Goal: Information Seeking & Learning: Learn about a topic

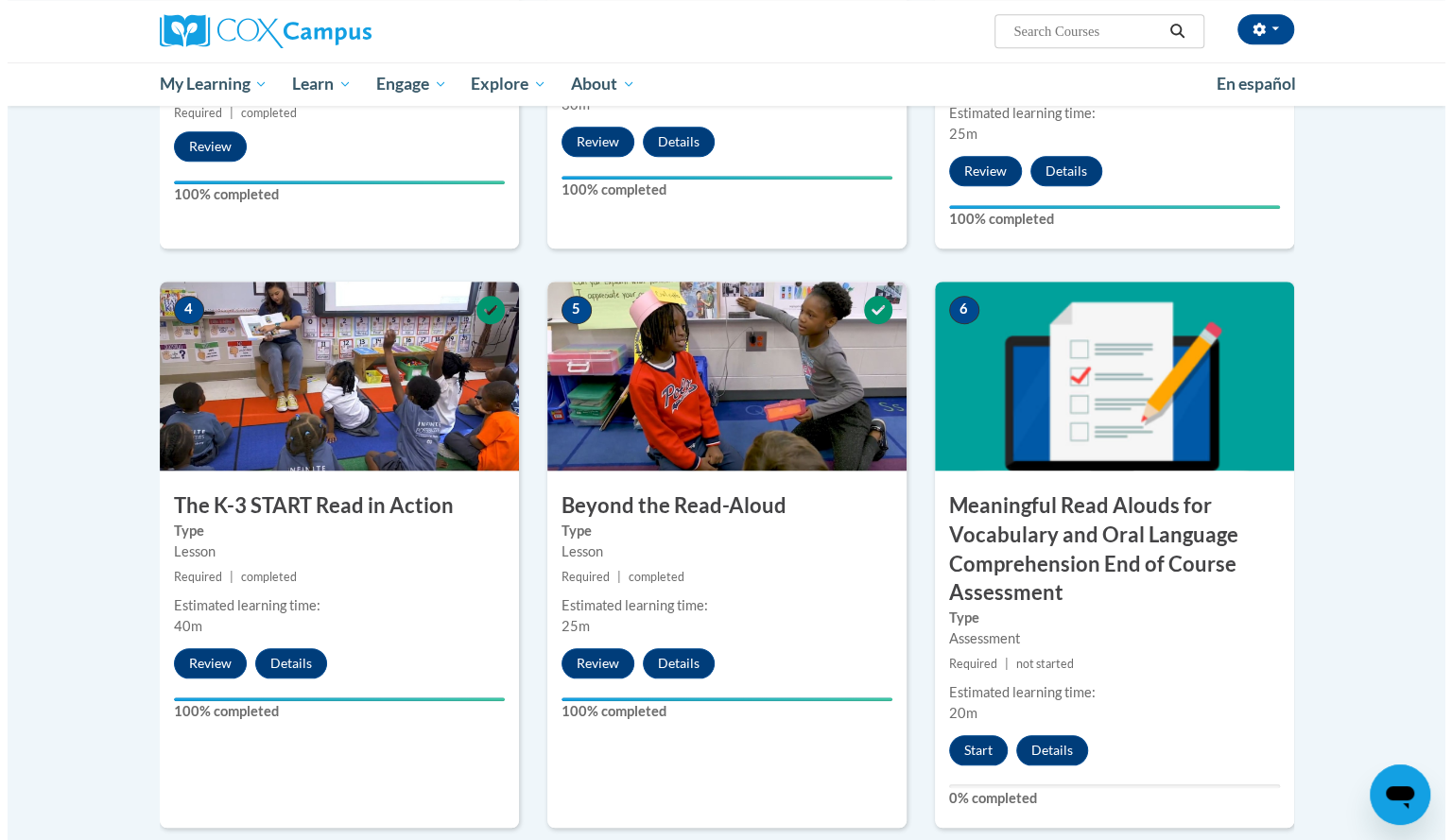
scroll to position [779, 0]
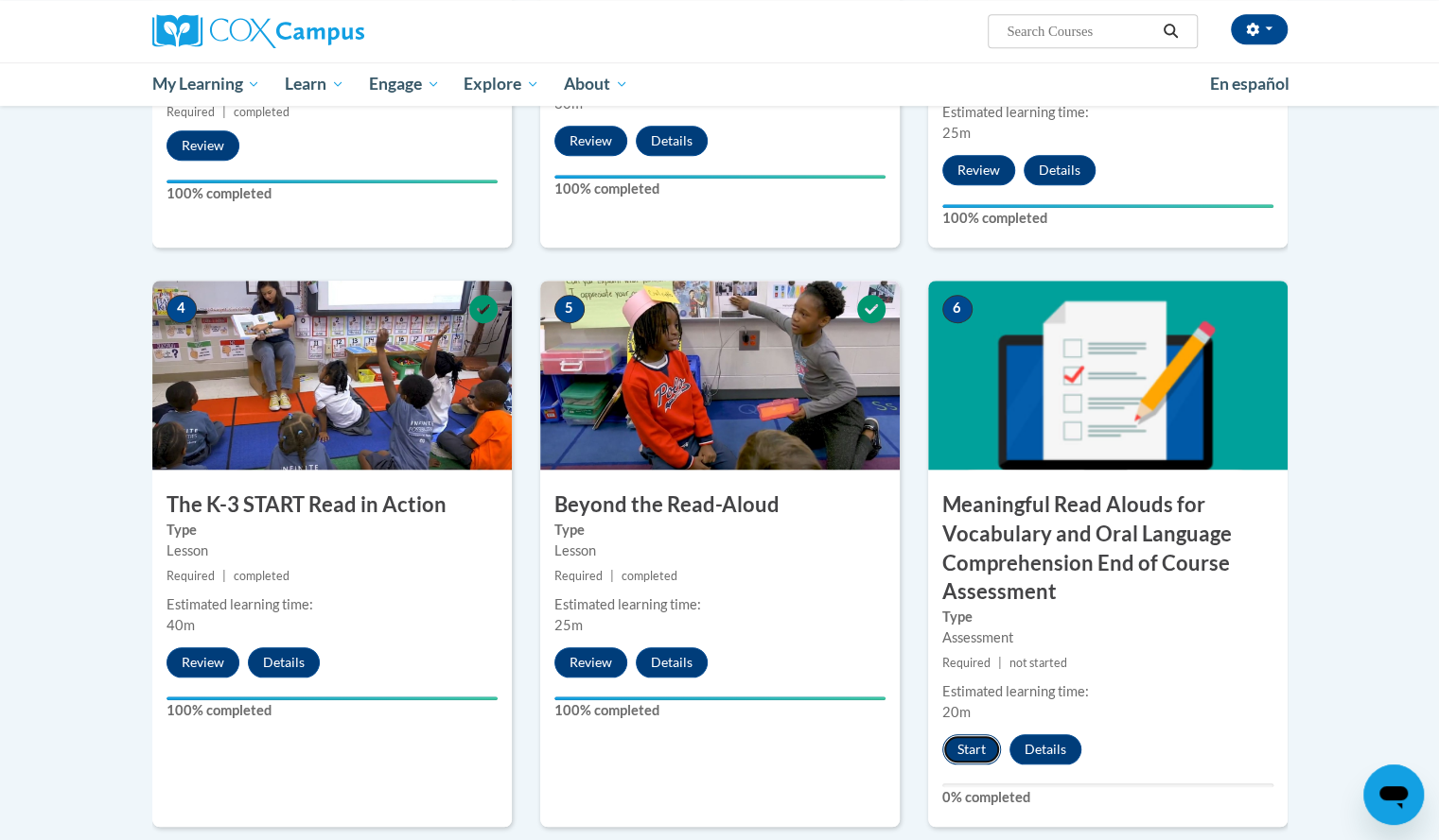
click at [969, 744] on button "Start" at bounding box center [972, 749] width 59 height 30
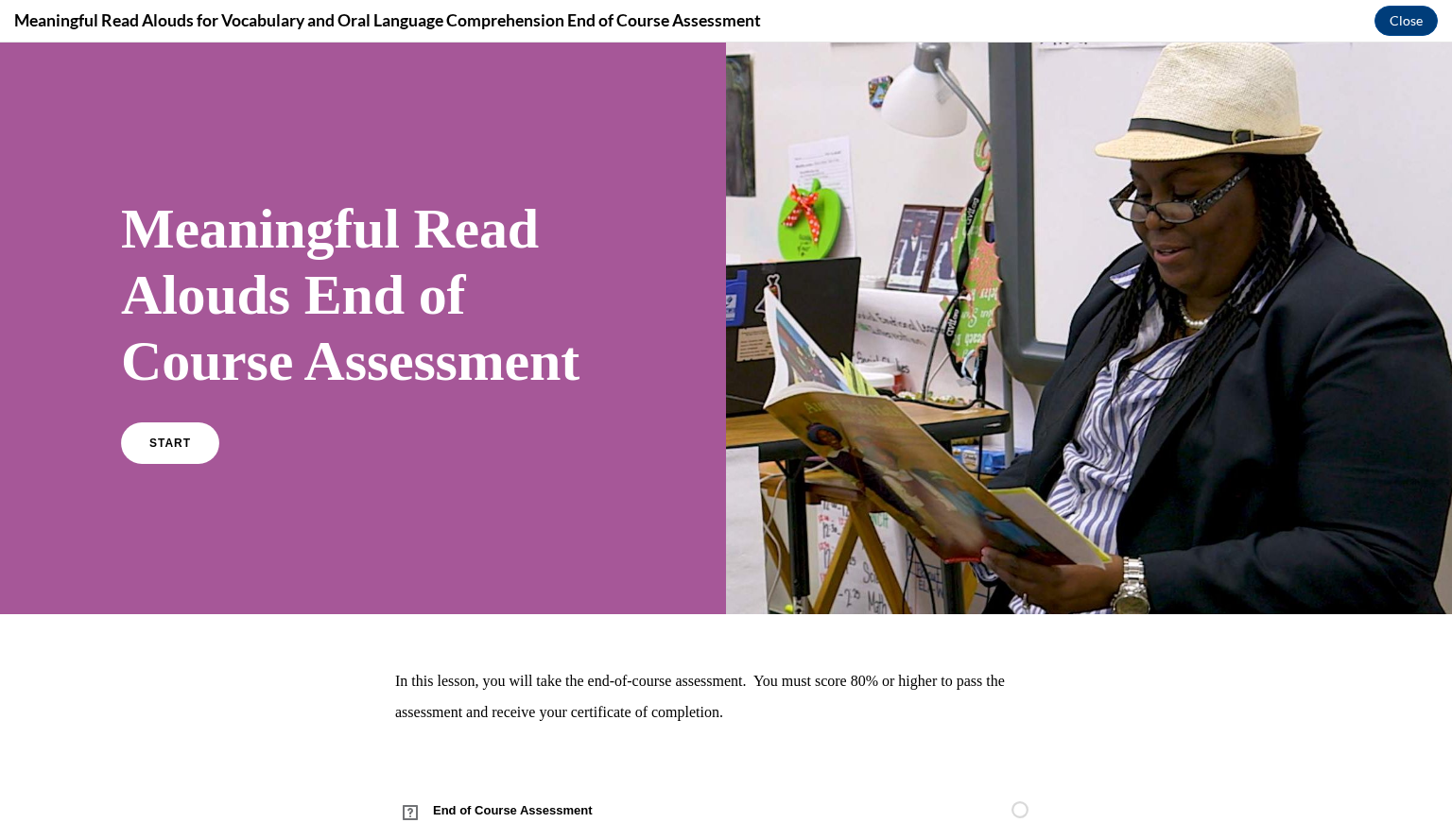
scroll to position [114, 0]
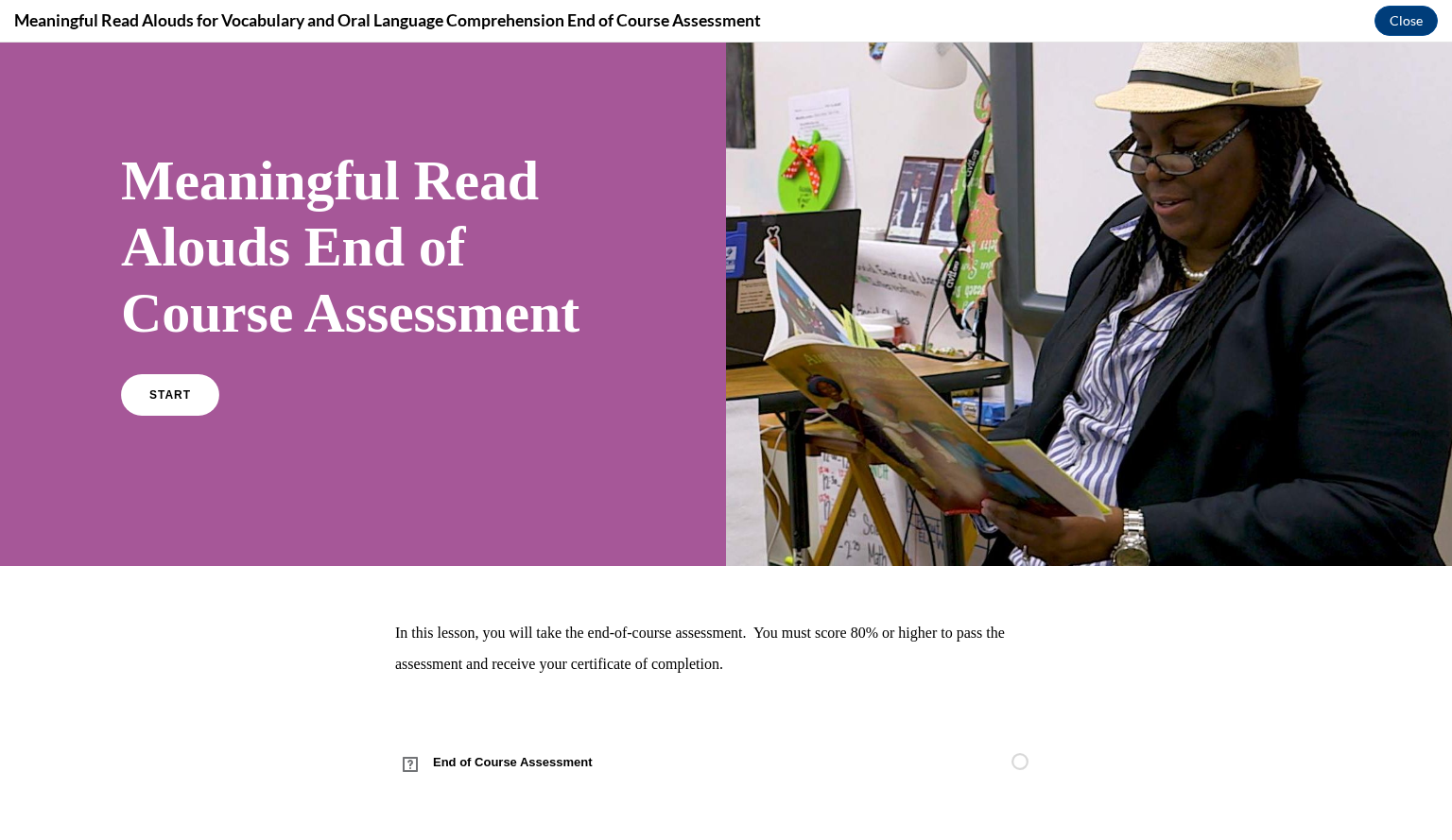
click at [173, 416] on div "START" at bounding box center [363, 402] width 484 height 58
click at [171, 401] on link "START" at bounding box center [169, 395] width 103 height 43
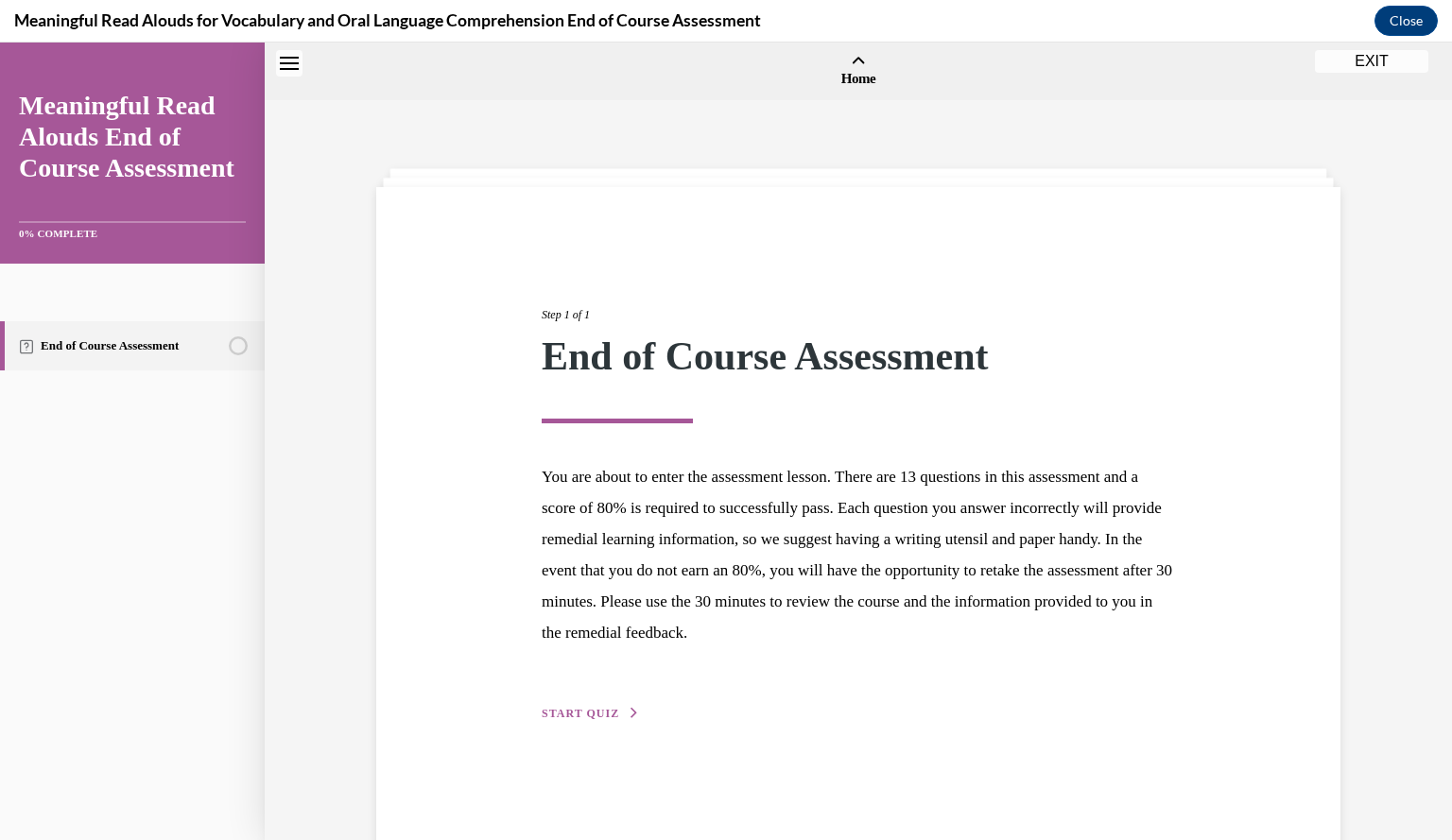
scroll to position [59, 0]
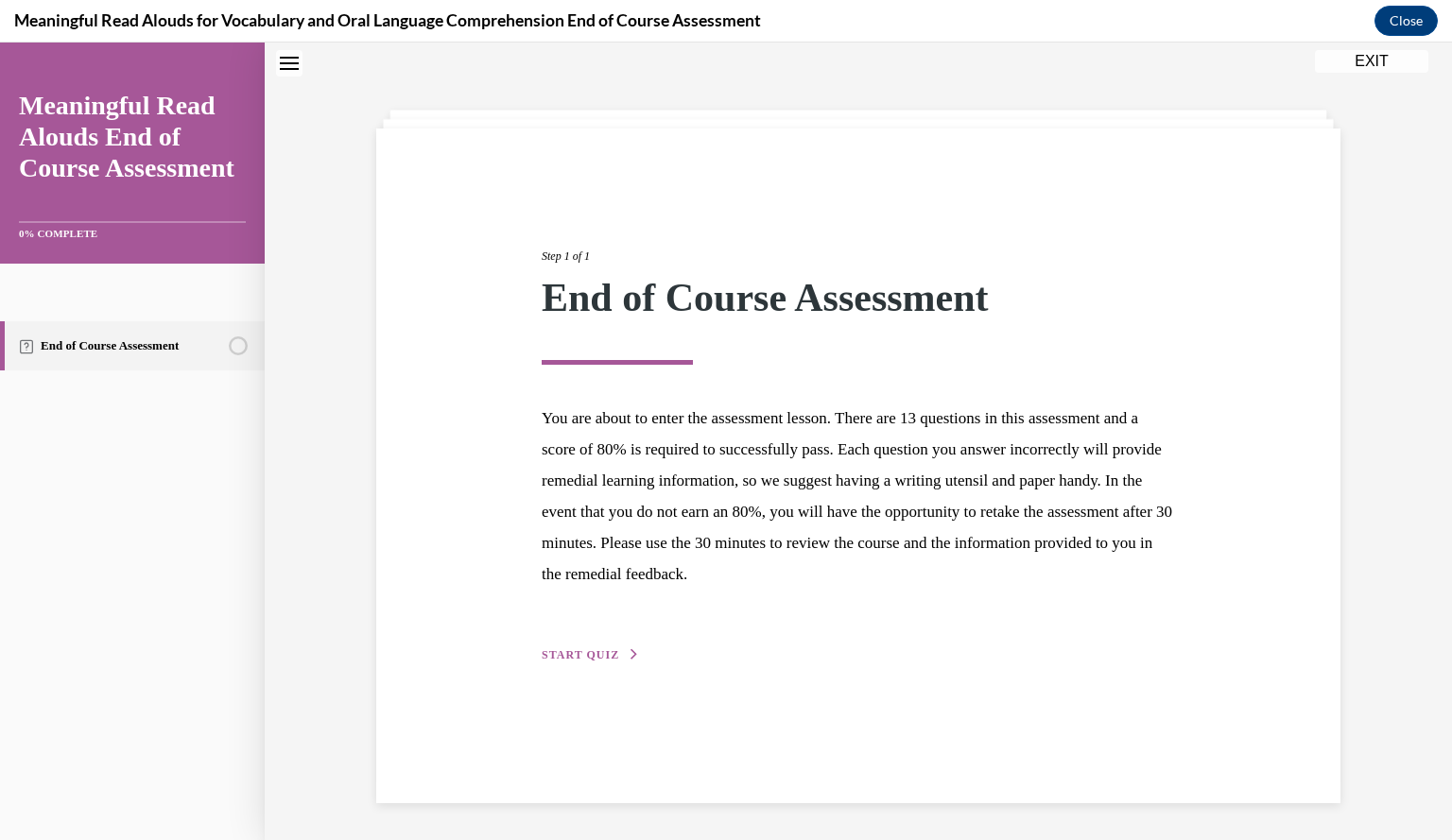
click at [567, 644] on div "Step 1 of 1 End of Course Assessment You are about to enter the assessment less…" at bounding box center [859, 435] width 662 height 461
click at [578, 663] on button "START QUIZ" at bounding box center [590, 654] width 98 height 17
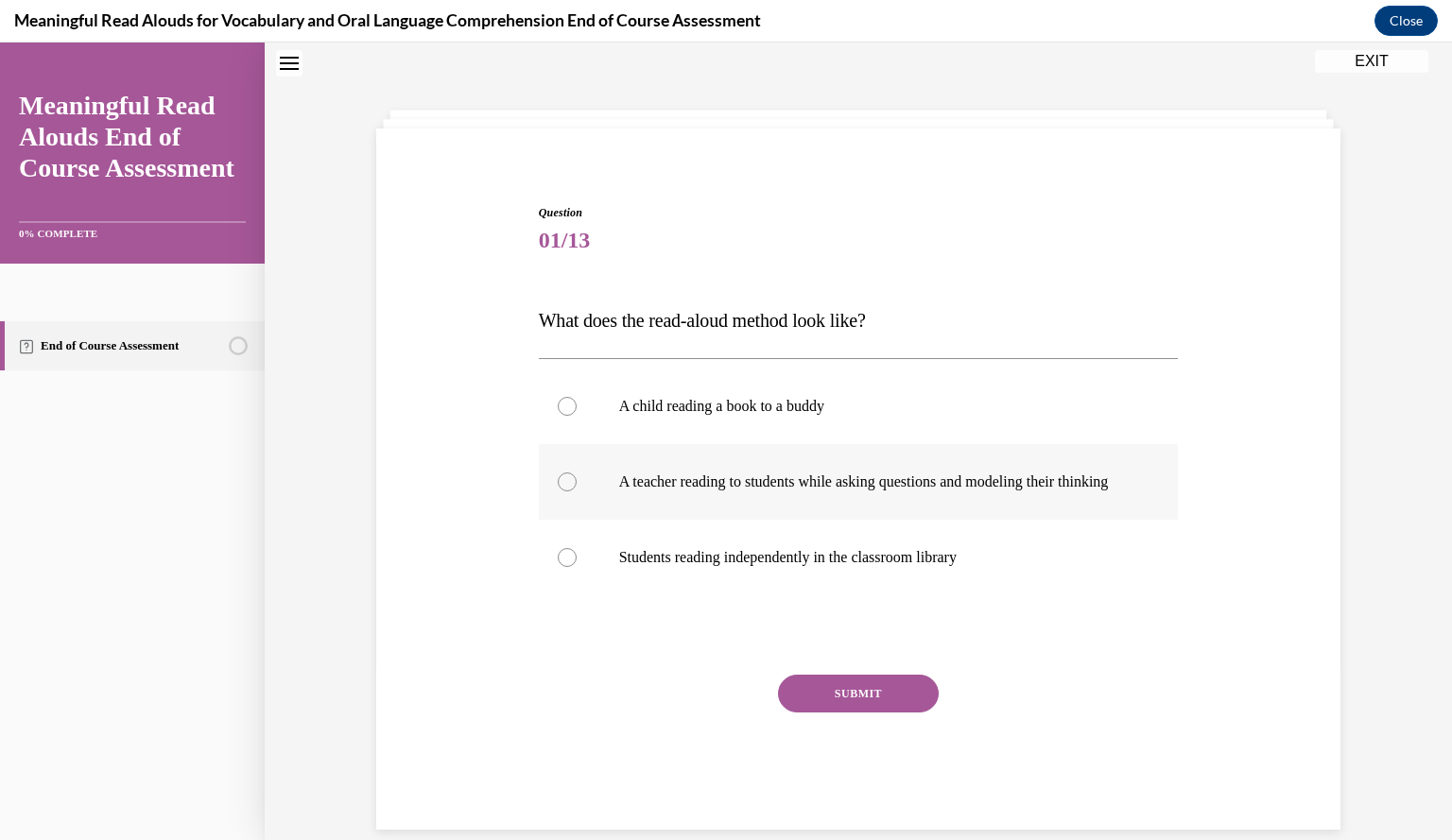
click at [648, 511] on label "A teacher reading to students while asking questions and modeling their thinking" at bounding box center [859, 482] width 640 height 75
click at [577, 491] on input "A teacher reading to students while asking questions and modeling their thinking" at bounding box center [567, 482] width 19 height 19
radio input "true"
click at [798, 713] on button "SUBMIT" at bounding box center [859, 693] width 161 height 38
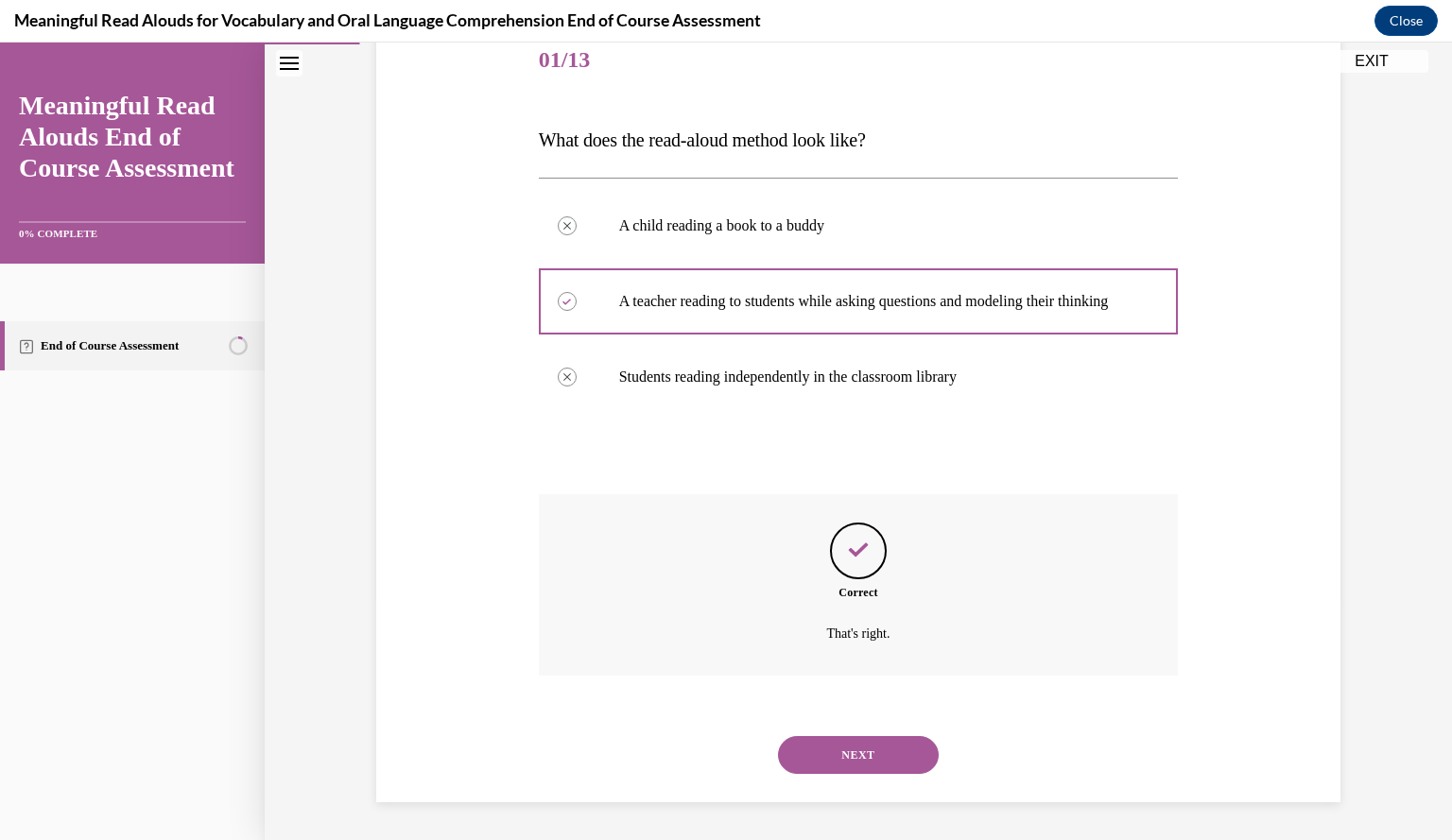
scroll to position [257, 0]
click at [806, 749] on button "NEXT" at bounding box center [859, 755] width 161 height 38
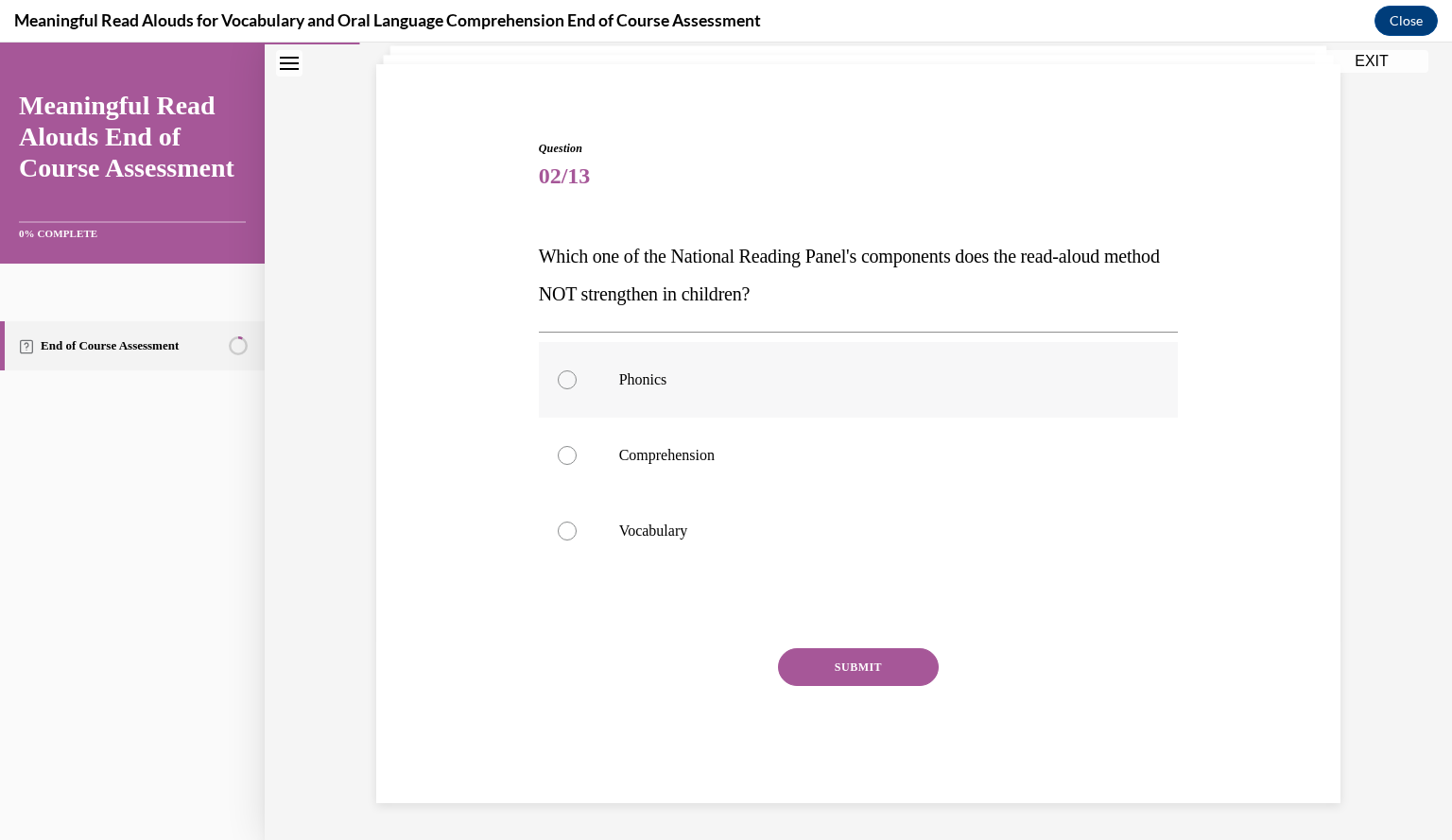
click at [894, 403] on label "Phonics" at bounding box center [859, 380] width 640 height 75
click at [577, 390] on input "Phonics" at bounding box center [567, 379] width 19 height 19
radio input "true"
click at [844, 661] on button "SUBMIT" at bounding box center [859, 667] width 161 height 38
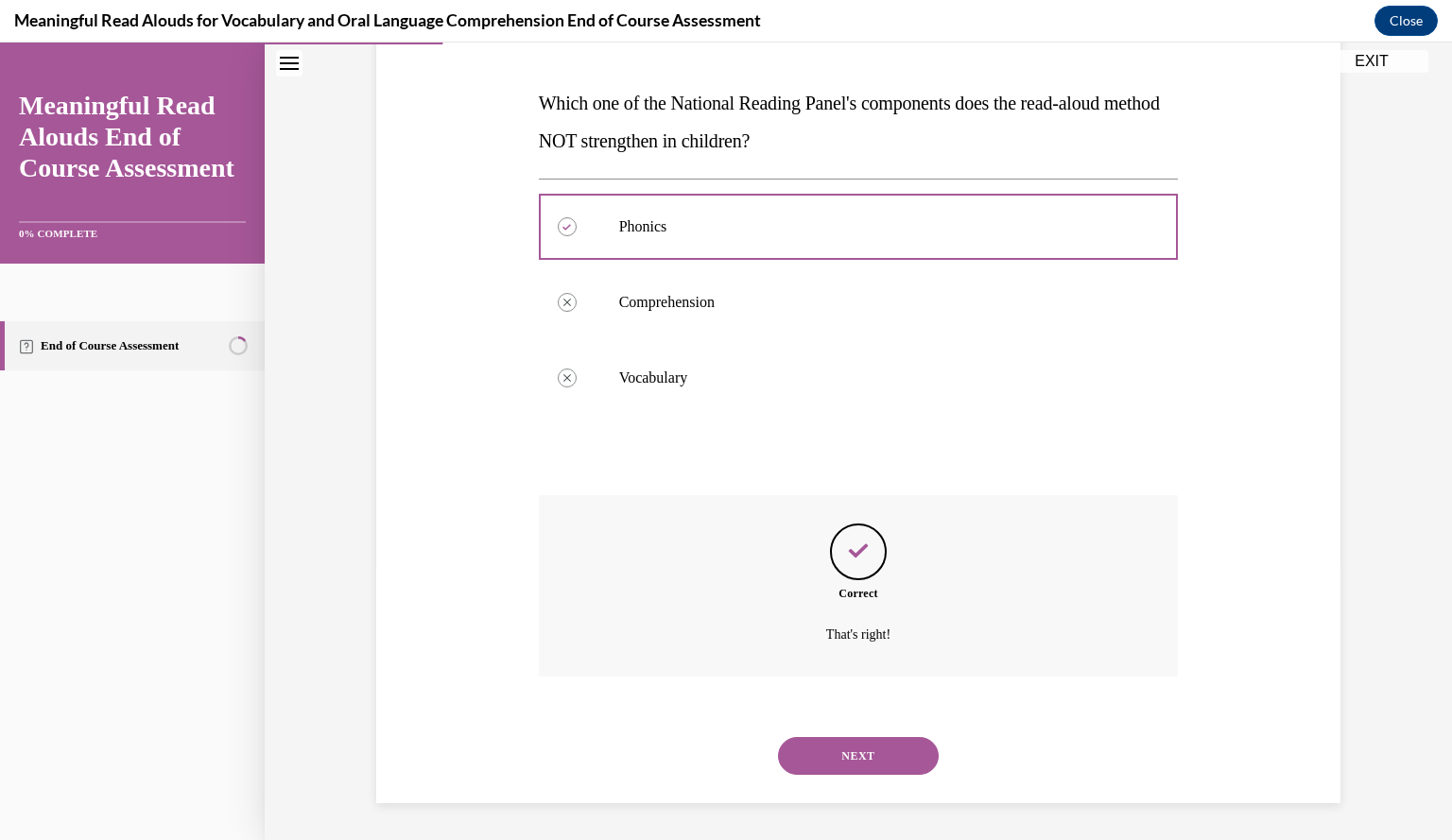
click at [853, 757] on button "NEXT" at bounding box center [859, 756] width 161 height 38
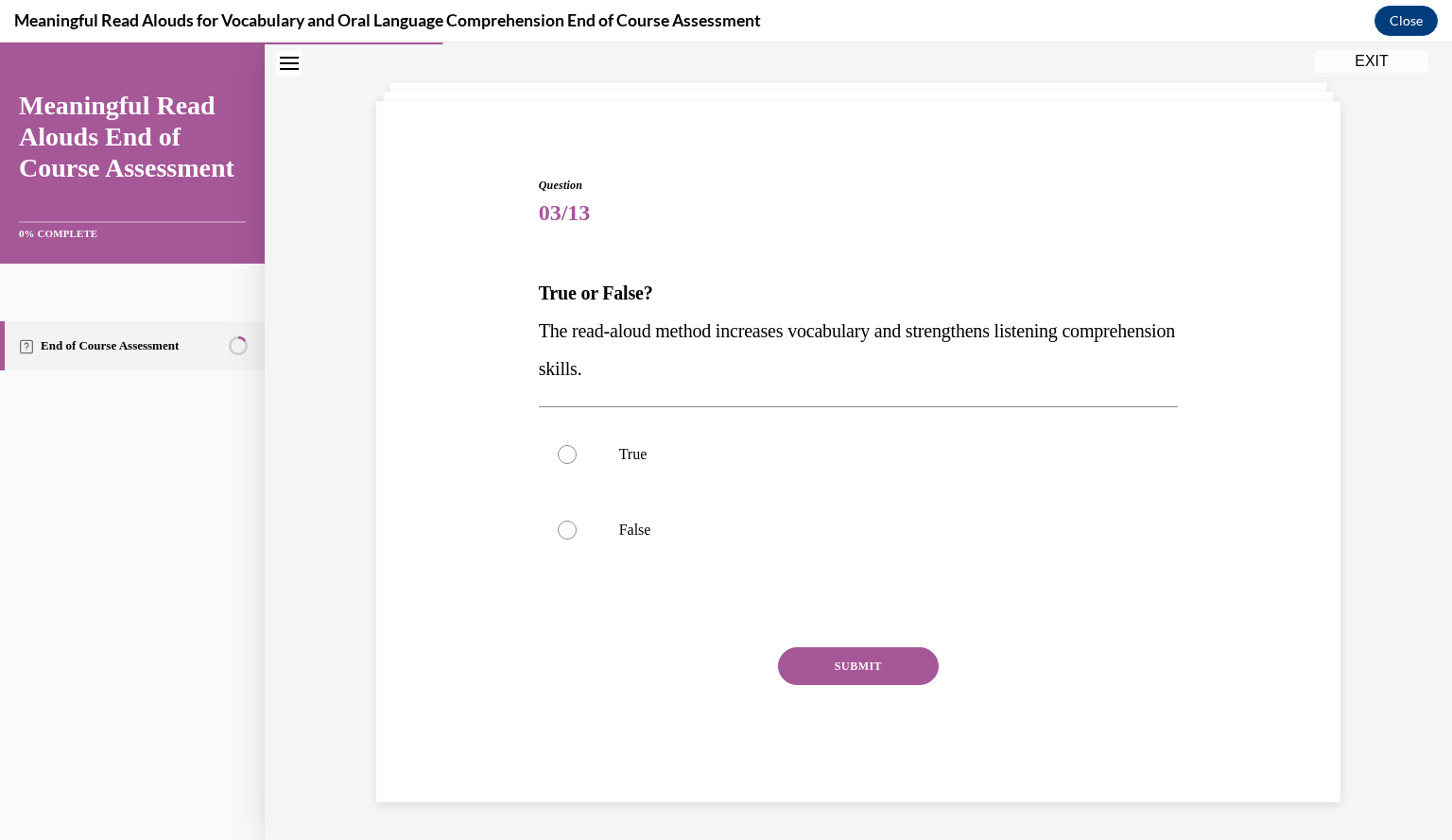
scroll to position [85, 0]
click at [858, 464] on label "True" at bounding box center [859, 455] width 640 height 75
click at [577, 464] on input "True" at bounding box center [567, 455] width 19 height 19
radio input "true"
click at [805, 665] on button "SUBMIT" at bounding box center [859, 667] width 161 height 38
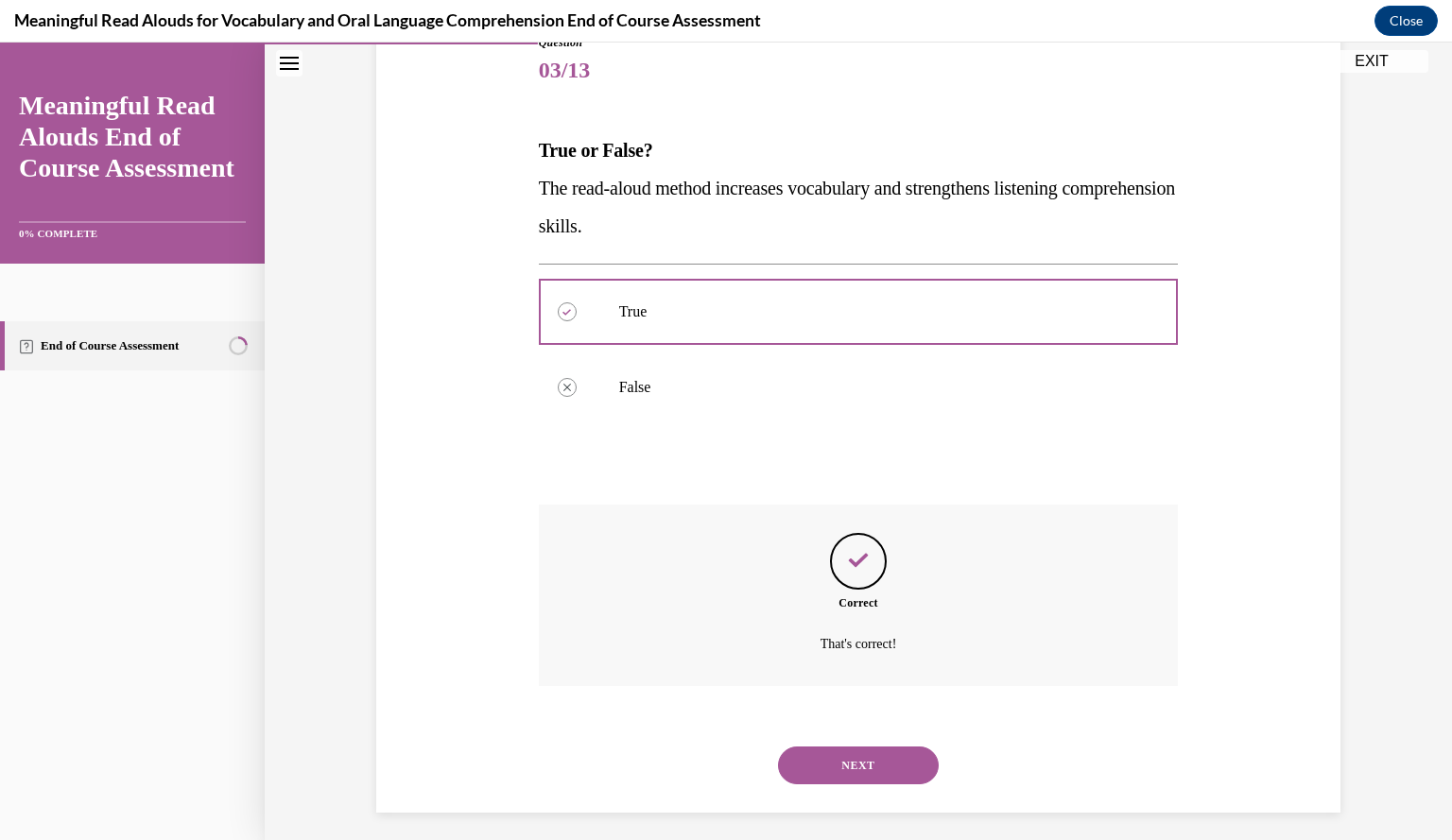
scroll to position [238, 0]
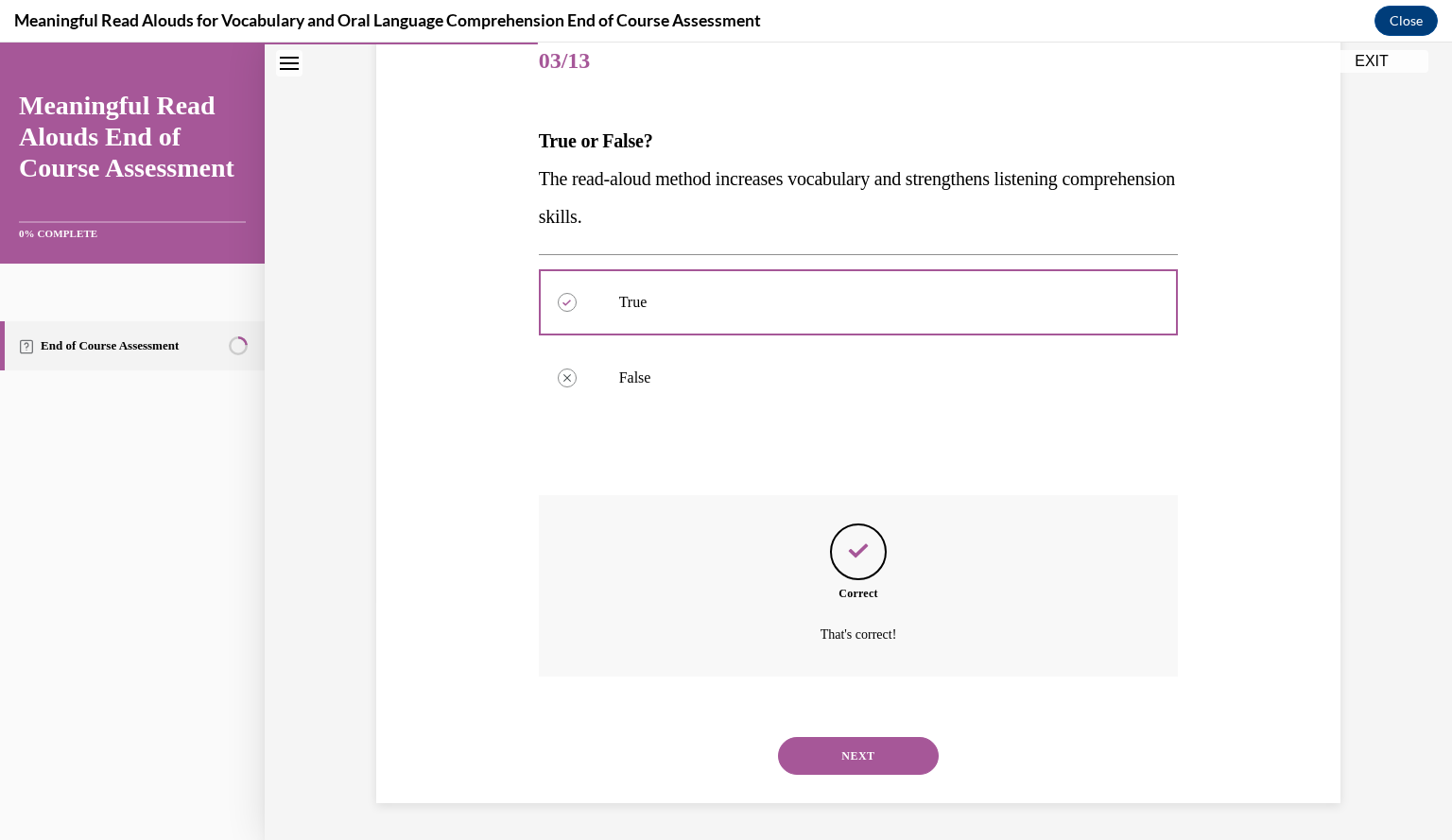
click at [822, 752] on button "NEXT" at bounding box center [859, 756] width 161 height 38
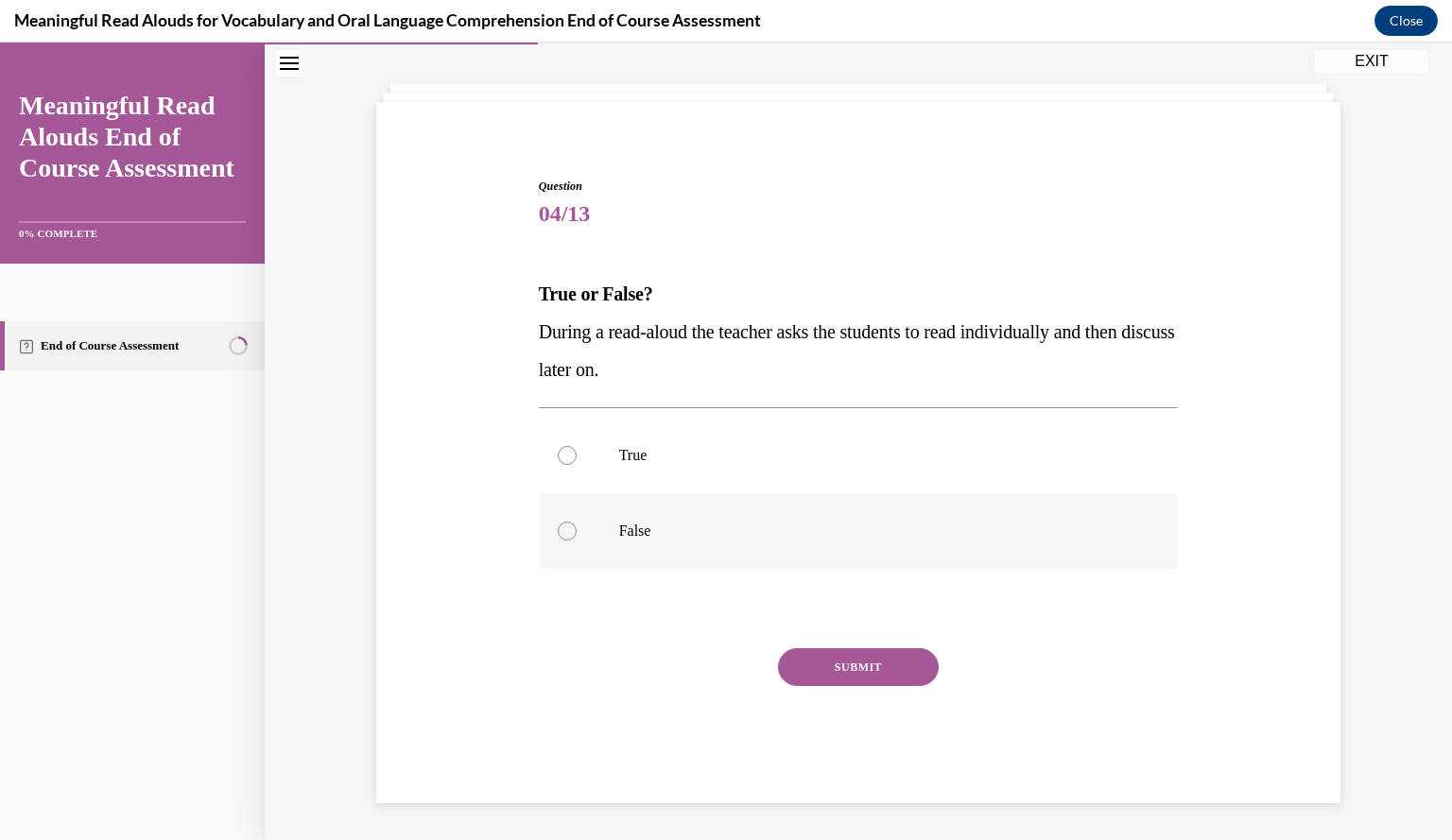
click at [831, 561] on label "False" at bounding box center [859, 531] width 640 height 75
click at [577, 540] on input "False" at bounding box center [567, 531] width 19 height 19
radio input "true"
click at [836, 672] on button "SUBMIT" at bounding box center [859, 667] width 161 height 38
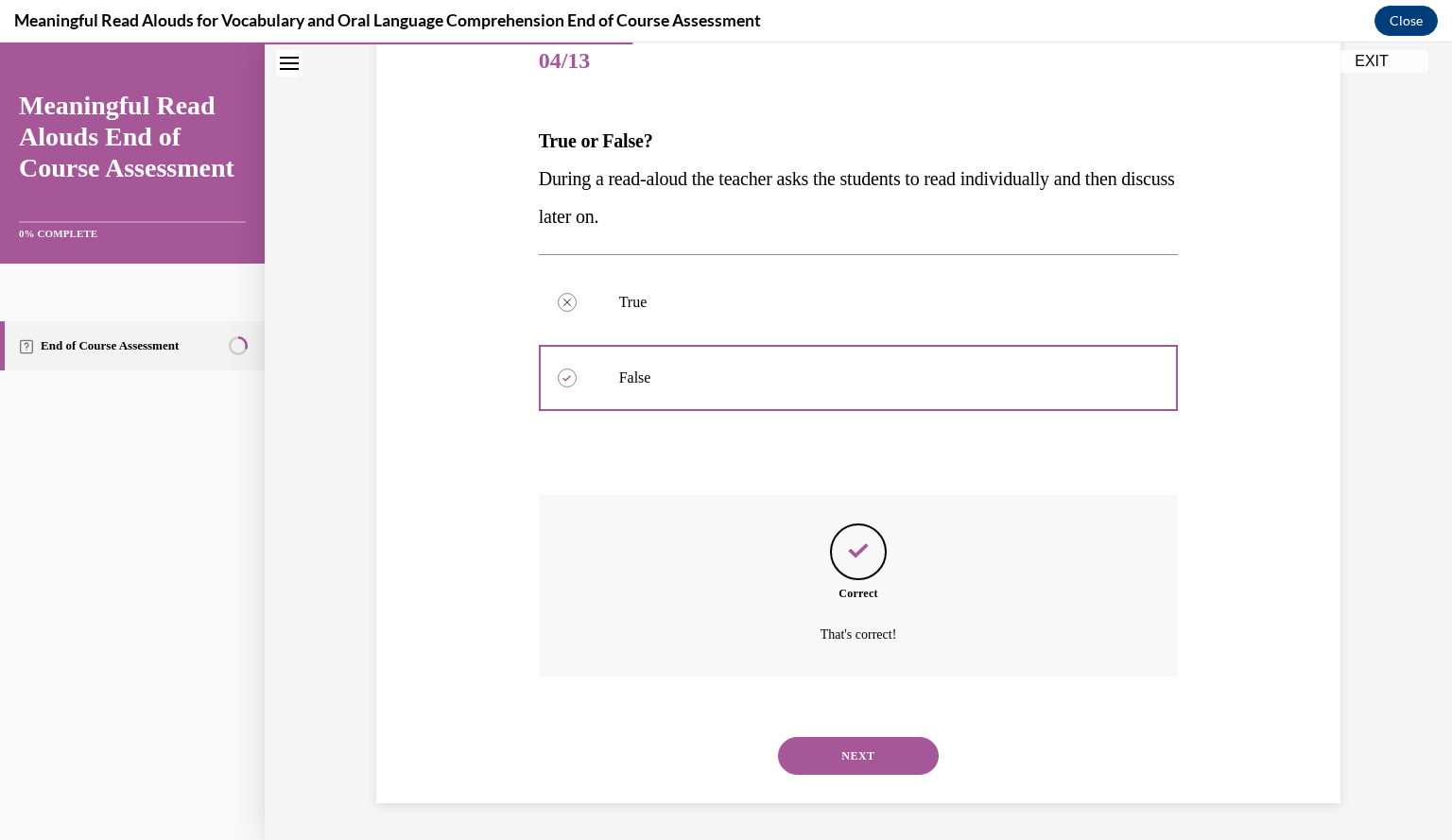
click at [849, 737] on button "NEXT" at bounding box center [859, 756] width 161 height 38
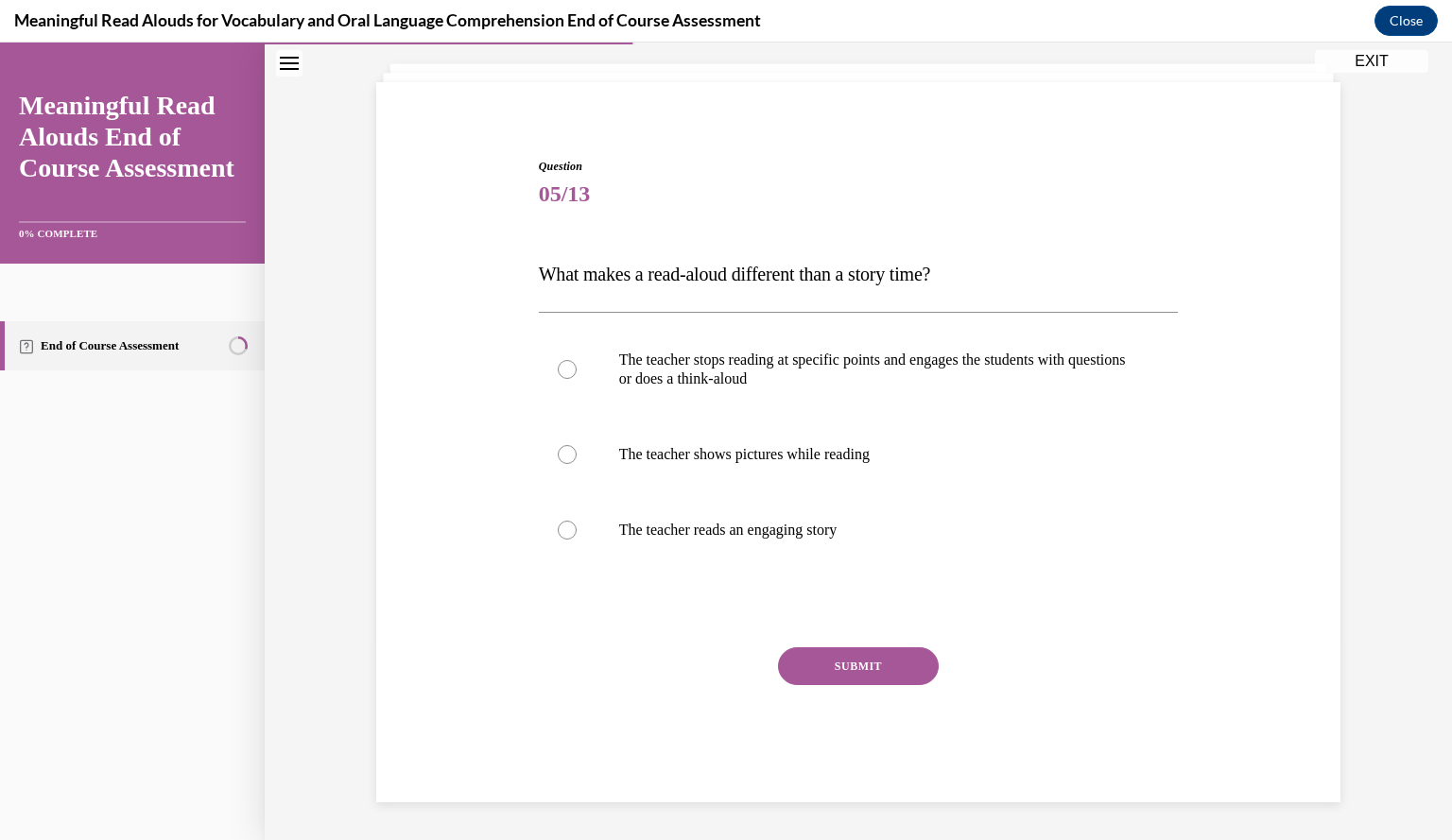
scroll to position [104, 0]
click at [887, 379] on p "The teacher stops reading at specific points and engages the students with ques…" at bounding box center [874, 370] width 512 height 38
click at [577, 379] on input "The teacher stops reading at specific points and engages the students with ques…" at bounding box center [567, 370] width 19 height 19
radio input "true"
click at [846, 671] on button "SUBMIT" at bounding box center [859, 667] width 161 height 38
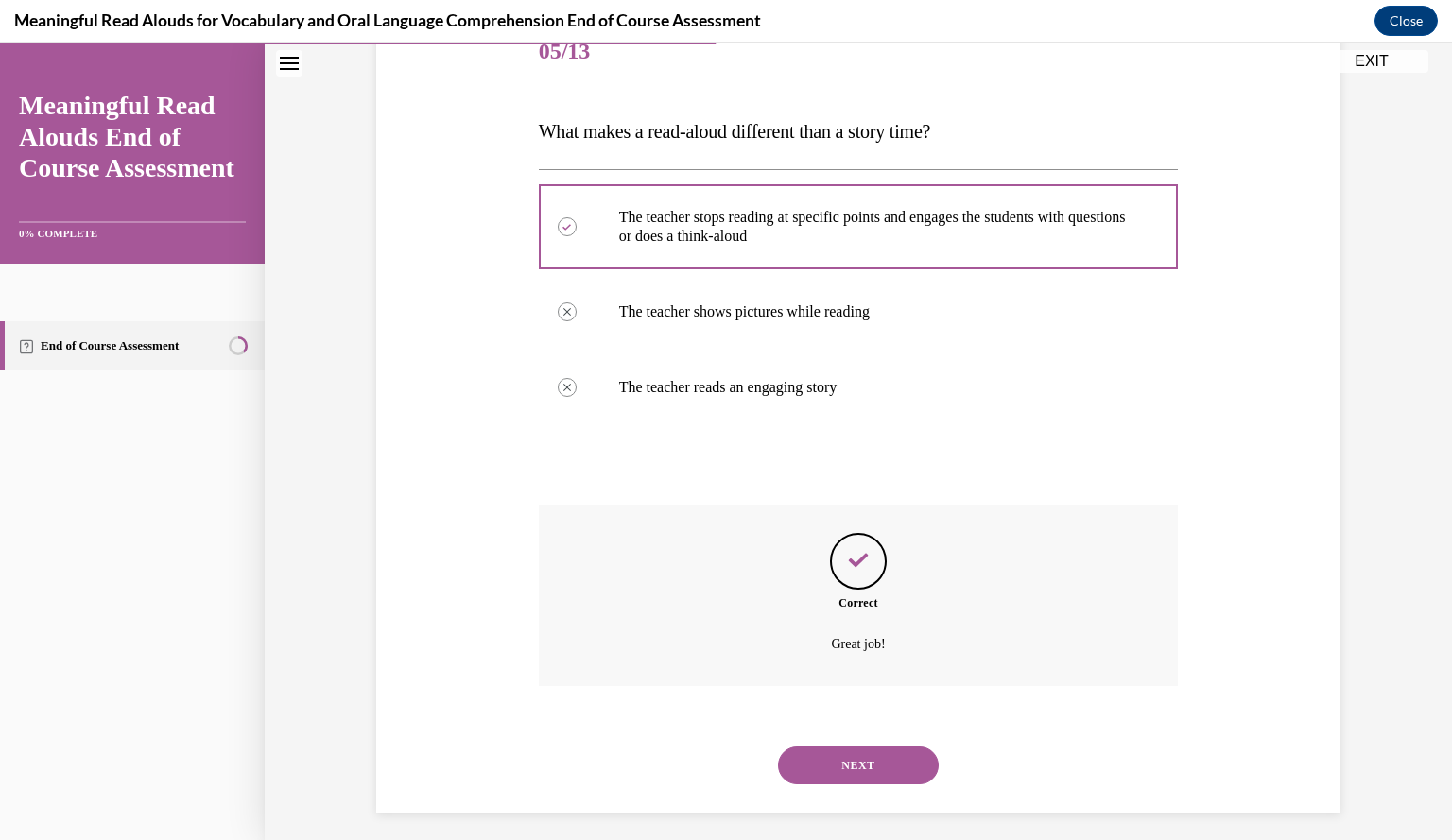
scroll to position [257, 0]
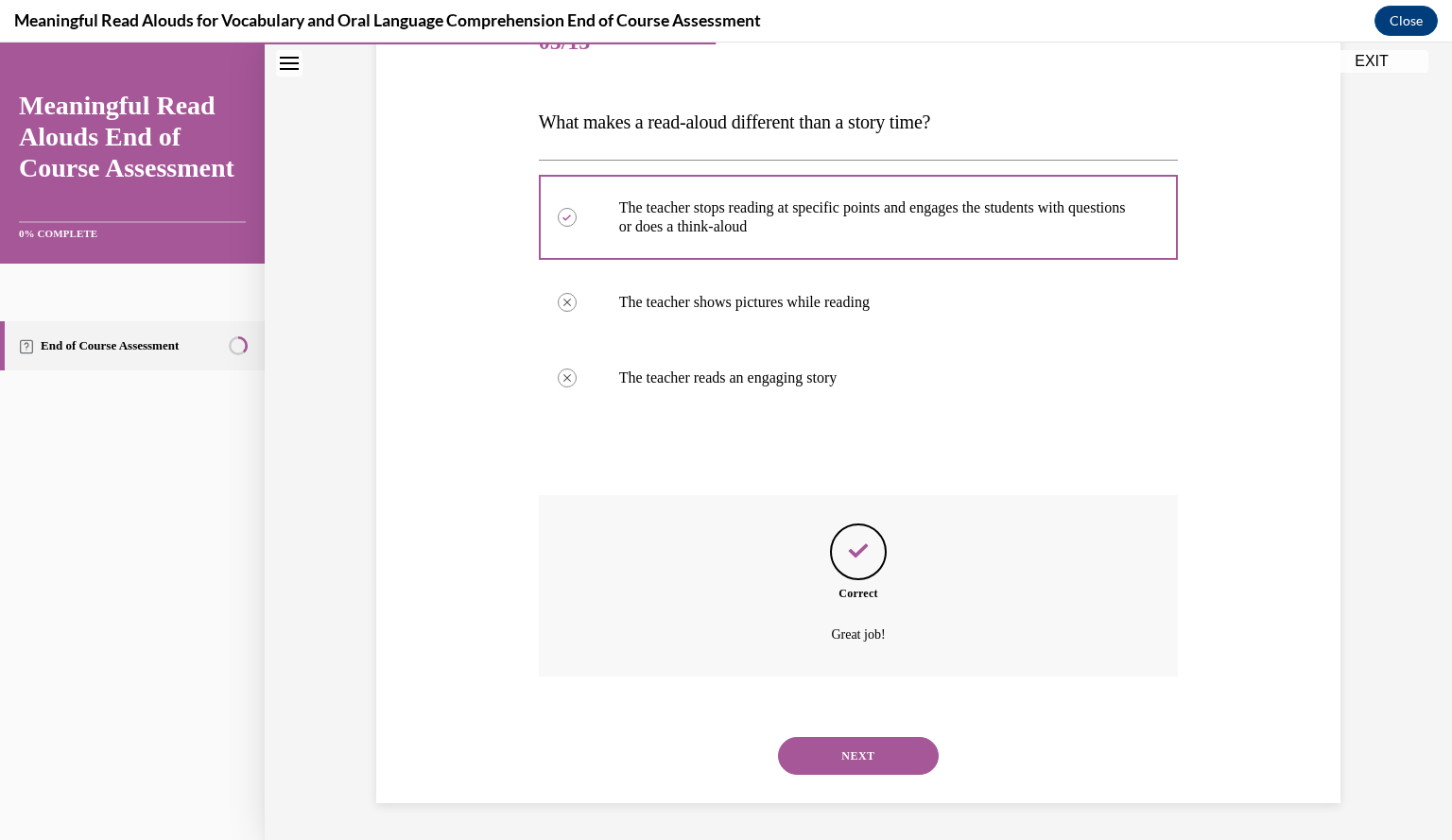
click at [847, 748] on button "NEXT" at bounding box center [859, 756] width 161 height 38
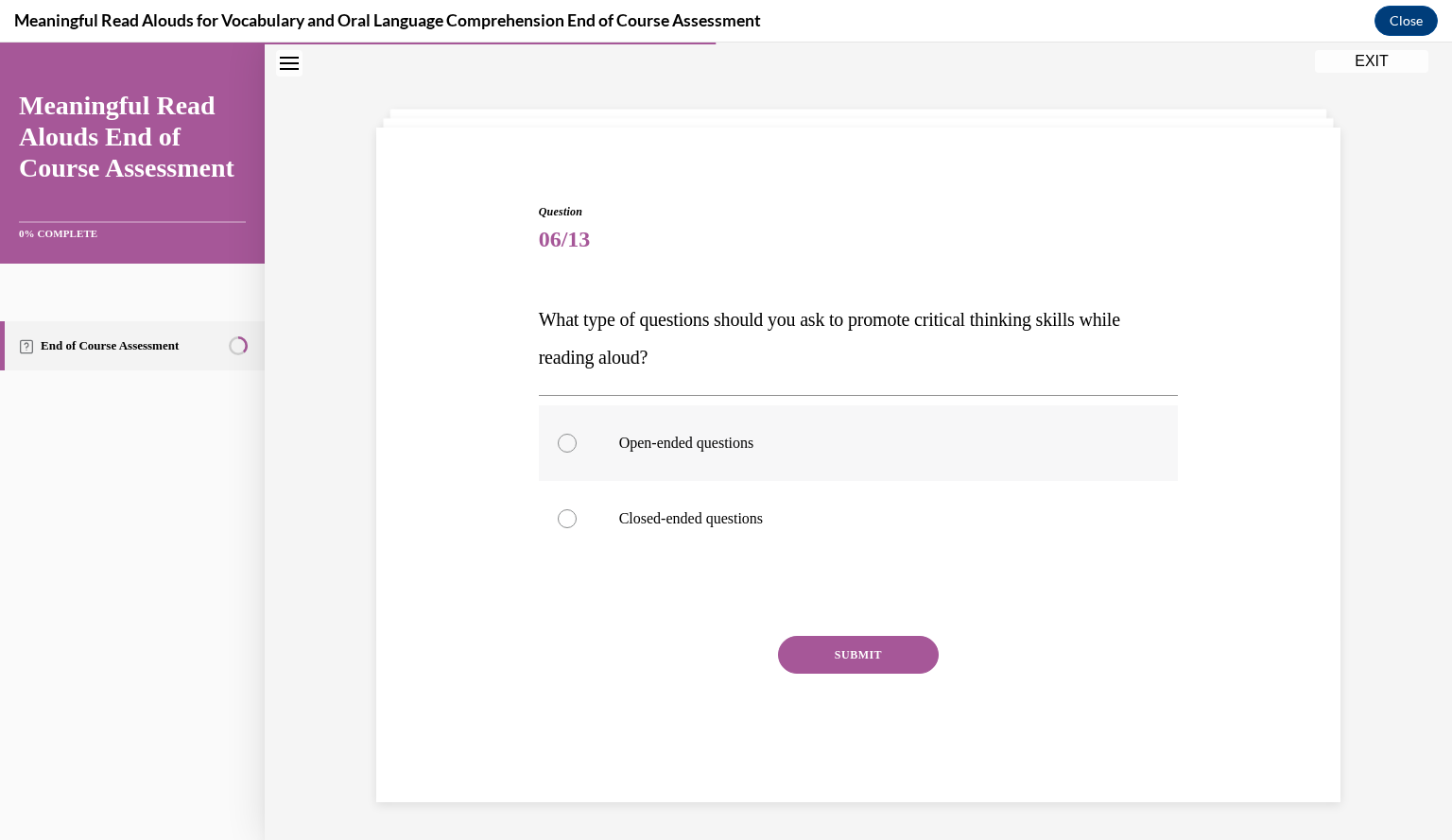
click at [880, 472] on label "Open-ended questions" at bounding box center [859, 443] width 640 height 75
click at [577, 452] on input "Open-ended questions" at bounding box center [567, 443] width 19 height 19
radio input "true"
click at [812, 650] on button "SUBMIT" at bounding box center [859, 655] width 161 height 38
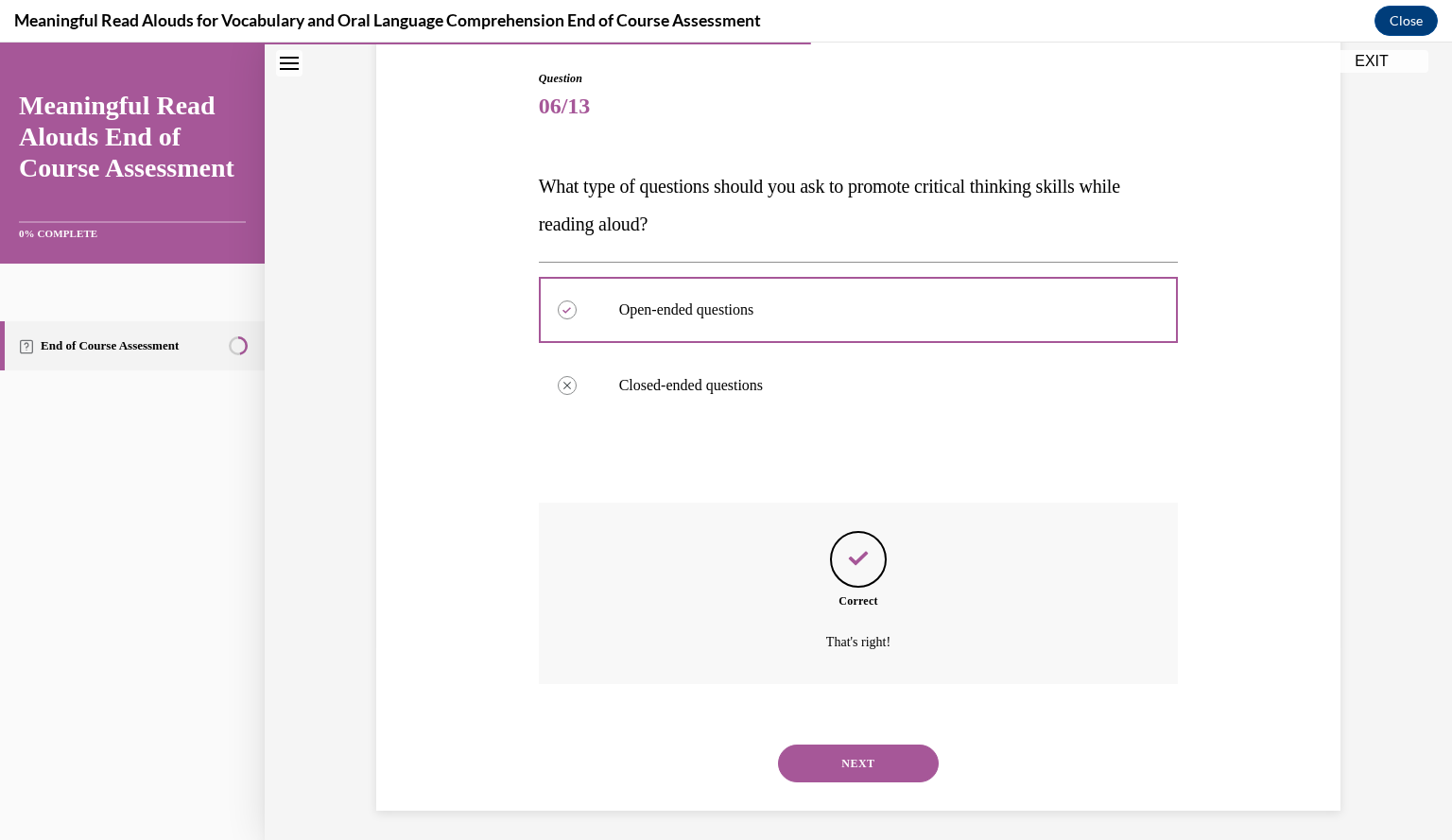
scroll to position [201, 0]
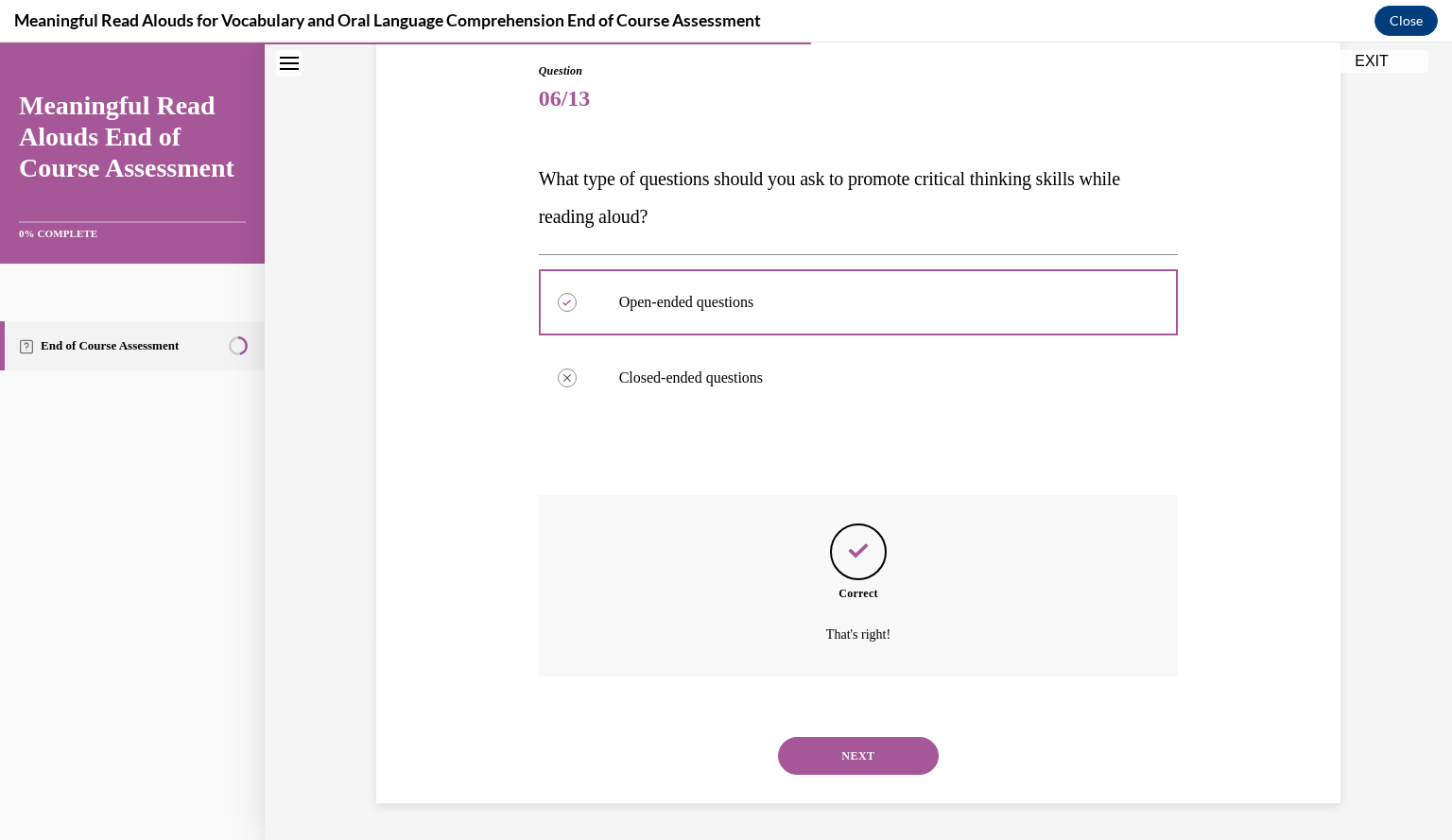
click at [818, 746] on button "NEXT" at bounding box center [859, 756] width 161 height 38
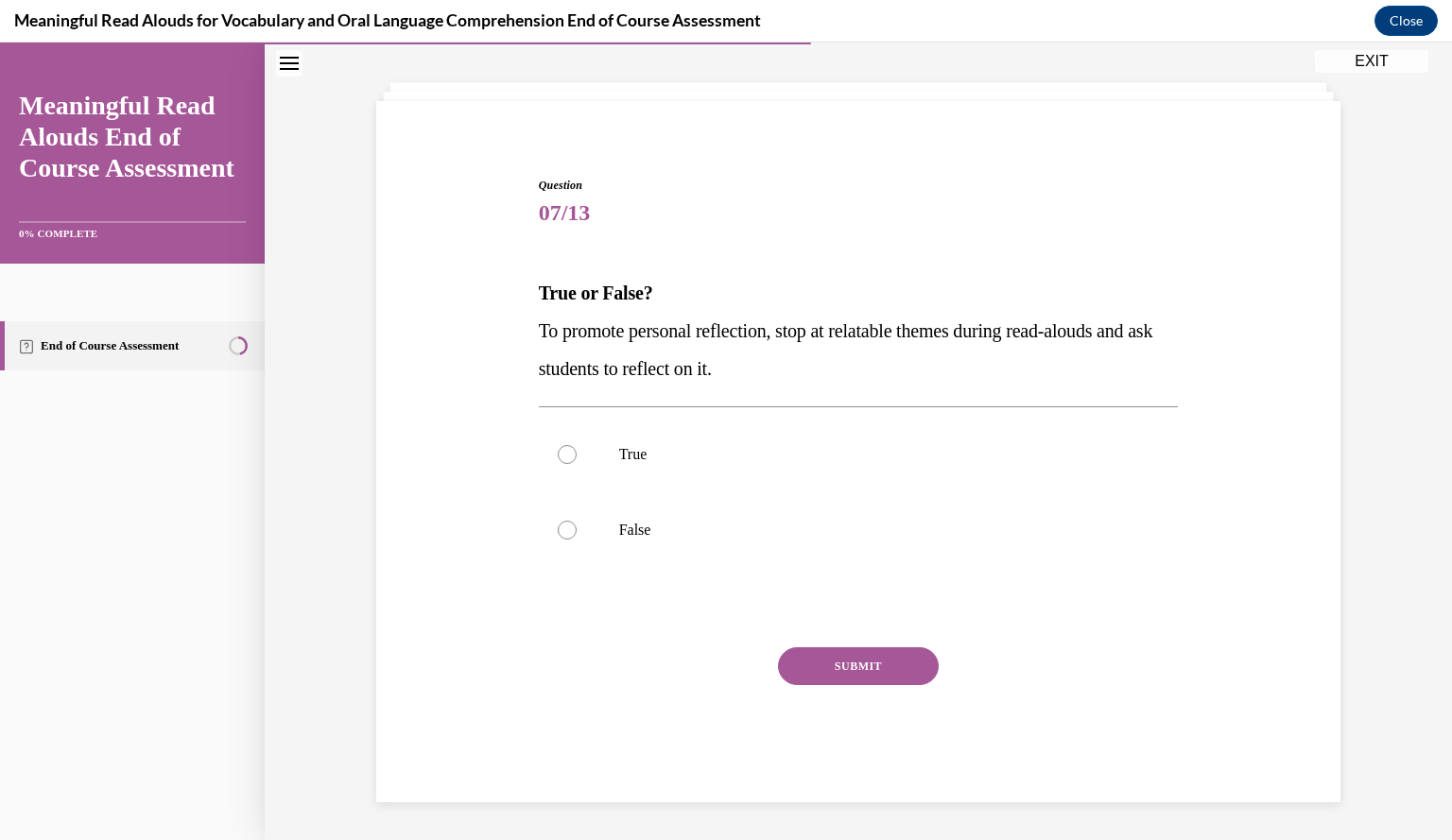
scroll to position [85, 0]
click at [859, 482] on label "True" at bounding box center [859, 455] width 640 height 75
click at [577, 465] on input "True" at bounding box center [567, 455] width 19 height 19
radio input "true"
click at [840, 663] on button "SUBMIT" at bounding box center [859, 667] width 161 height 38
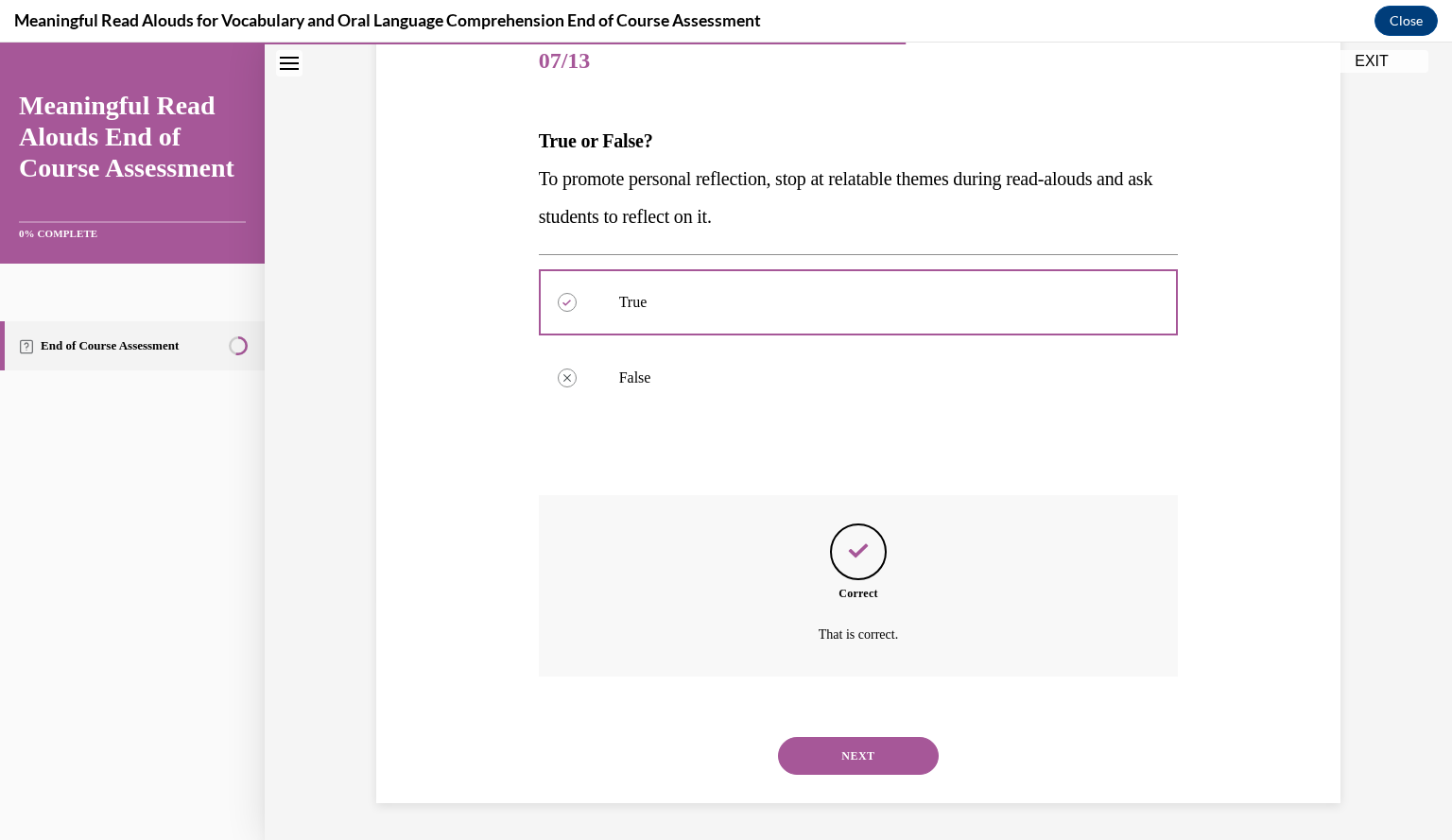
click at [824, 771] on button "NEXT" at bounding box center [859, 756] width 161 height 38
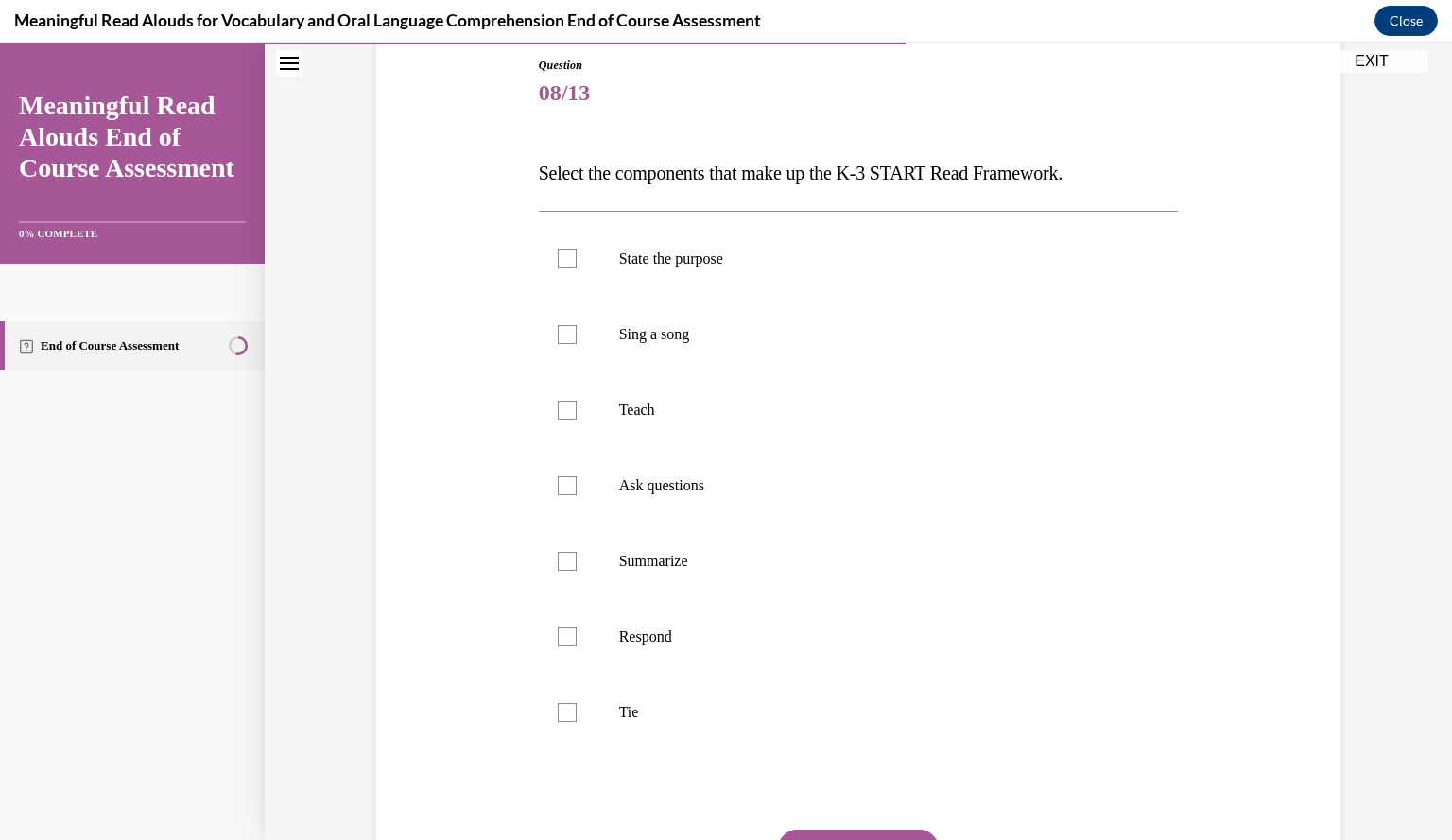
scroll to position [208, 0]
click at [912, 270] on label "State the purpose" at bounding box center [859, 257] width 640 height 75
click at [577, 266] on input "State the purpose" at bounding box center [567, 257] width 19 height 19
checkbox input "true"
click at [877, 409] on p "Teach" at bounding box center [874, 407] width 512 height 19
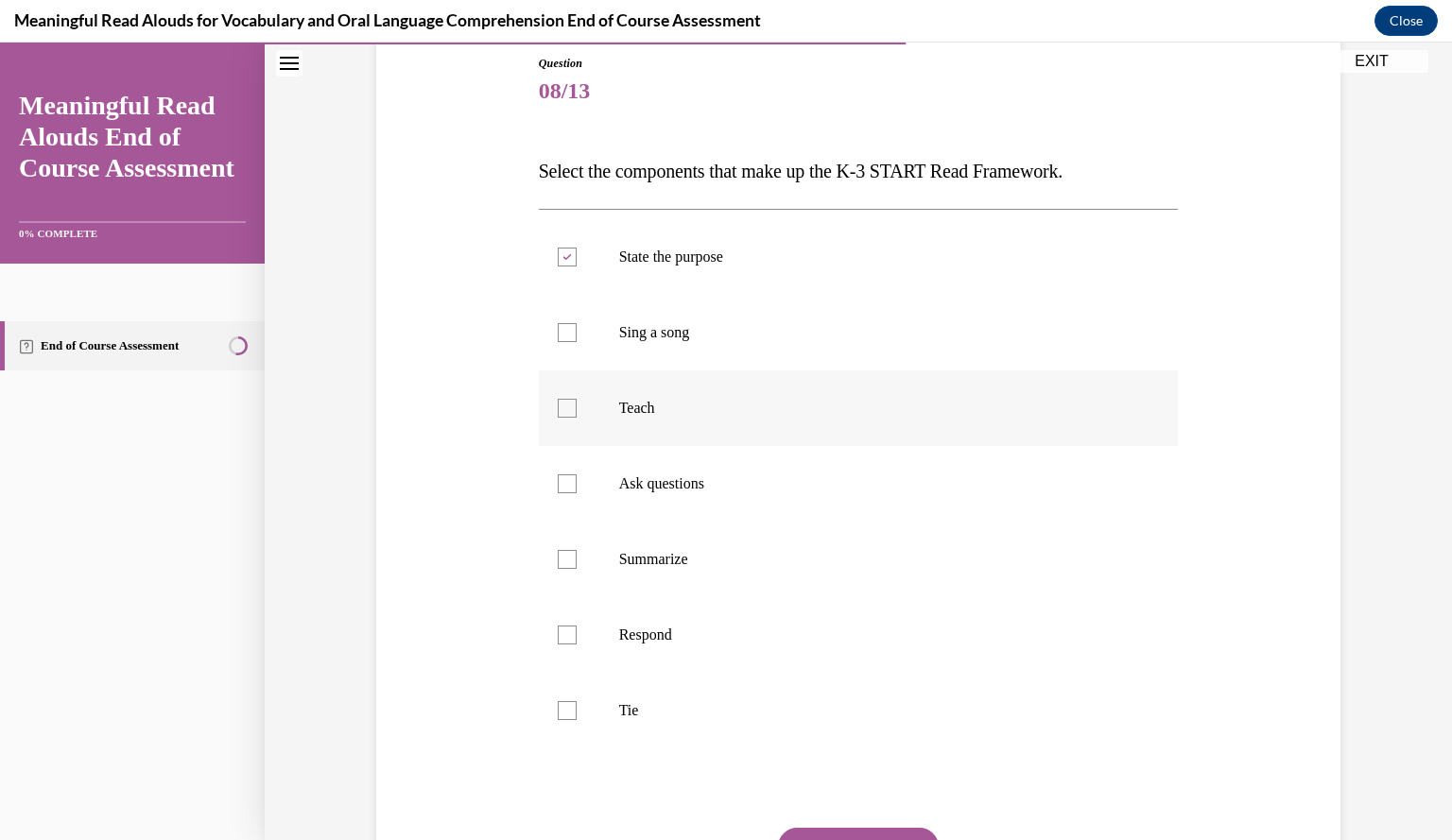
click at [577, 409] on input "Teach" at bounding box center [567, 407] width 19 height 19
checkbox input "true"
click at [866, 480] on p "Ask questions" at bounding box center [874, 484] width 512 height 19
click at [577, 480] on input "Ask questions" at bounding box center [567, 484] width 19 height 19
checkbox input "true"
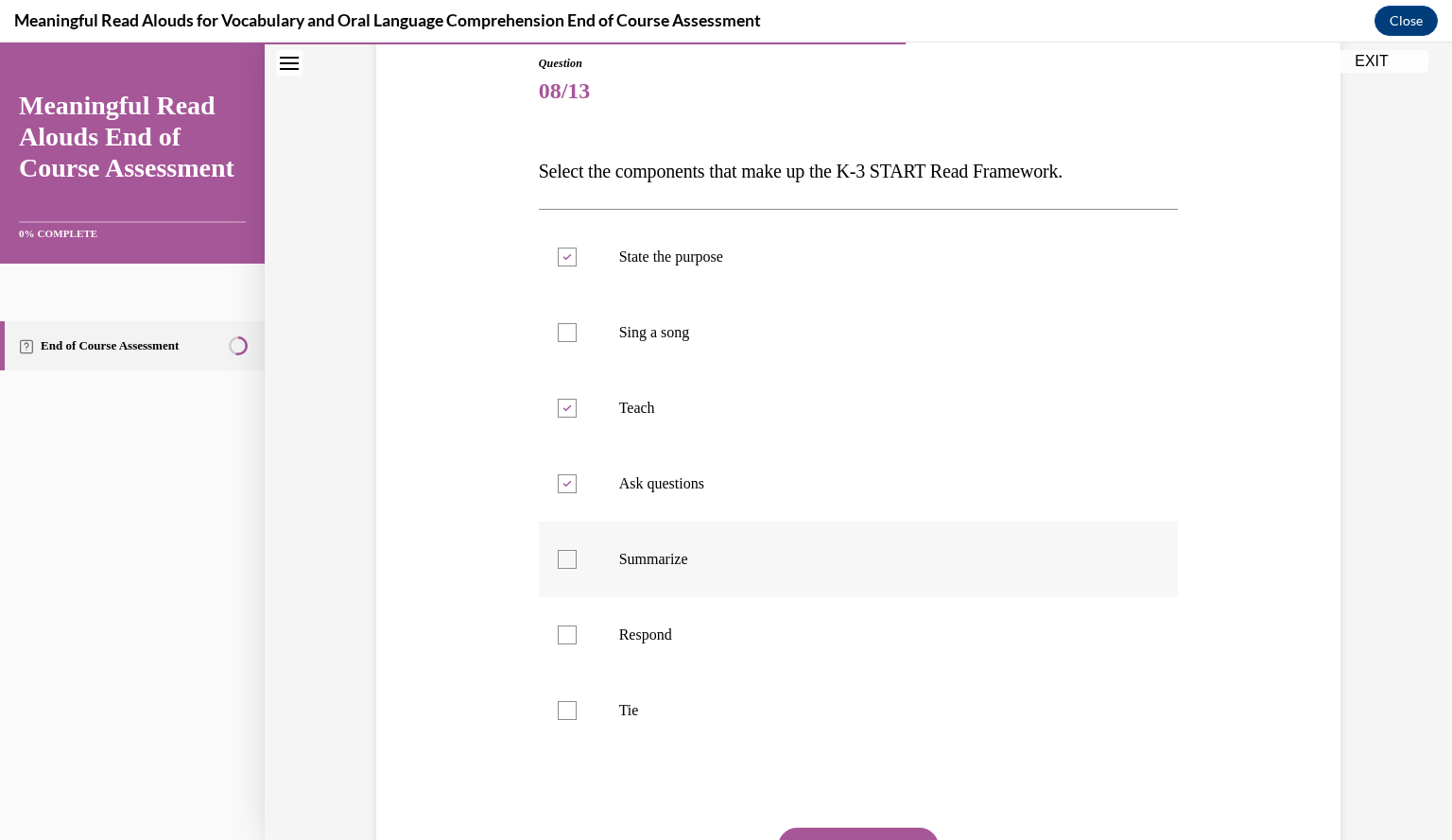
click at [845, 551] on p "Summarize" at bounding box center [874, 559] width 512 height 19
click at [577, 551] on input "Summarize" at bounding box center [567, 559] width 19 height 19
checkbox input "true"
click at [830, 614] on label "Respond" at bounding box center [859, 634] width 640 height 75
click at [577, 626] on input "Respond" at bounding box center [567, 634] width 19 height 19
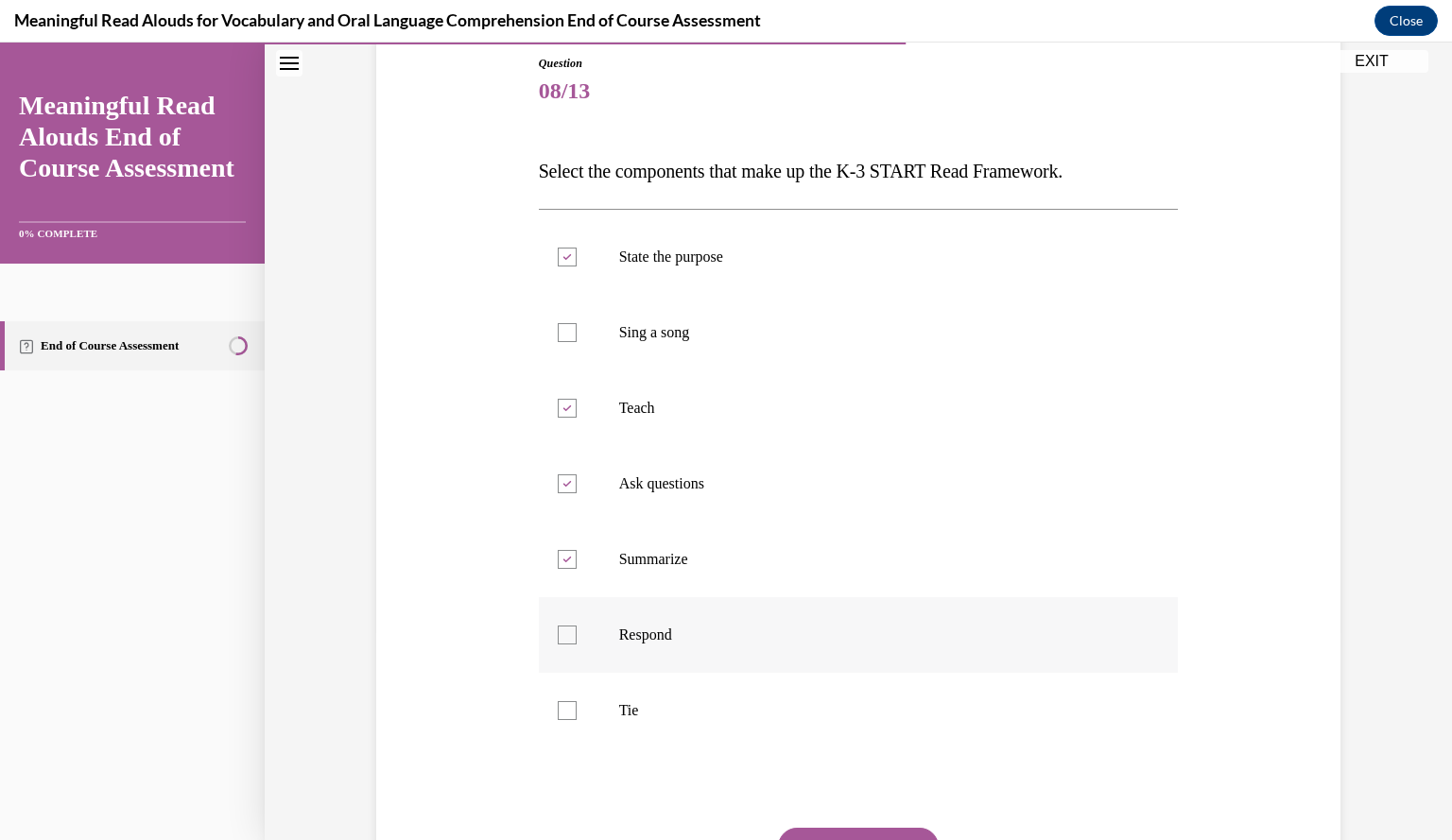
checkbox input "true"
click at [805, 683] on label "Tie" at bounding box center [859, 710] width 640 height 75
click at [577, 701] on input "Tie" at bounding box center [567, 710] width 19 height 19
checkbox input "true"
click at [815, 565] on p "Summarize" at bounding box center [874, 559] width 512 height 19
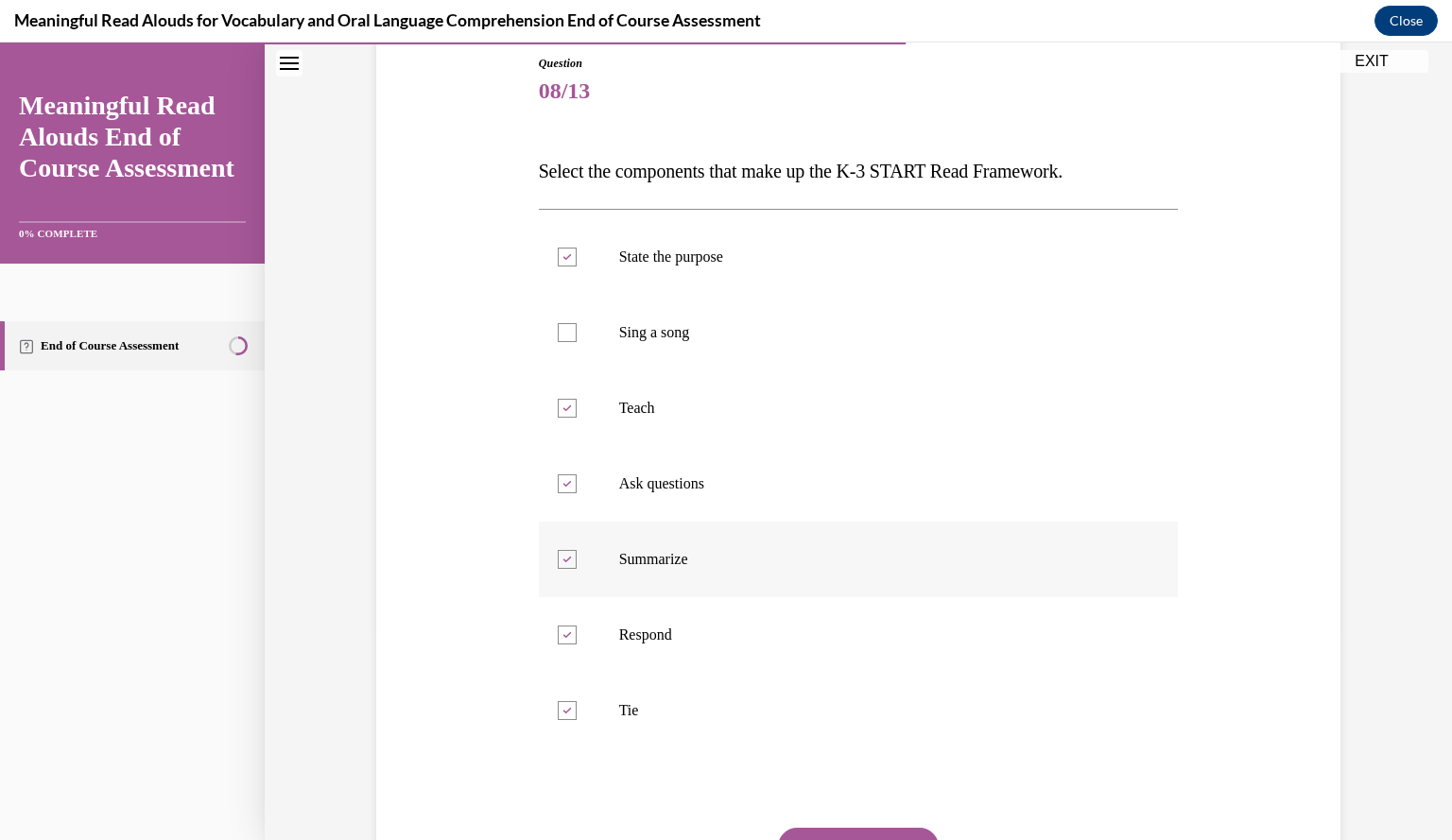
click at [577, 565] on input "Summarize" at bounding box center [567, 559] width 19 height 19
checkbox input "false"
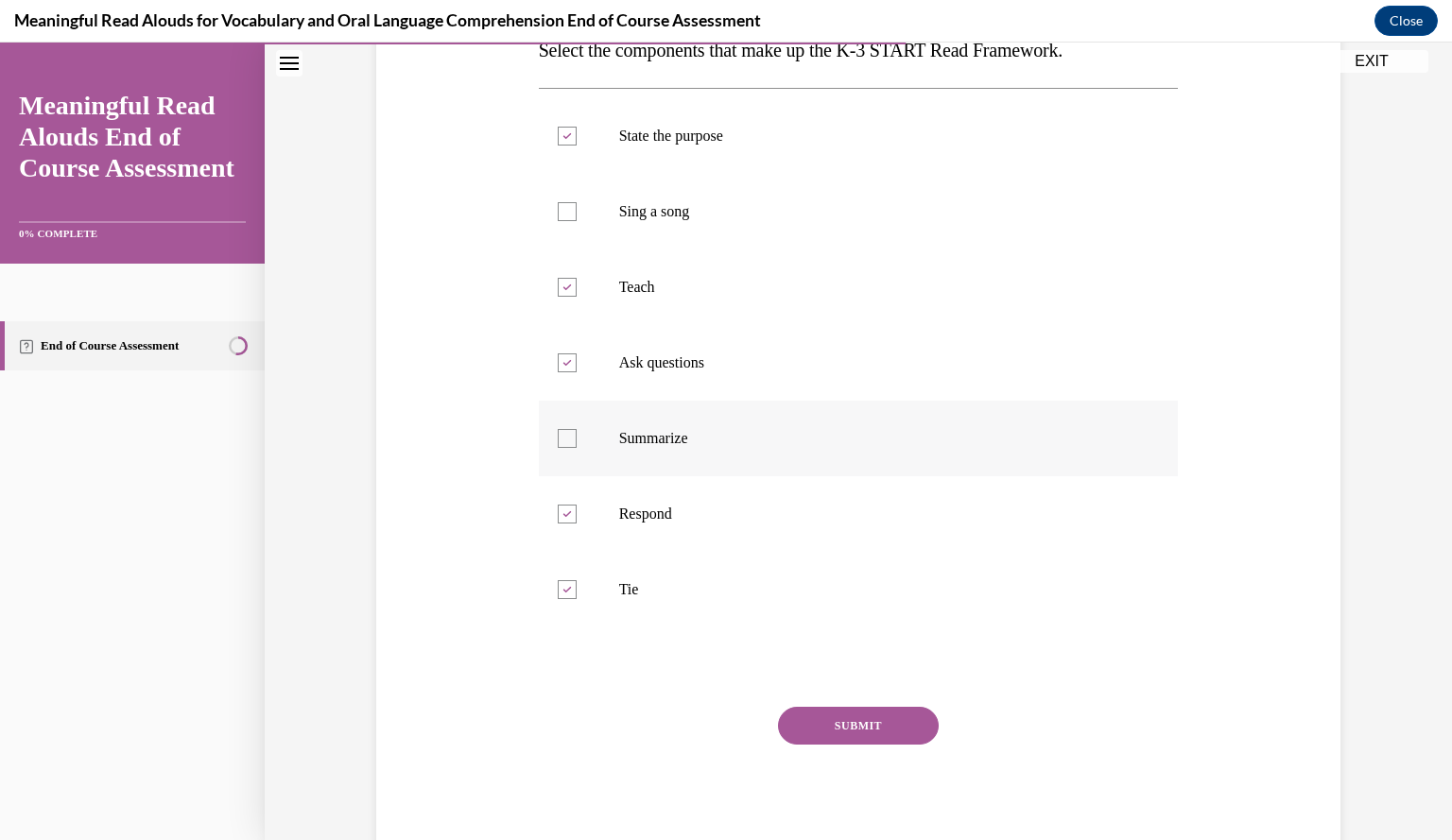
scroll to position [335, 0]
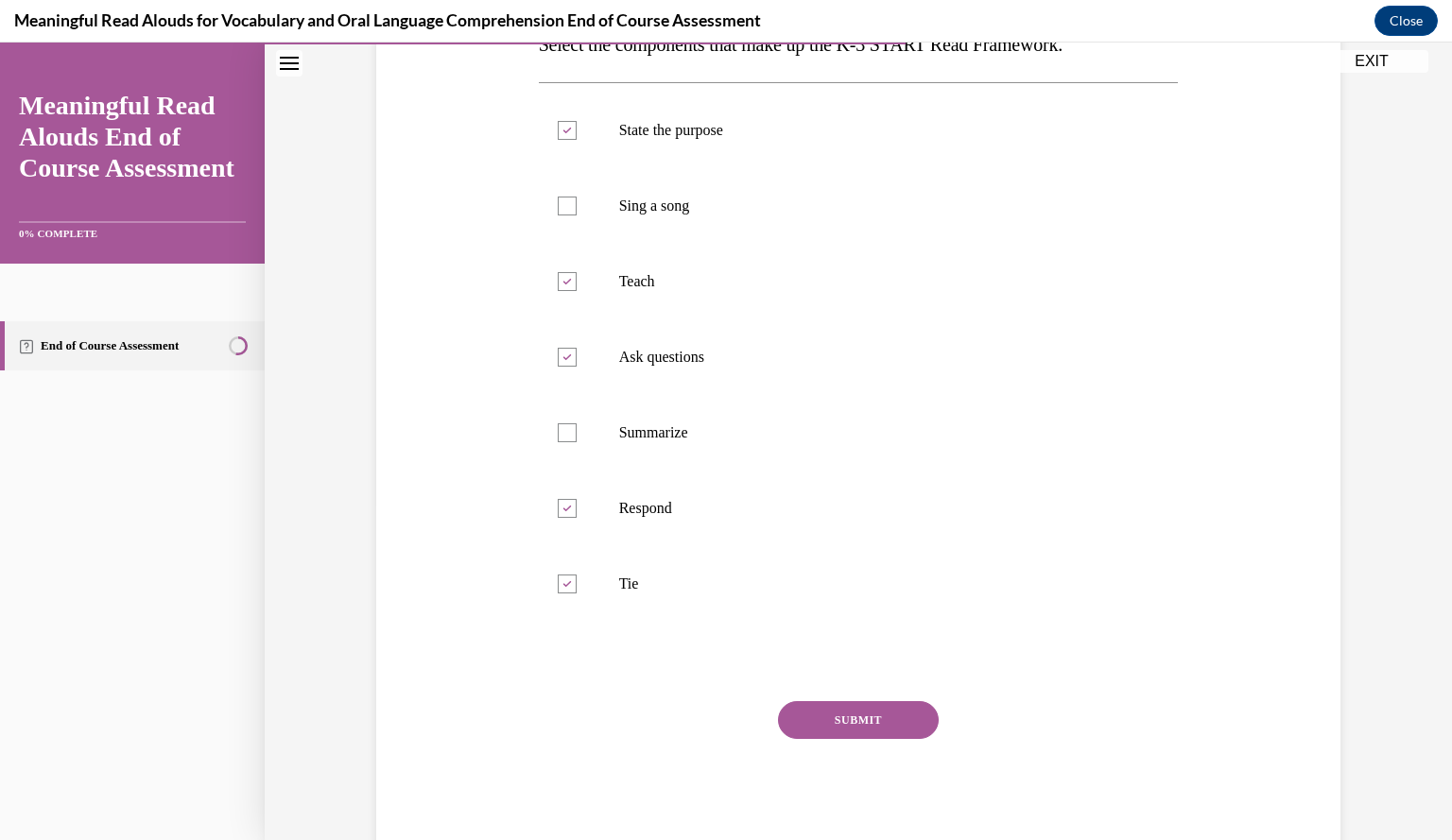
click at [847, 728] on button "SUBMIT" at bounding box center [859, 720] width 161 height 38
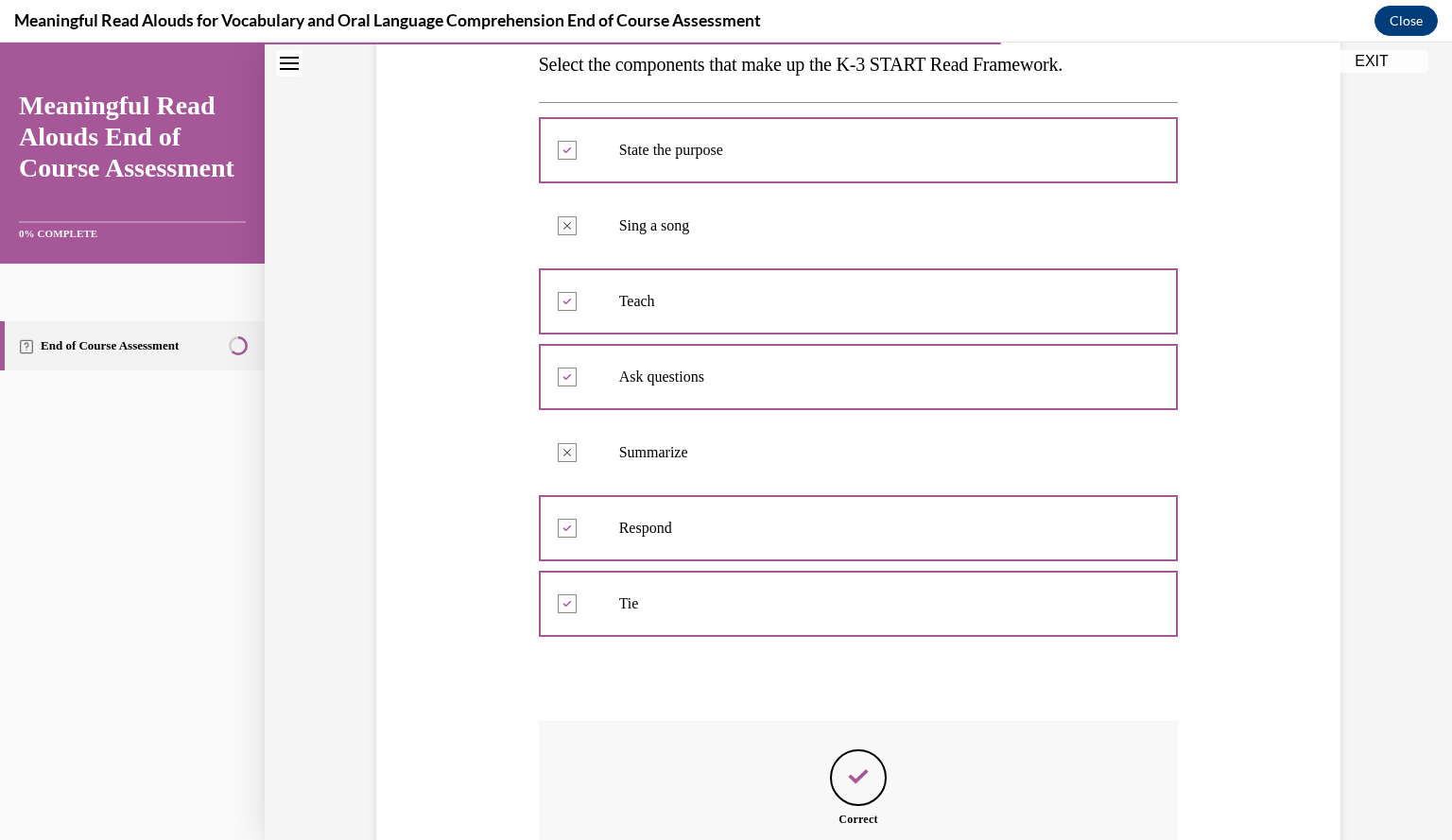
scroll to position [540, 0]
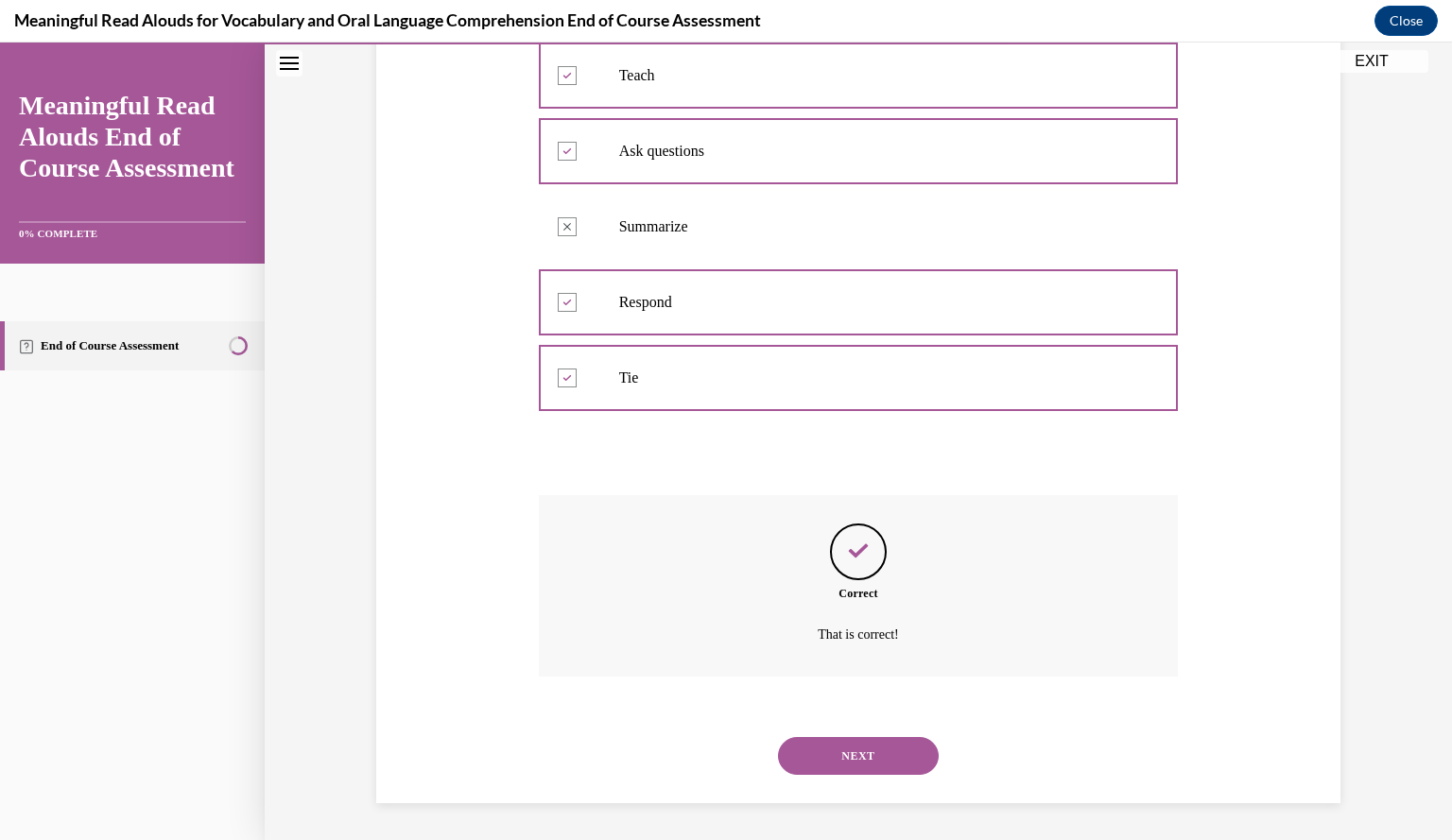
click at [842, 752] on button "NEXT" at bounding box center [859, 756] width 161 height 38
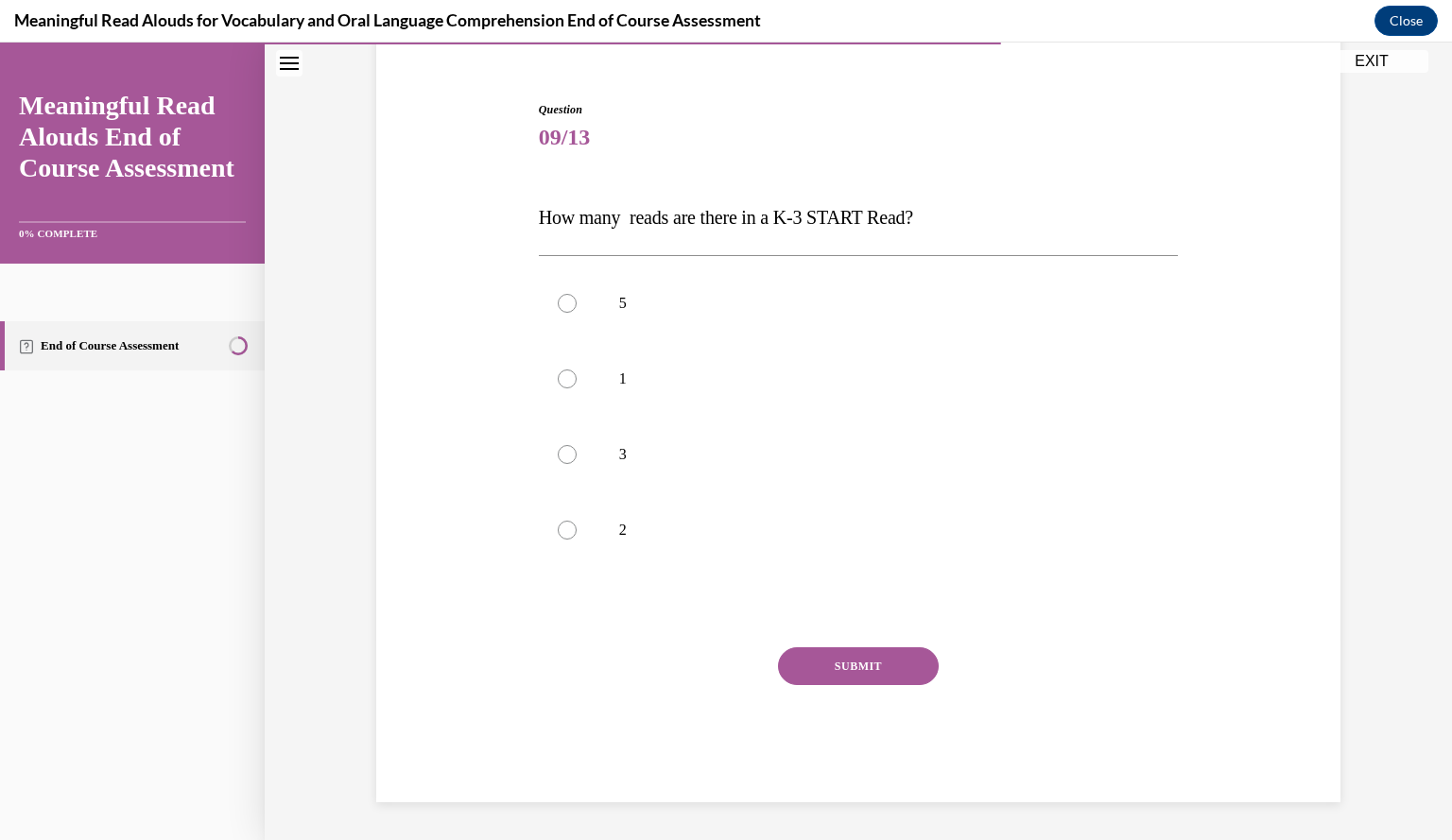
scroll to position [161, 0]
click at [814, 440] on label "3" at bounding box center [859, 455] width 640 height 75
click at [577, 446] on input "3" at bounding box center [567, 455] width 19 height 19
radio input "true"
click at [815, 668] on button "SUBMIT" at bounding box center [859, 667] width 161 height 38
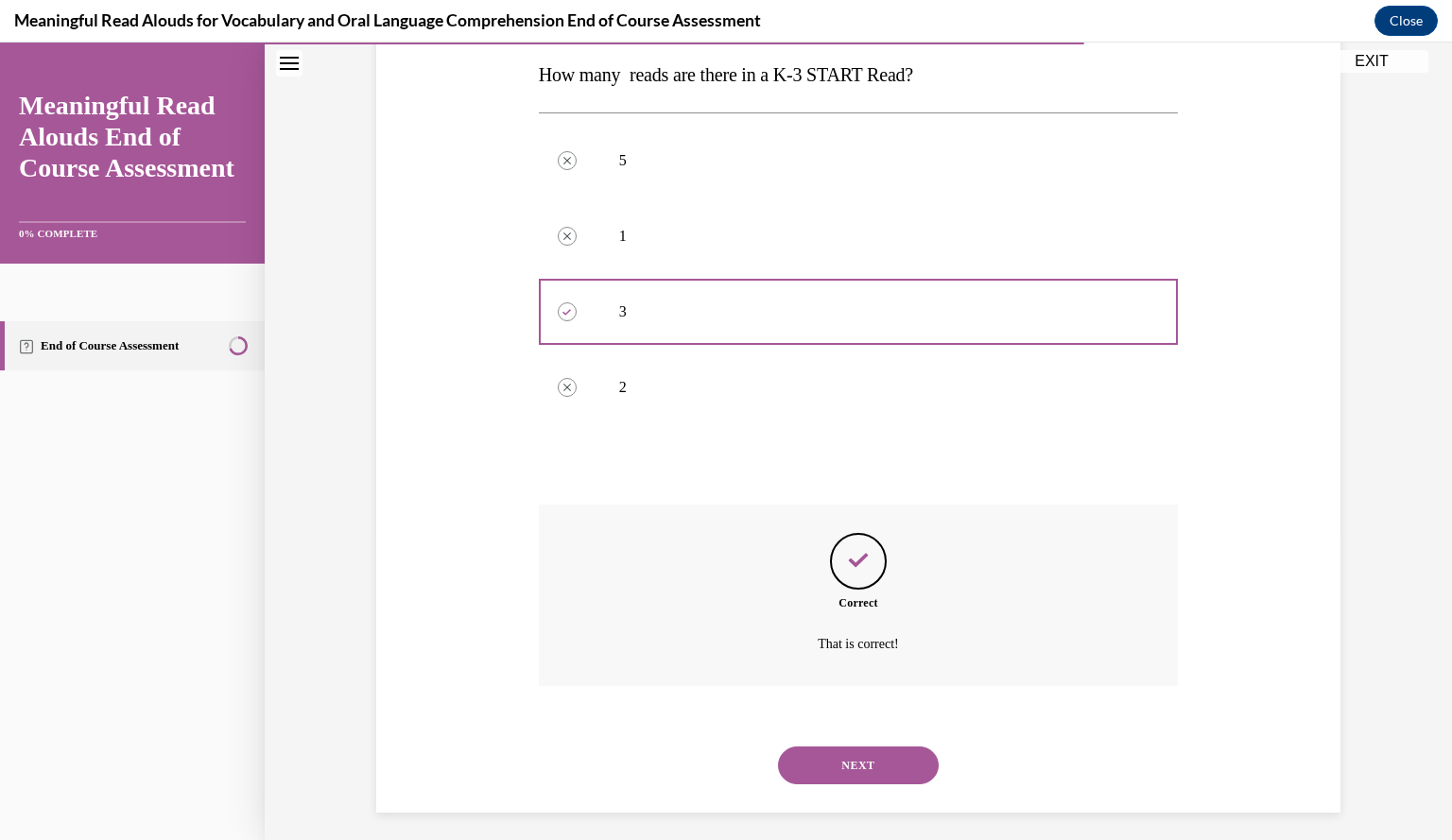
scroll to position [314, 0]
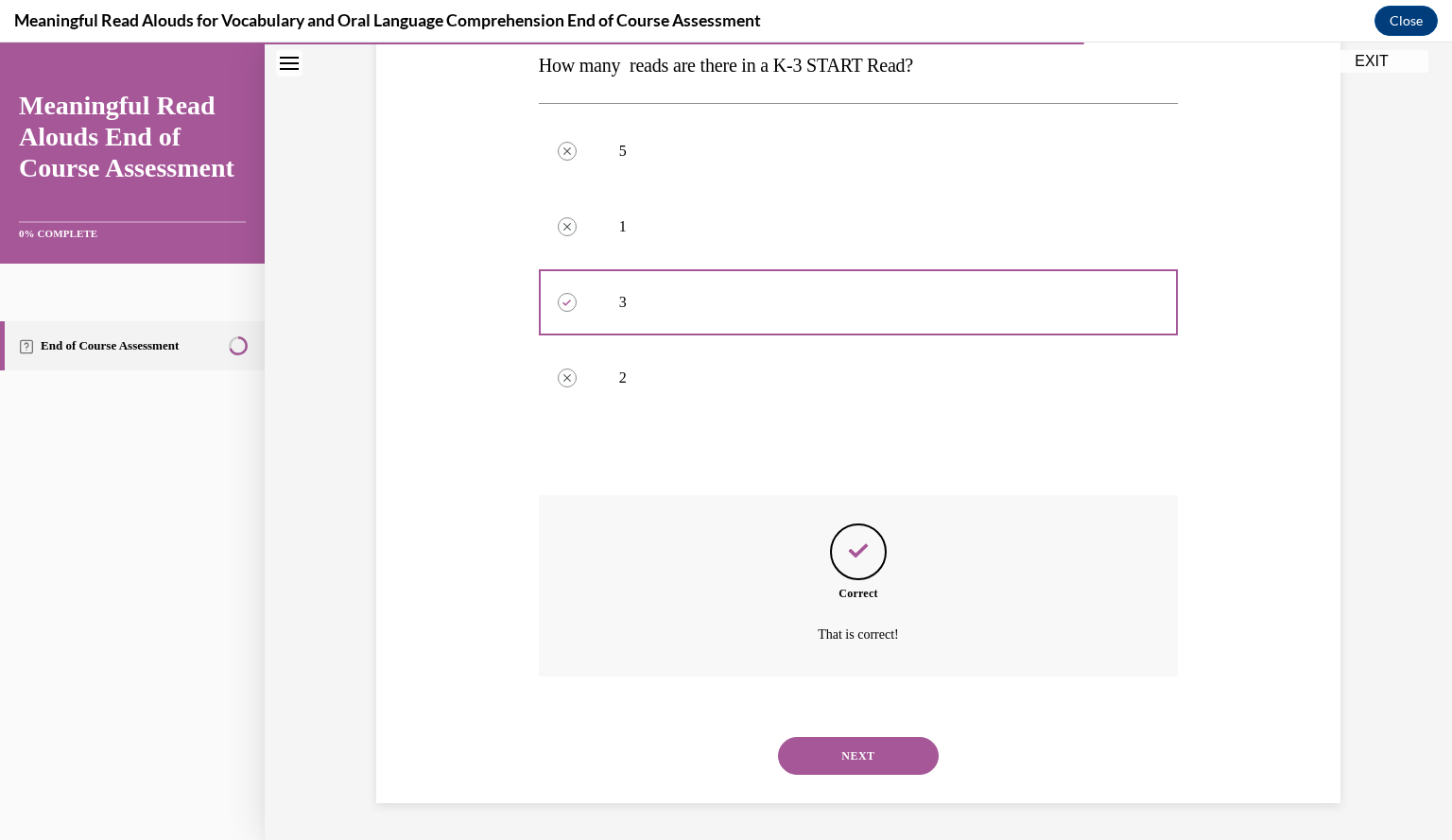
click at [833, 744] on button "NEXT" at bounding box center [859, 756] width 161 height 38
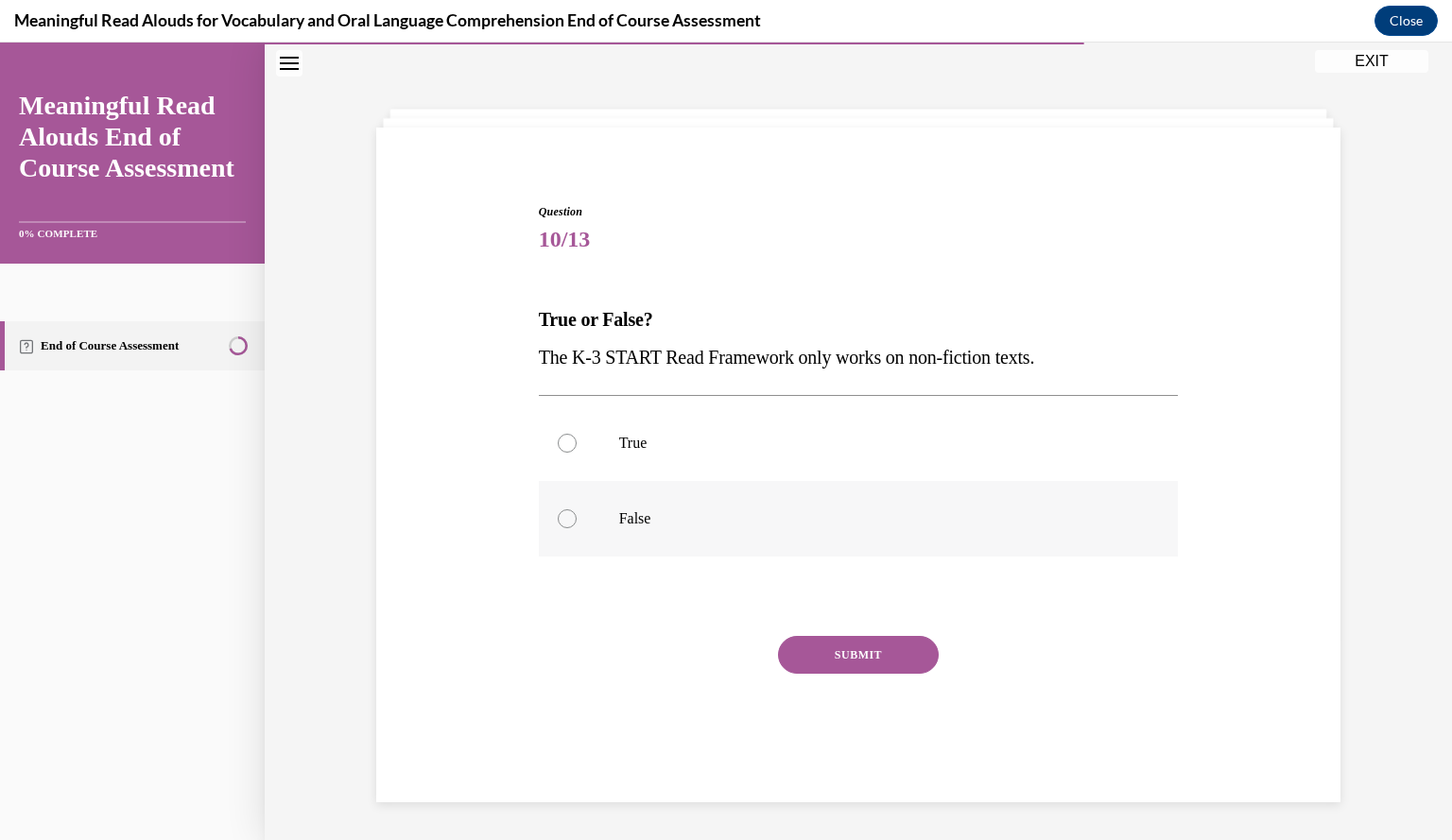
click at [860, 535] on label "False" at bounding box center [859, 518] width 640 height 75
click at [577, 529] on input "False" at bounding box center [567, 518] width 19 height 19
radio input "true"
click at [842, 652] on button "SUBMIT" at bounding box center [859, 655] width 161 height 38
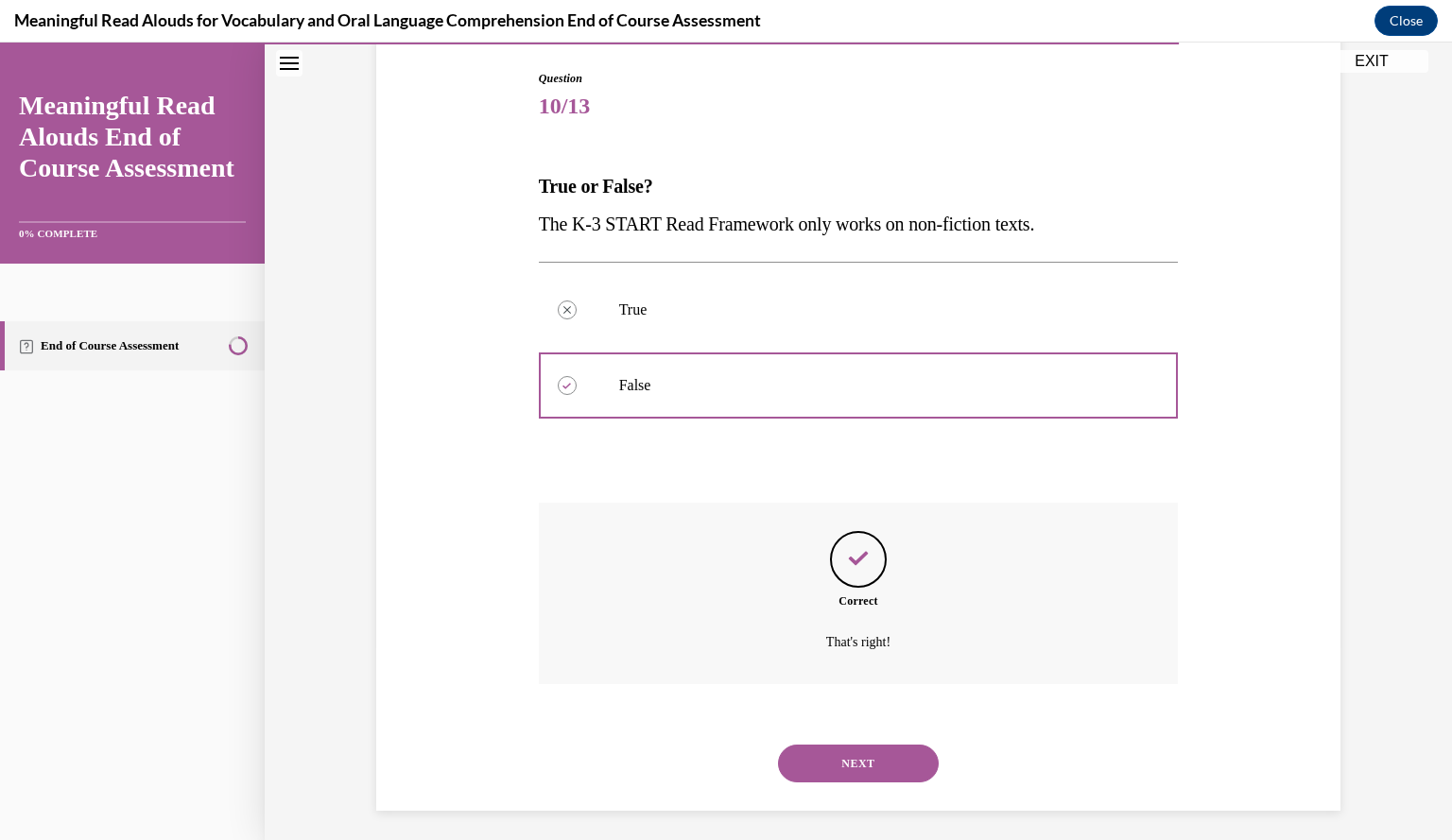
scroll to position [201, 0]
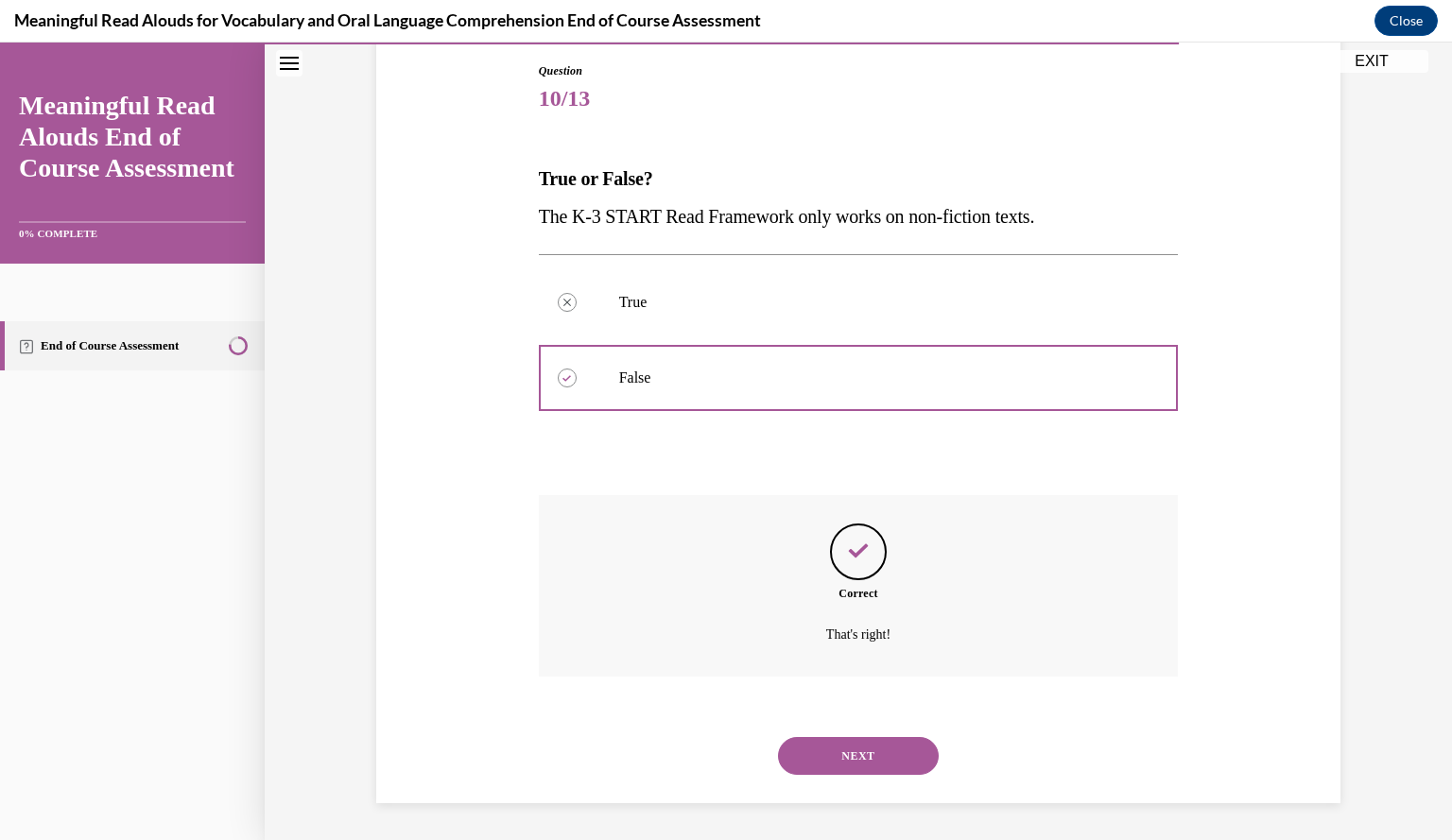
click at [841, 757] on button "NEXT" at bounding box center [859, 756] width 161 height 38
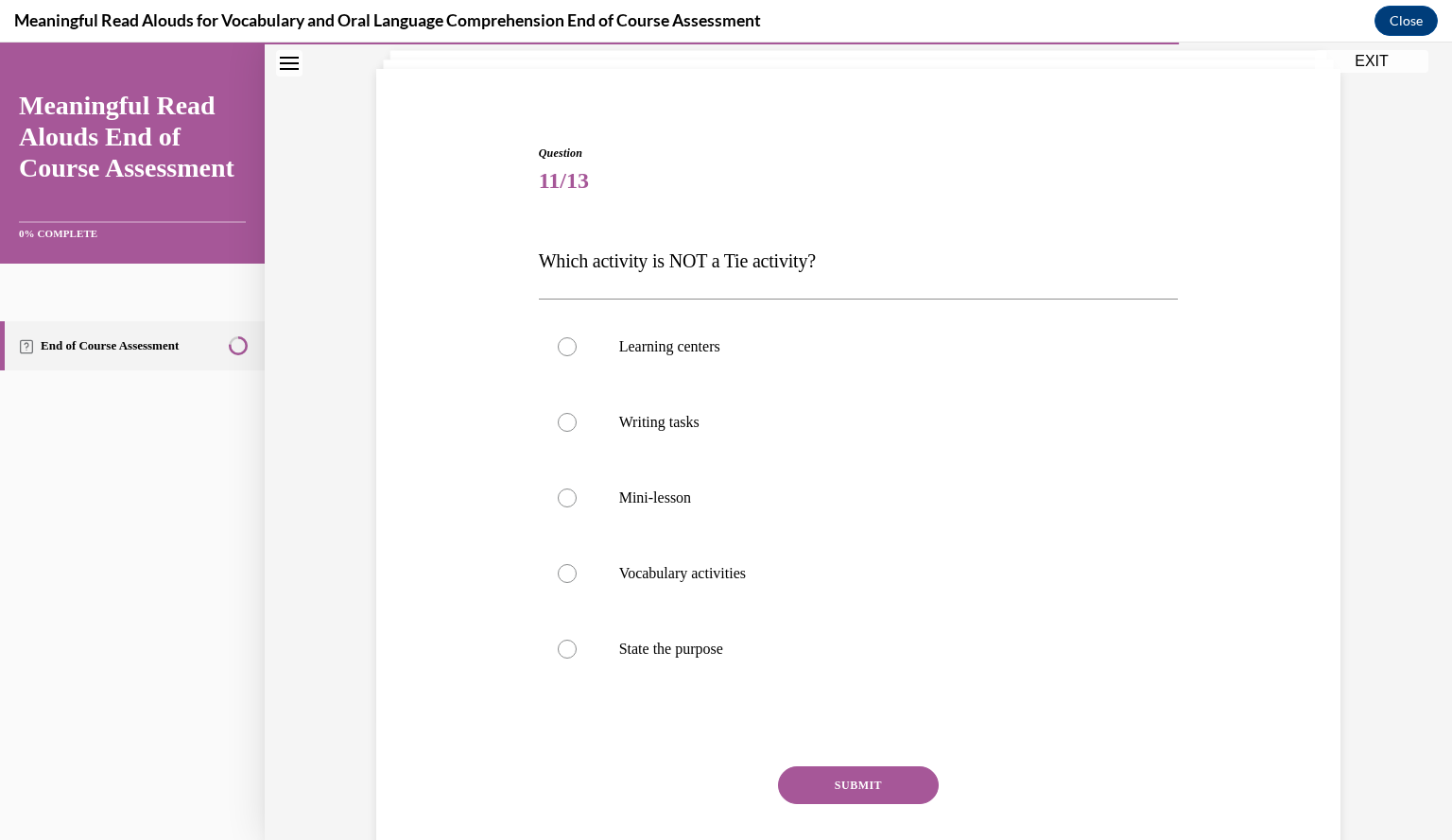
scroll to position [98, 0]
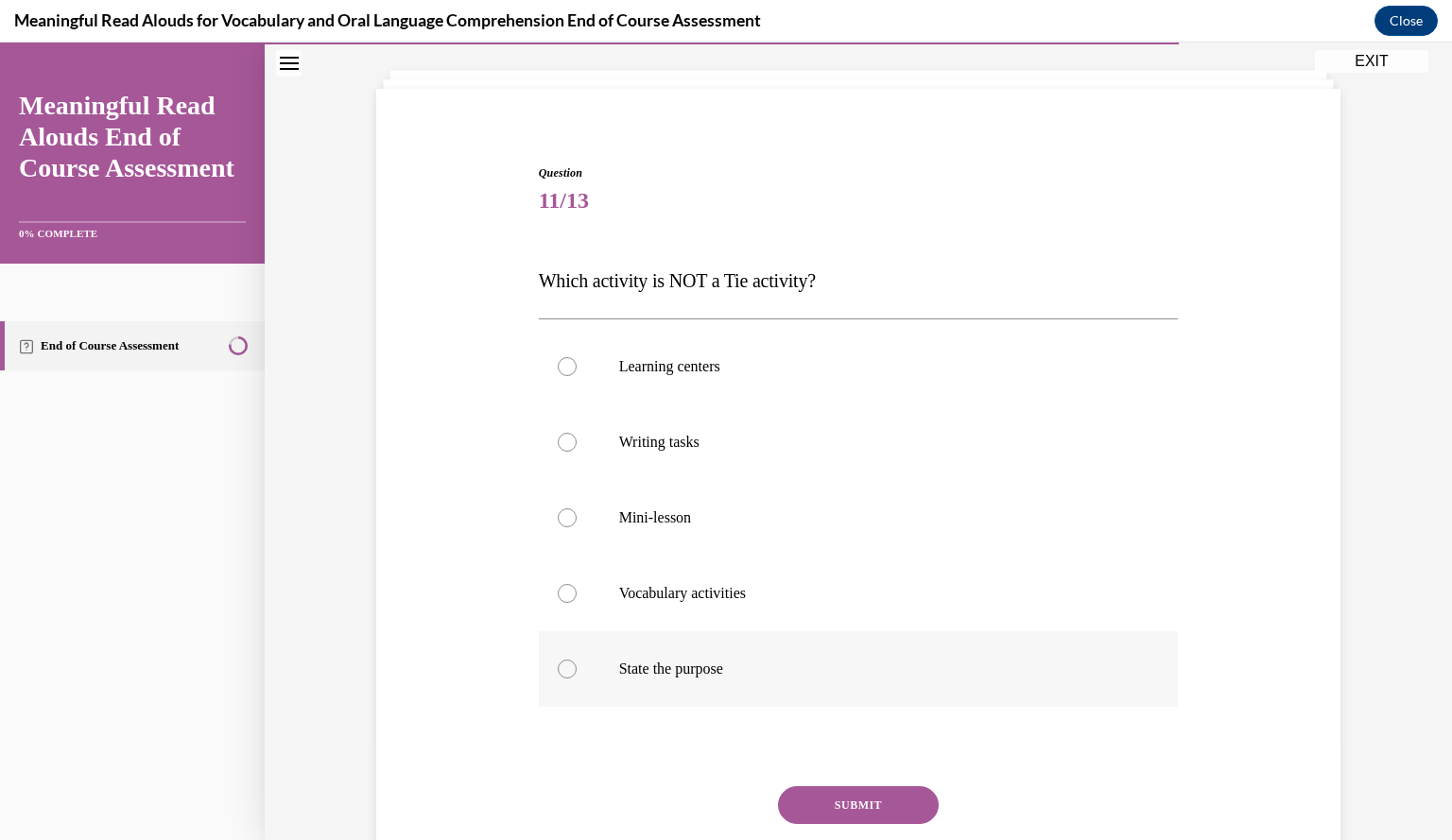
click at [878, 643] on label "State the purpose" at bounding box center [859, 669] width 640 height 75
click at [577, 660] on input "State the purpose" at bounding box center [567, 669] width 19 height 19
radio input "true"
click at [861, 803] on button "SUBMIT" at bounding box center [859, 805] width 161 height 38
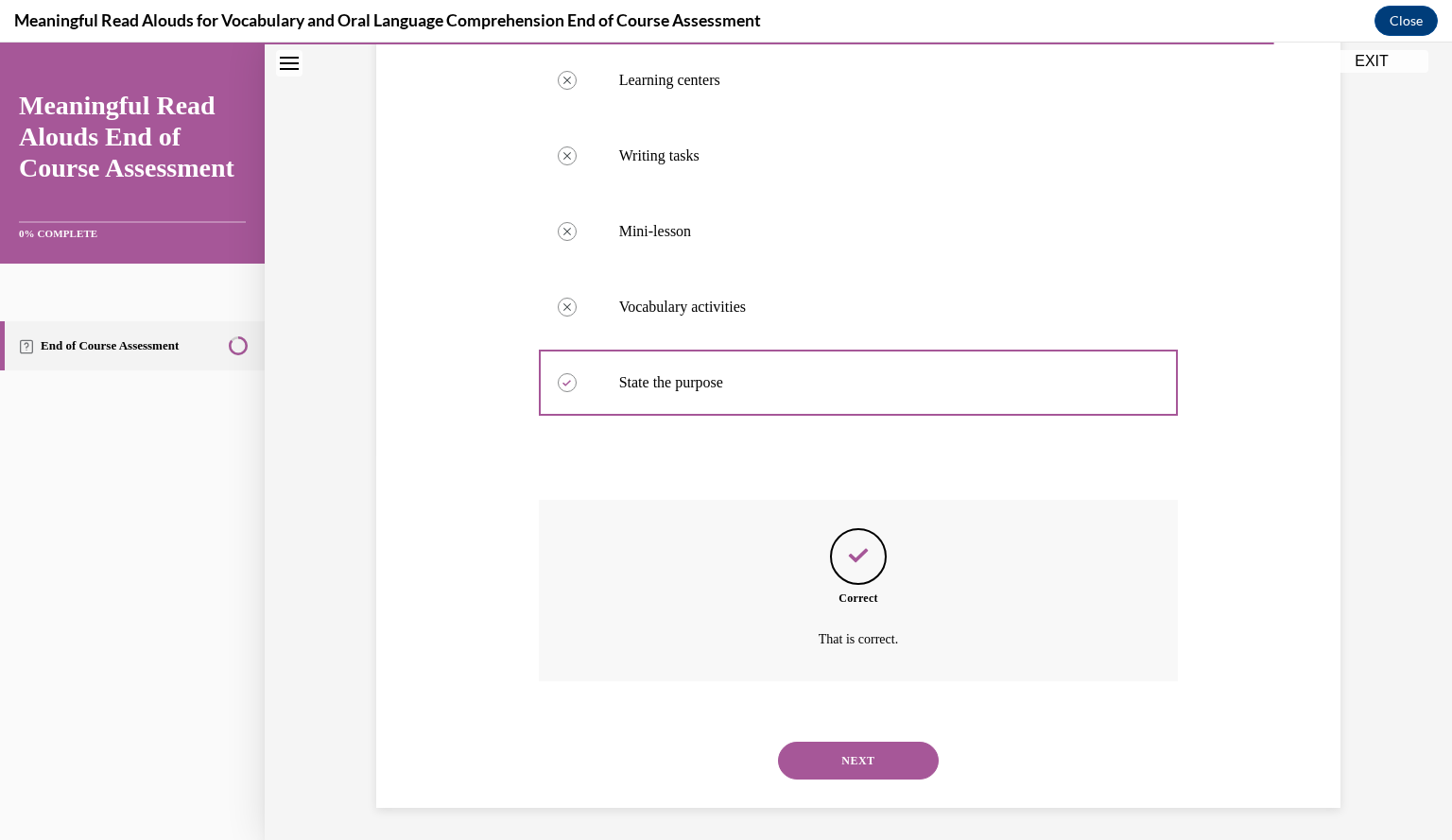
scroll to position [390, 0]
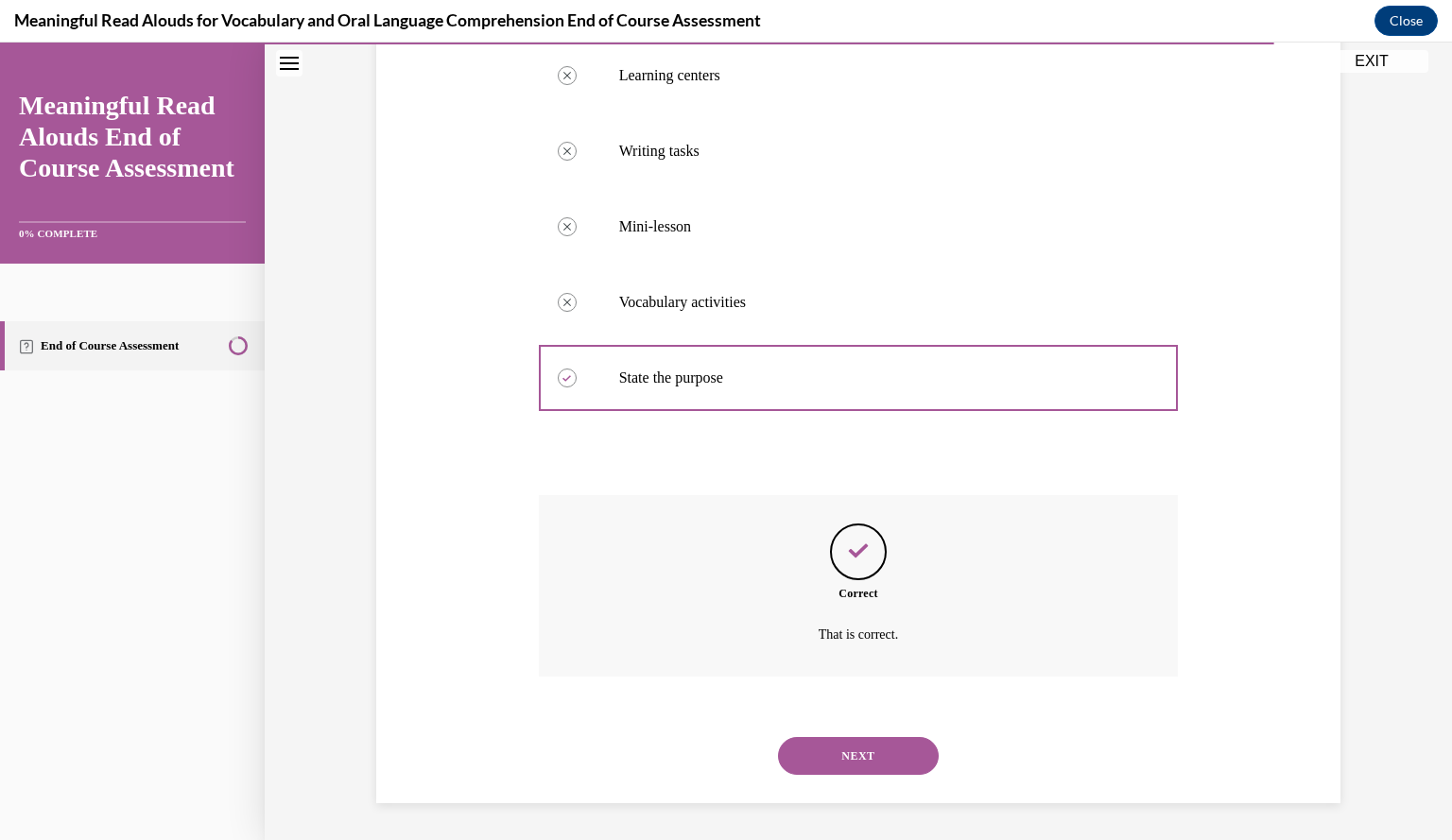
click at [876, 759] on button "NEXT" at bounding box center [859, 756] width 161 height 38
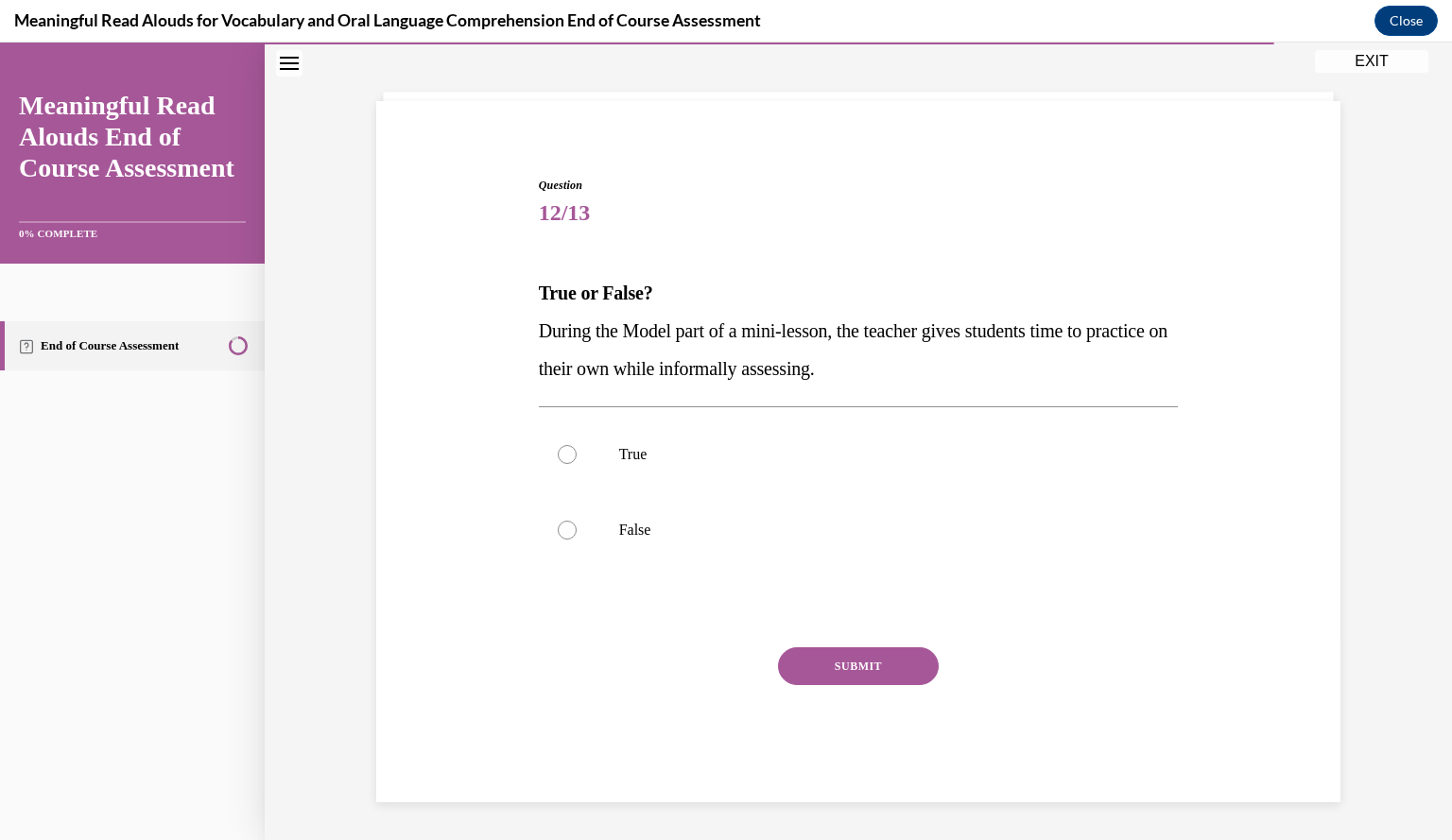
scroll to position [85, 0]
click at [1007, 558] on label "False" at bounding box center [859, 531] width 640 height 75
click at [577, 540] on input "False" at bounding box center [567, 531] width 19 height 19
radio input "true"
click at [904, 419] on label "True" at bounding box center [859, 455] width 640 height 75
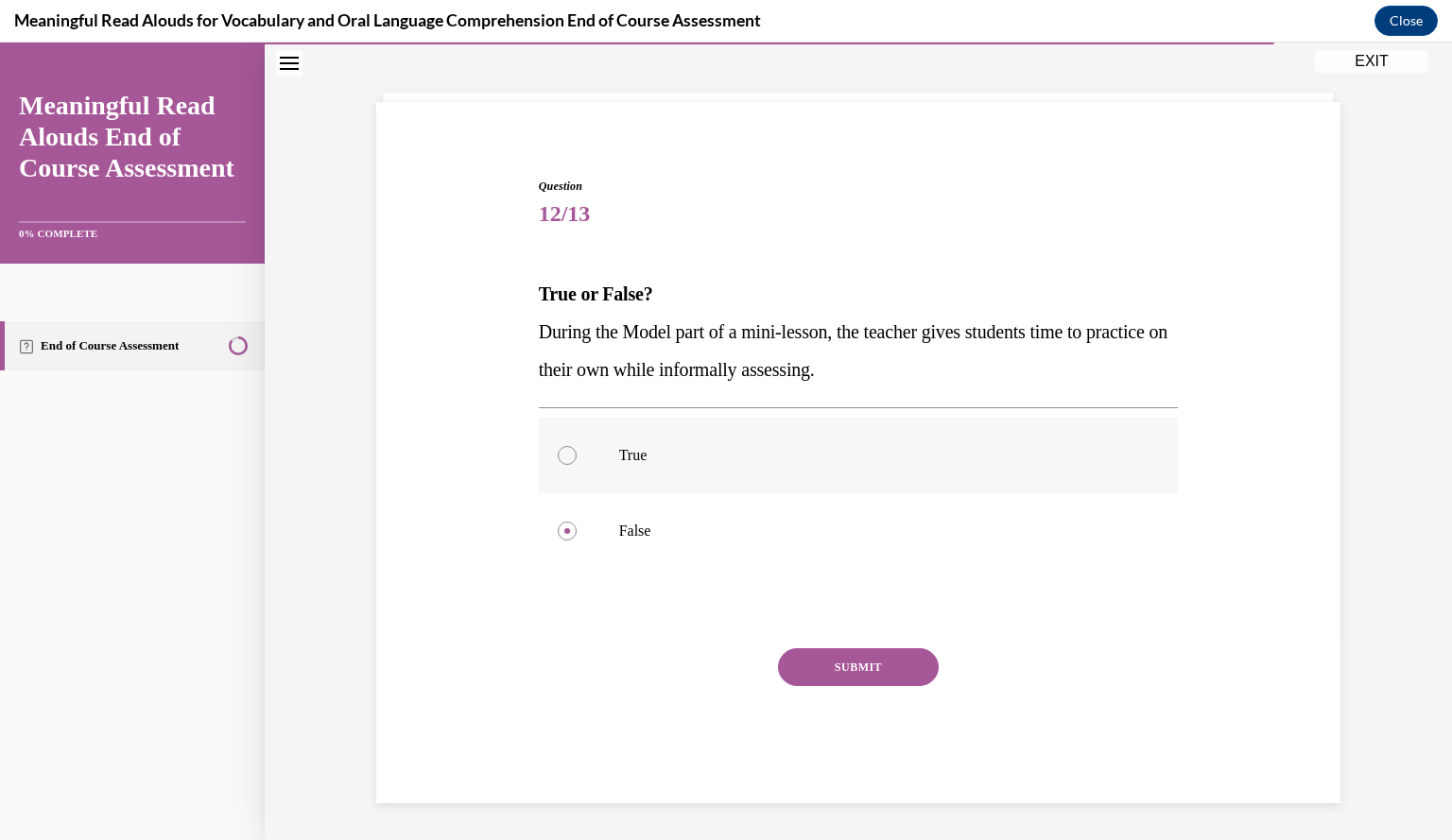
click at [577, 446] on input "True" at bounding box center [567, 455] width 19 height 19
radio input "true"
click at [827, 669] on button "SUBMIT" at bounding box center [859, 667] width 161 height 38
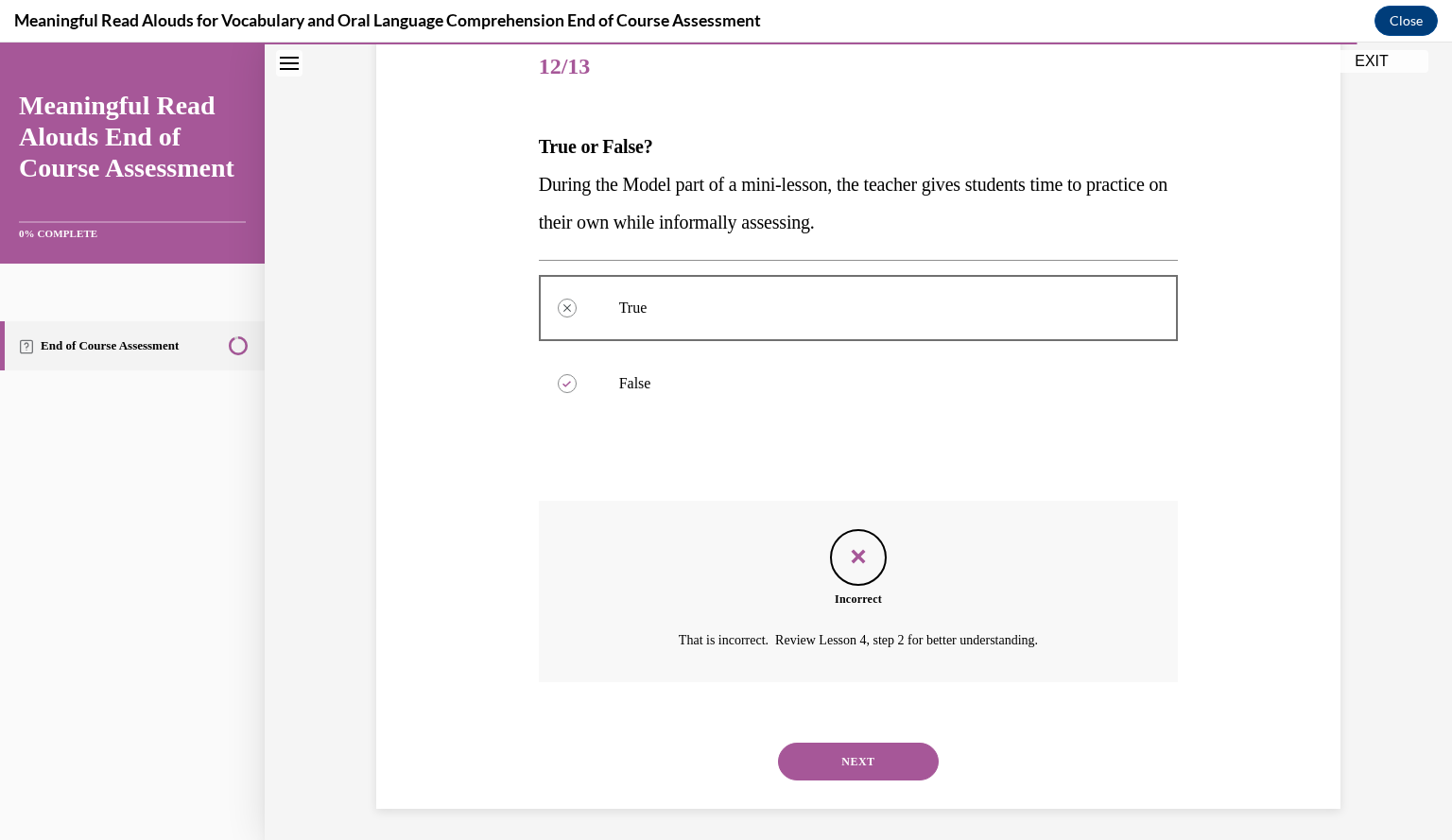
scroll to position [238, 0]
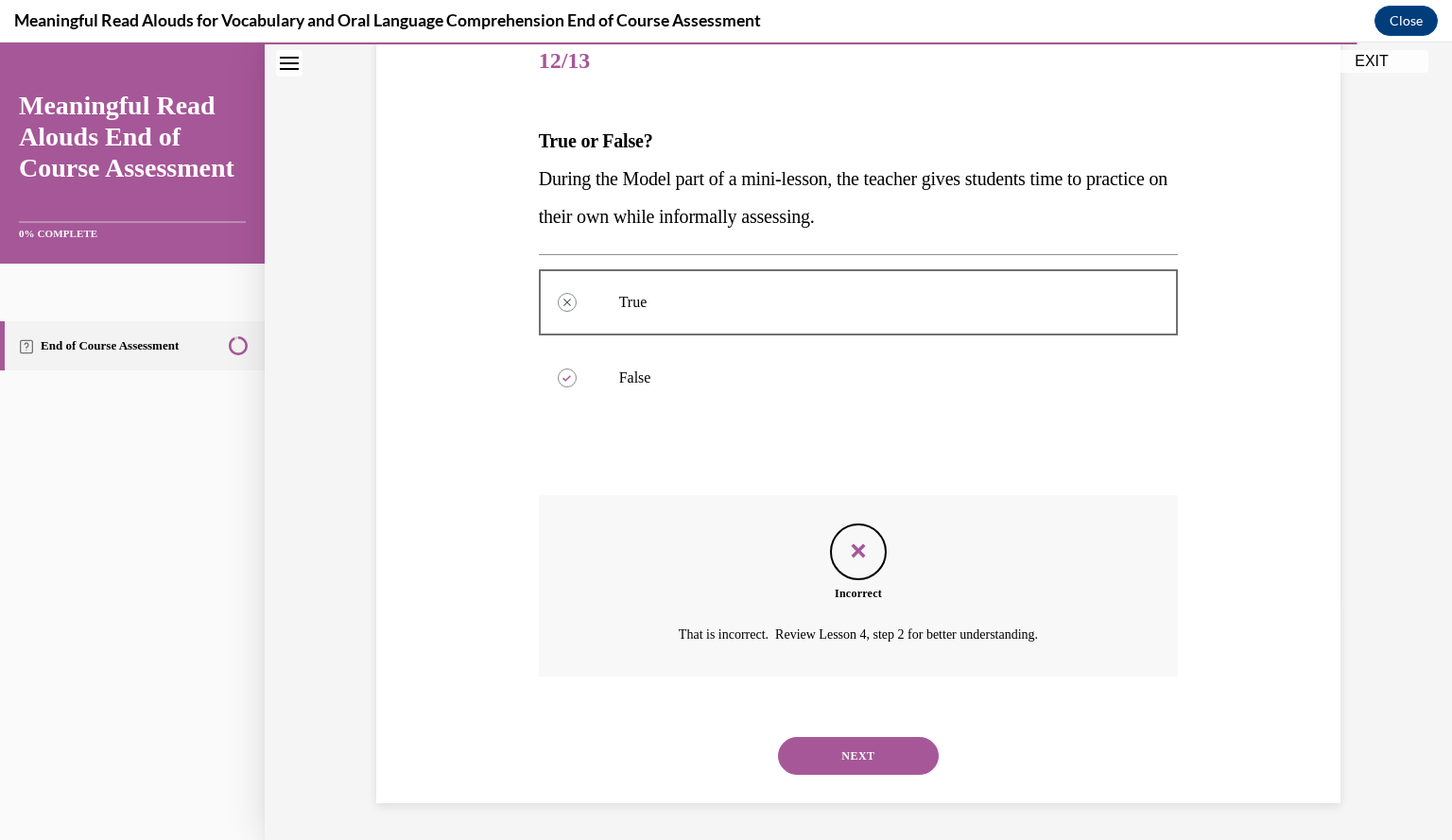
click at [840, 742] on button "NEXT" at bounding box center [859, 756] width 161 height 38
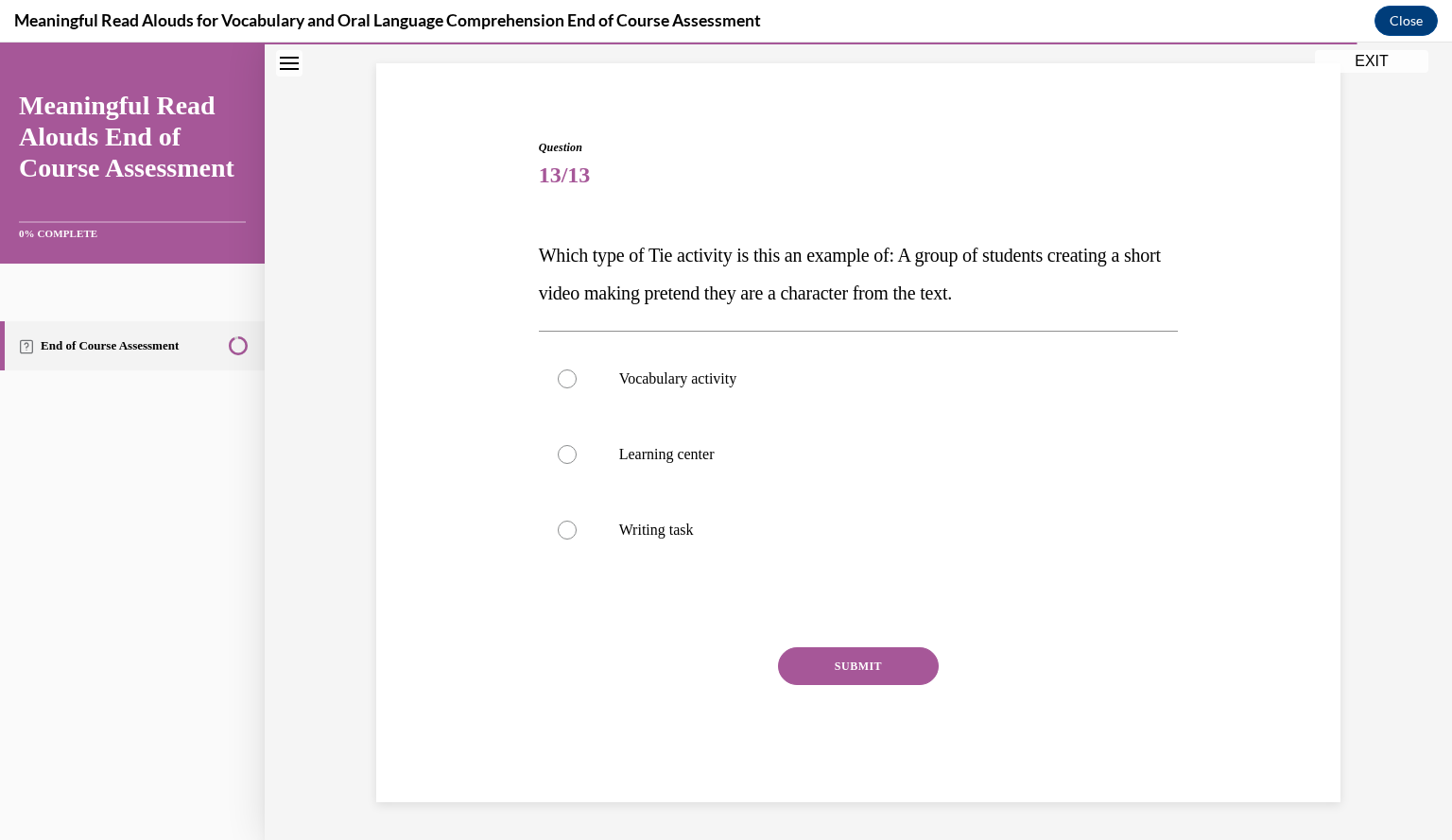
scroll to position [123, 0]
click at [891, 480] on label "Learning center" at bounding box center [859, 455] width 640 height 75
click at [577, 465] on input "Learning center" at bounding box center [567, 455] width 19 height 19
radio input "true"
click at [864, 673] on button "SUBMIT" at bounding box center [859, 667] width 161 height 38
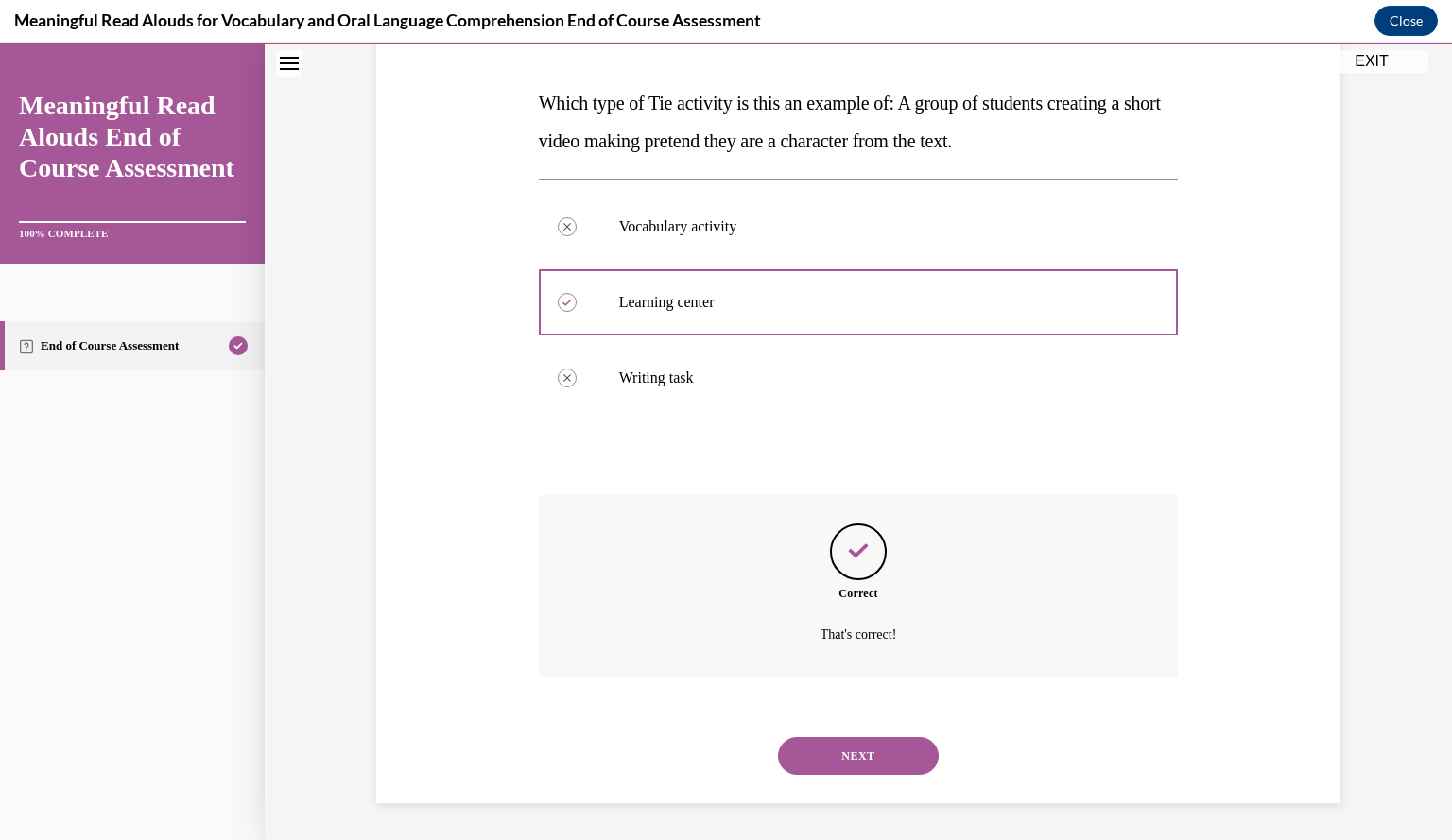
click at [843, 764] on button "NEXT" at bounding box center [859, 756] width 161 height 38
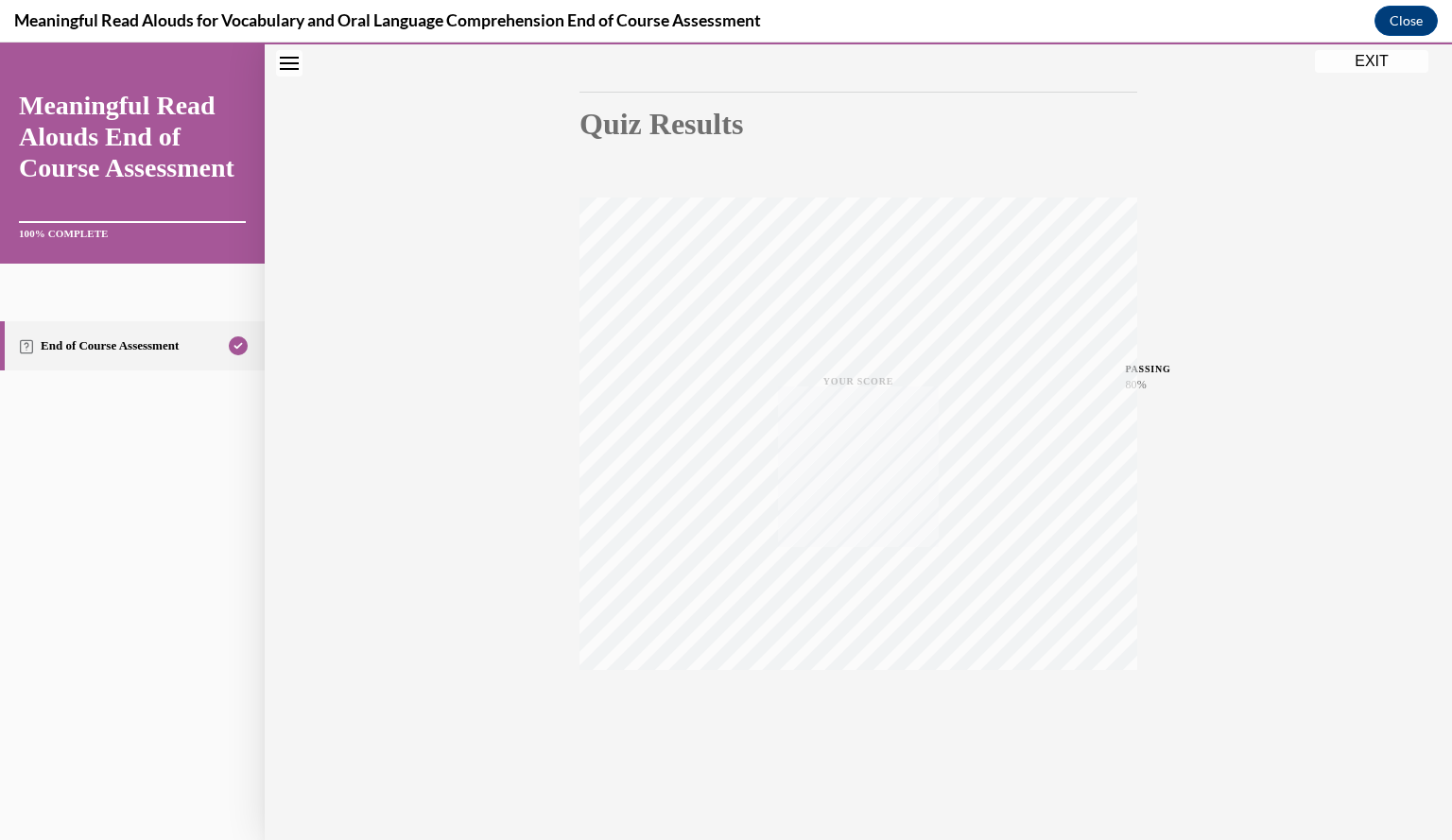
scroll to position [170, 0]
click at [843, 764] on div "Quiz Results PASSING 80% Your score 92% Passed PASSING 80% Your score Your scor…" at bounding box center [858, 386] width 1188 height 910
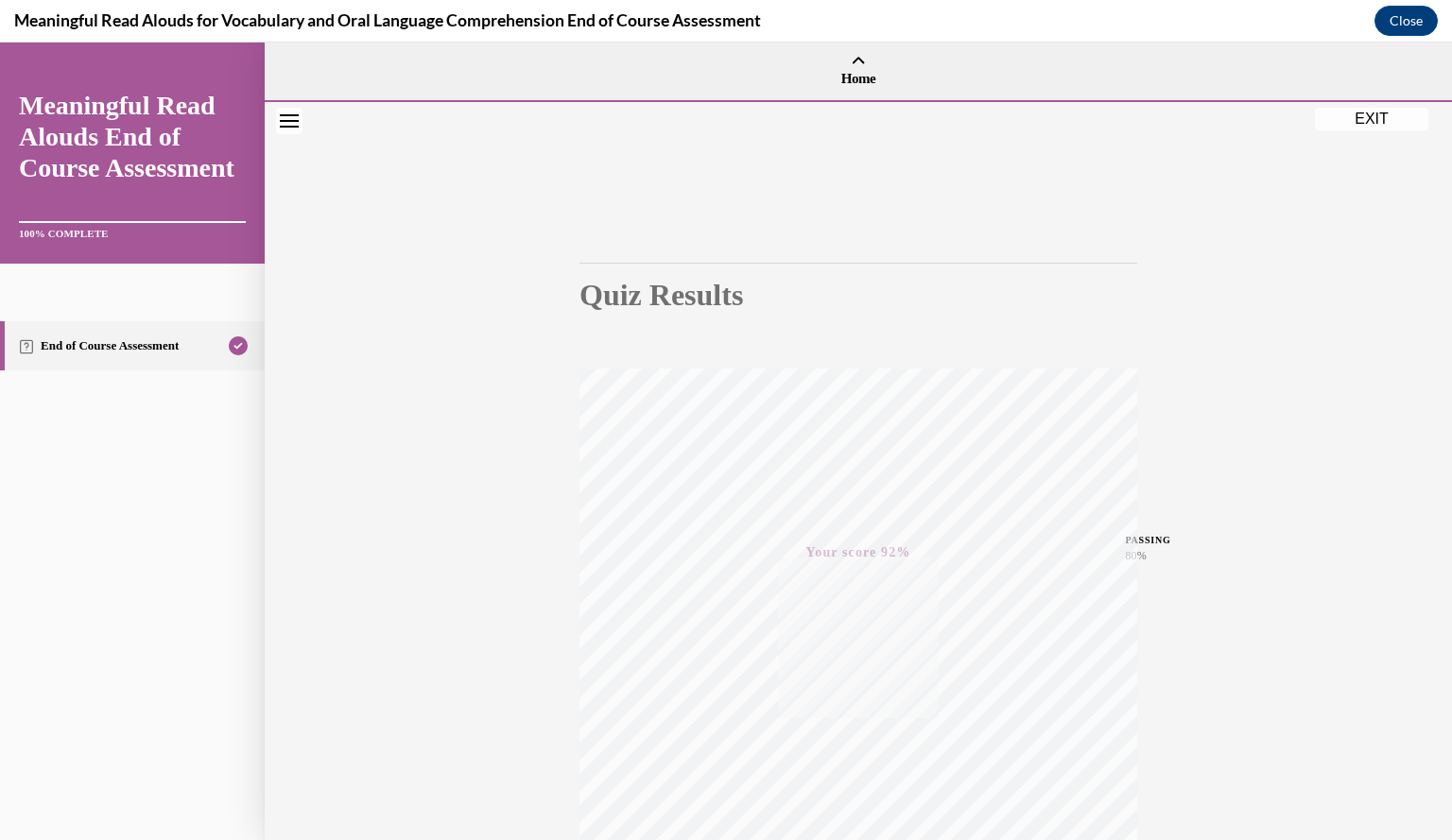
click at [1375, 118] on button "EXIT" at bounding box center [1372, 118] width 114 height 23
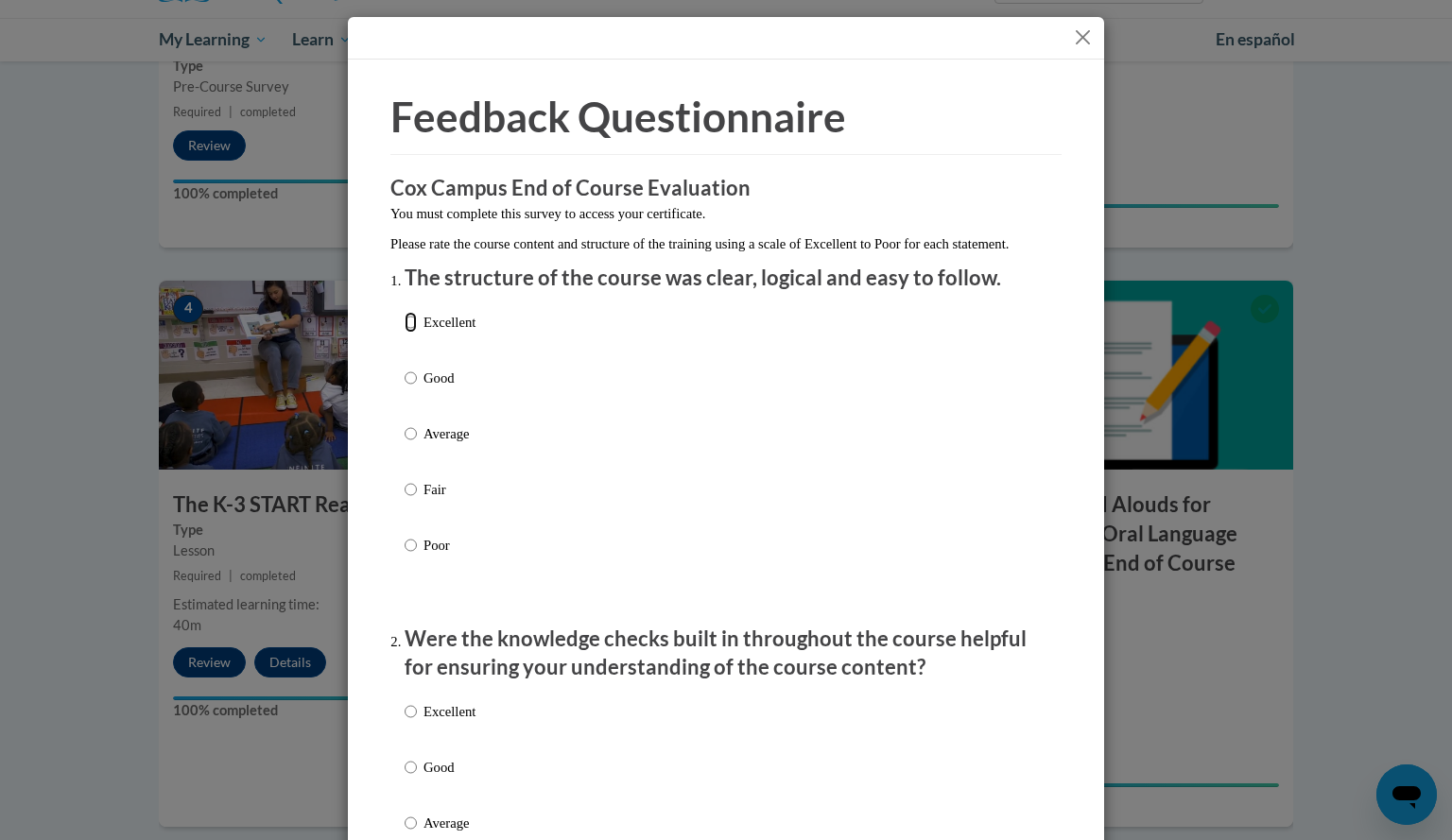
click at [404, 333] on input "Excellent" at bounding box center [410, 322] width 13 height 21
radio input "true"
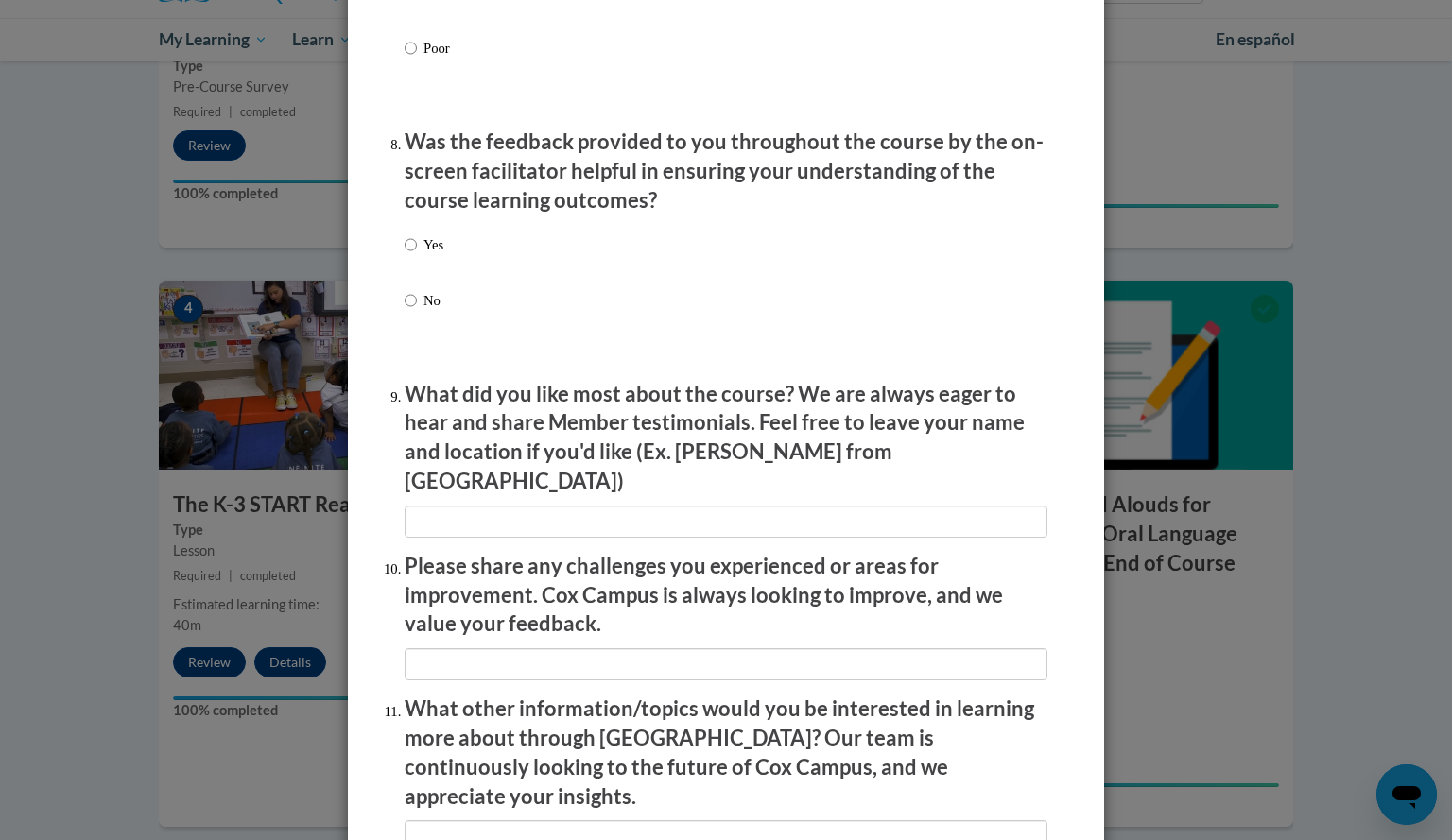
scroll to position [3090, 0]
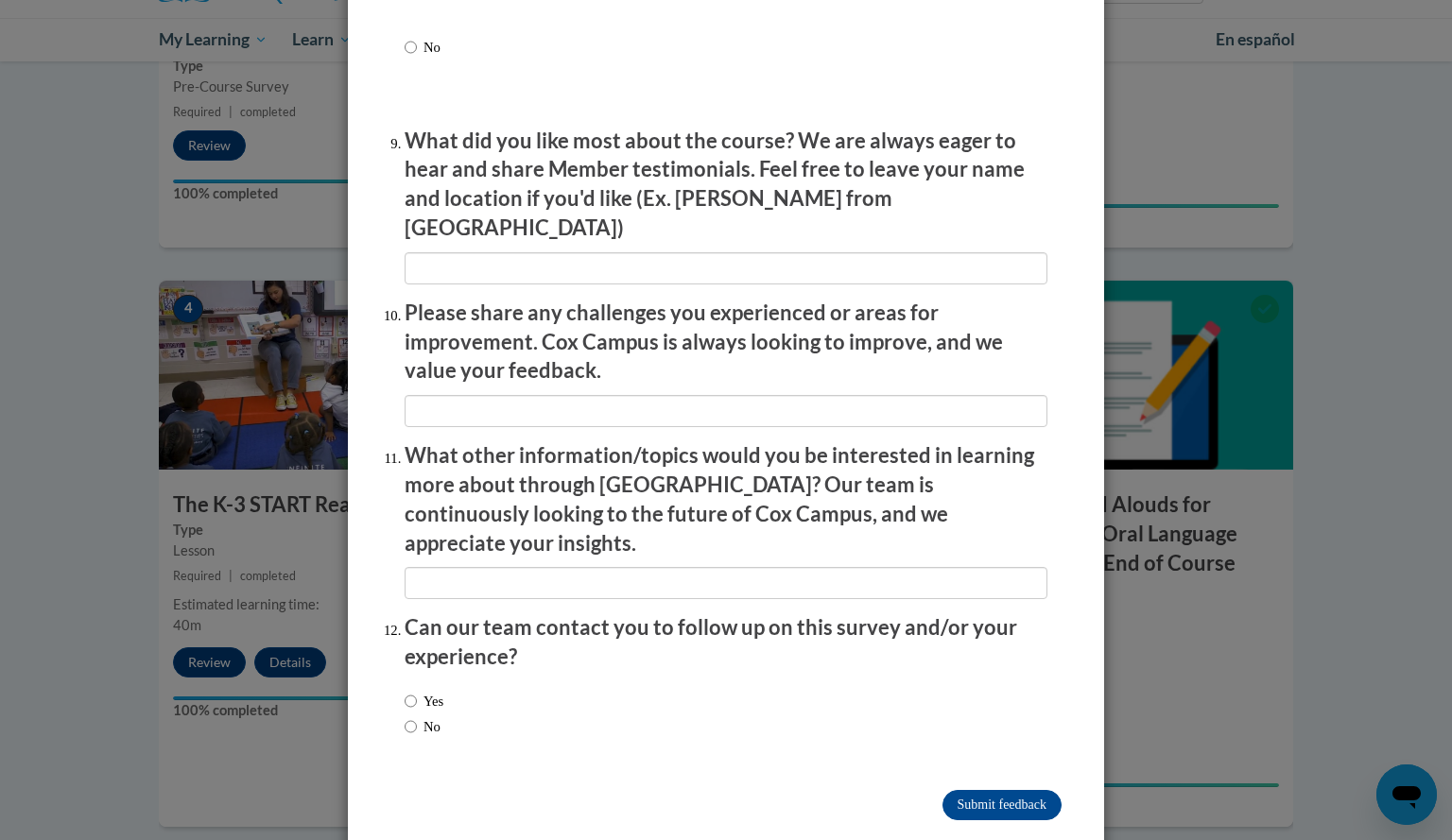
click at [412, 717] on label "No" at bounding box center [422, 726] width 36 height 21
click at [412, 717] on input "No" at bounding box center [410, 726] width 13 height 21
radio input "true"
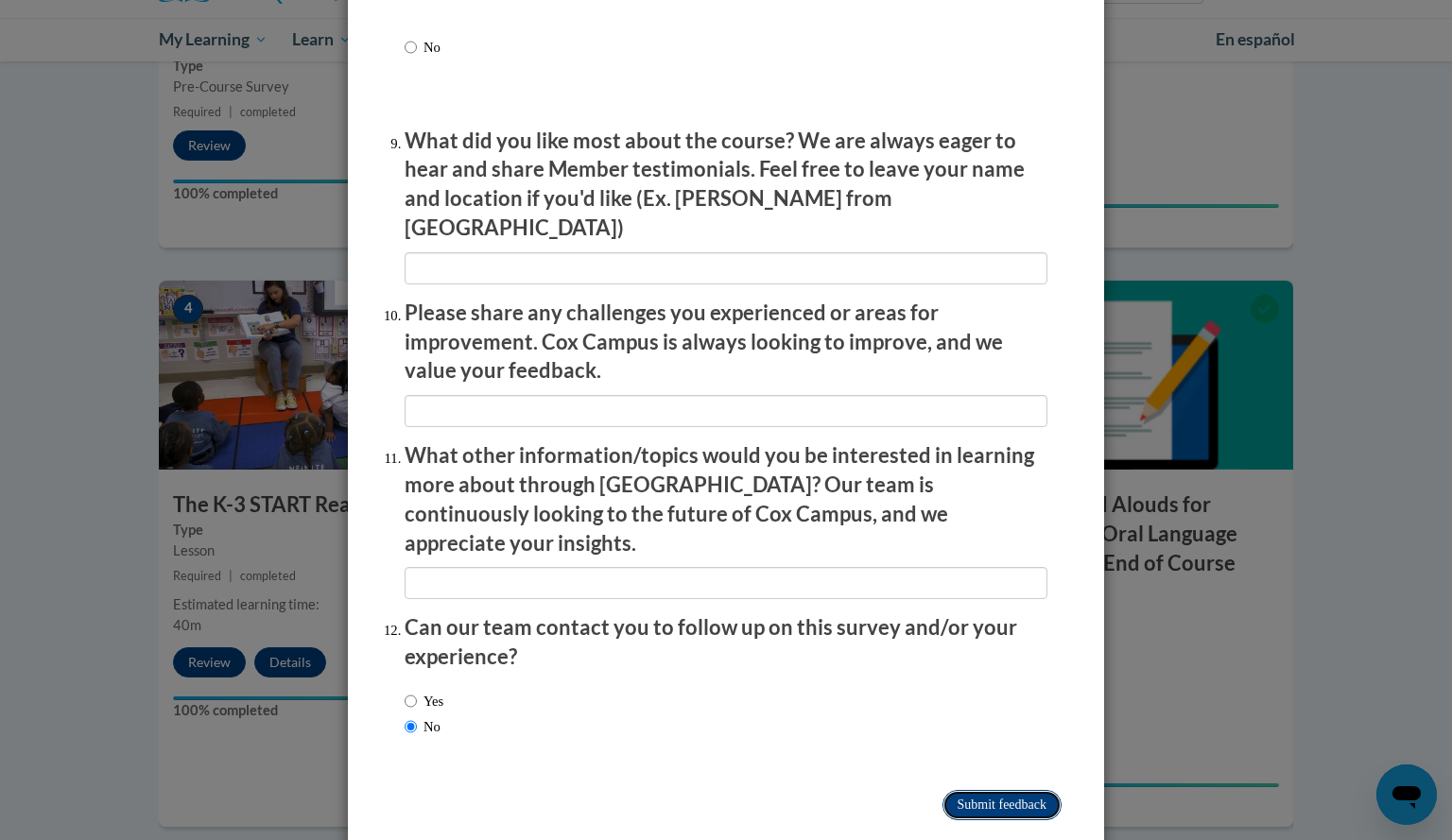
click at [1006, 790] on input "Submit feedback" at bounding box center [1003, 805] width 119 height 30
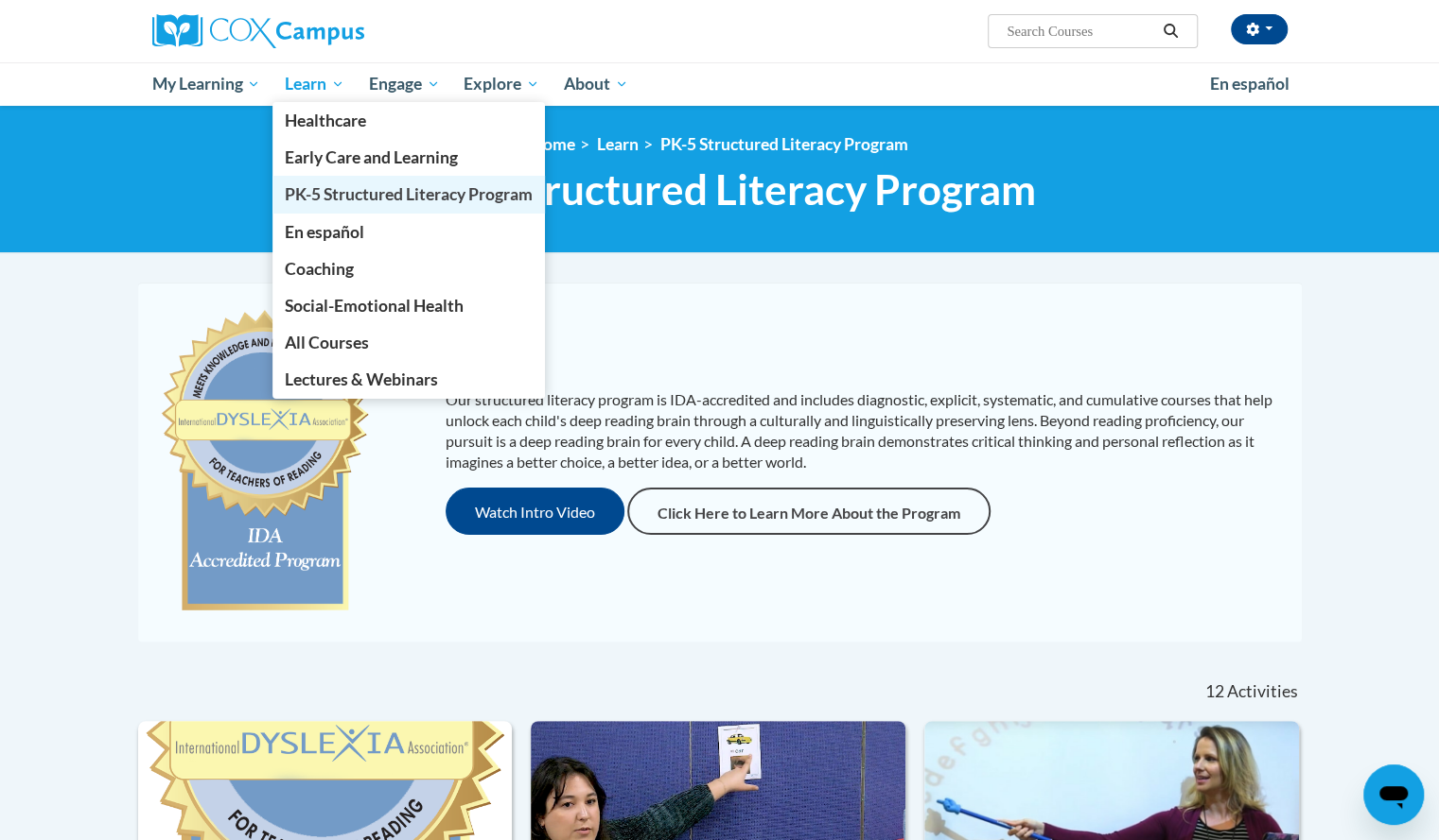
click at [343, 186] on span "PK-5 Structured Literacy Program" at bounding box center [408, 194] width 248 height 20
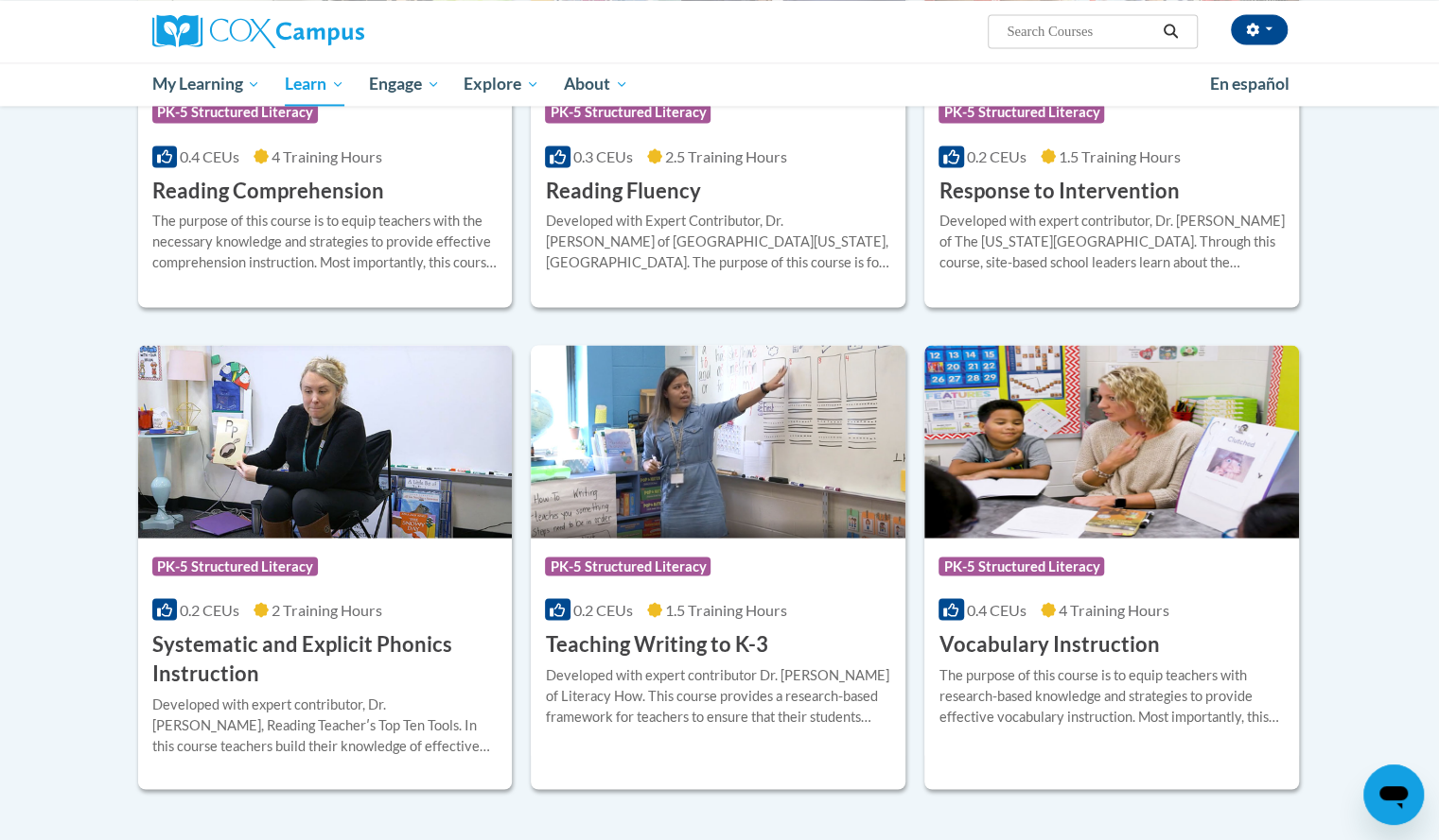
scroll to position [1803, 0]
click at [995, 651] on h3 "Vocabulary Instruction" at bounding box center [1048, 643] width 220 height 29
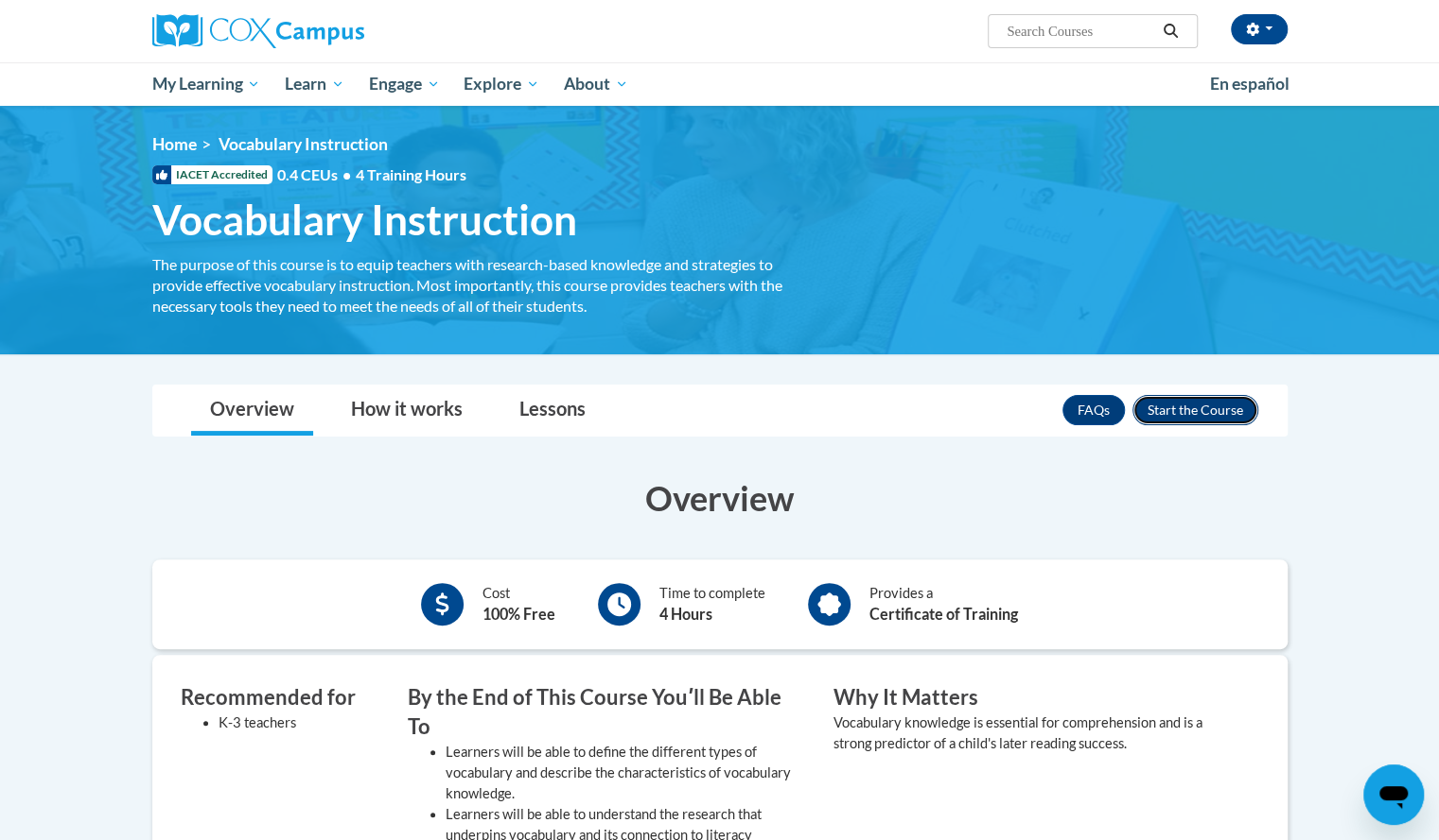
click at [1203, 411] on button "Enroll" at bounding box center [1195, 410] width 125 height 30
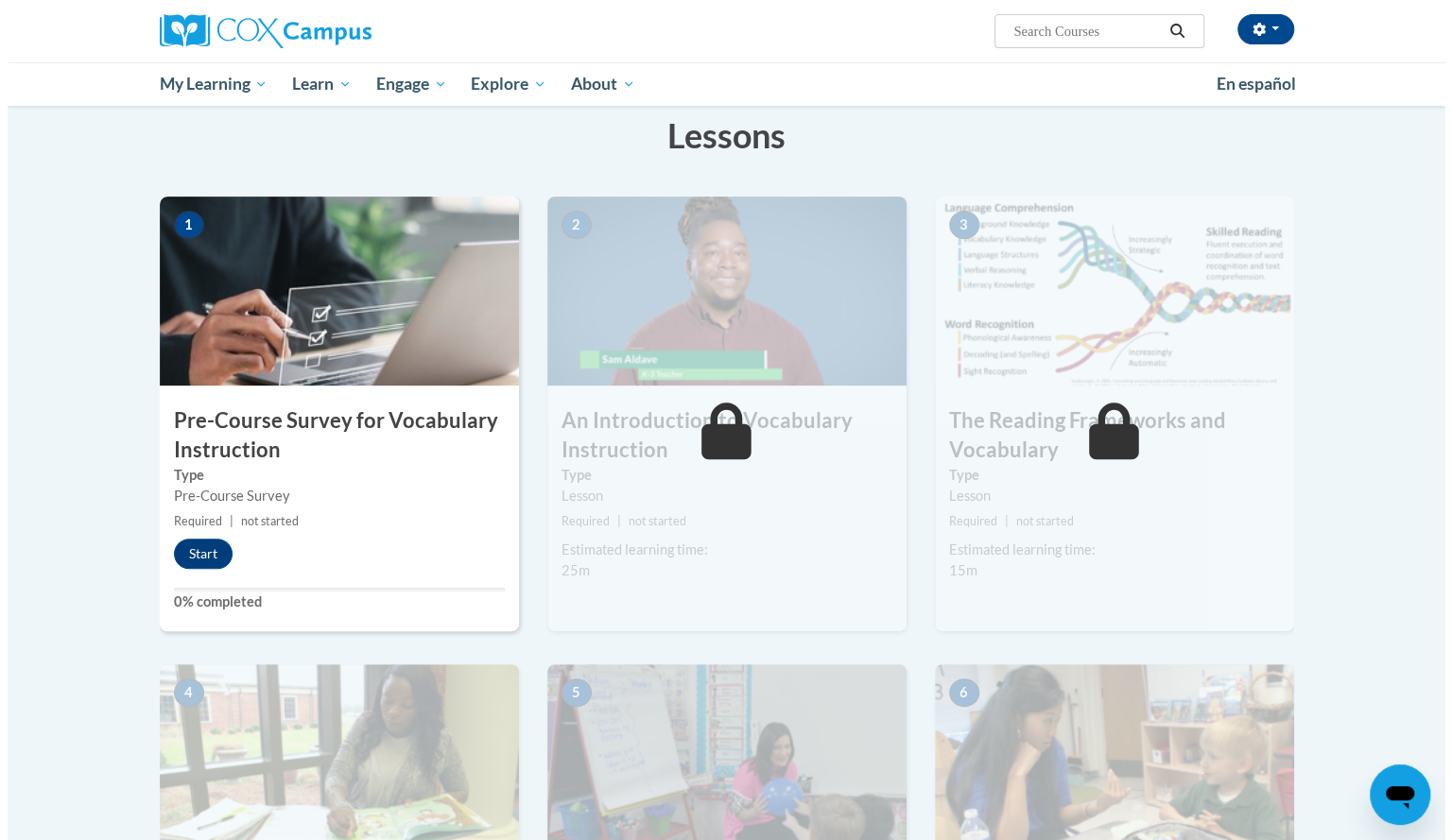
scroll to position [206, 0]
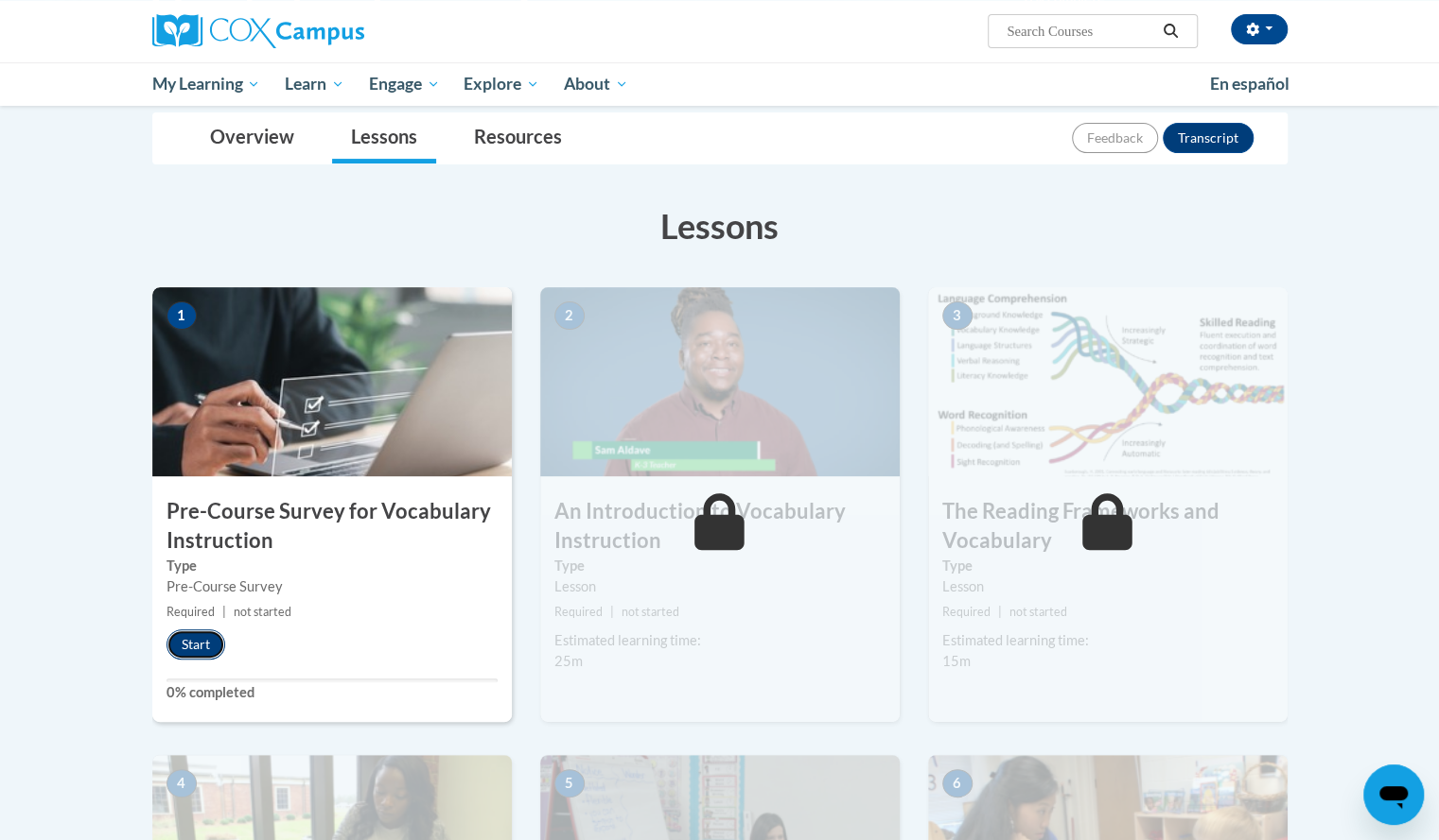
click at [182, 649] on button "Start" at bounding box center [196, 644] width 59 height 30
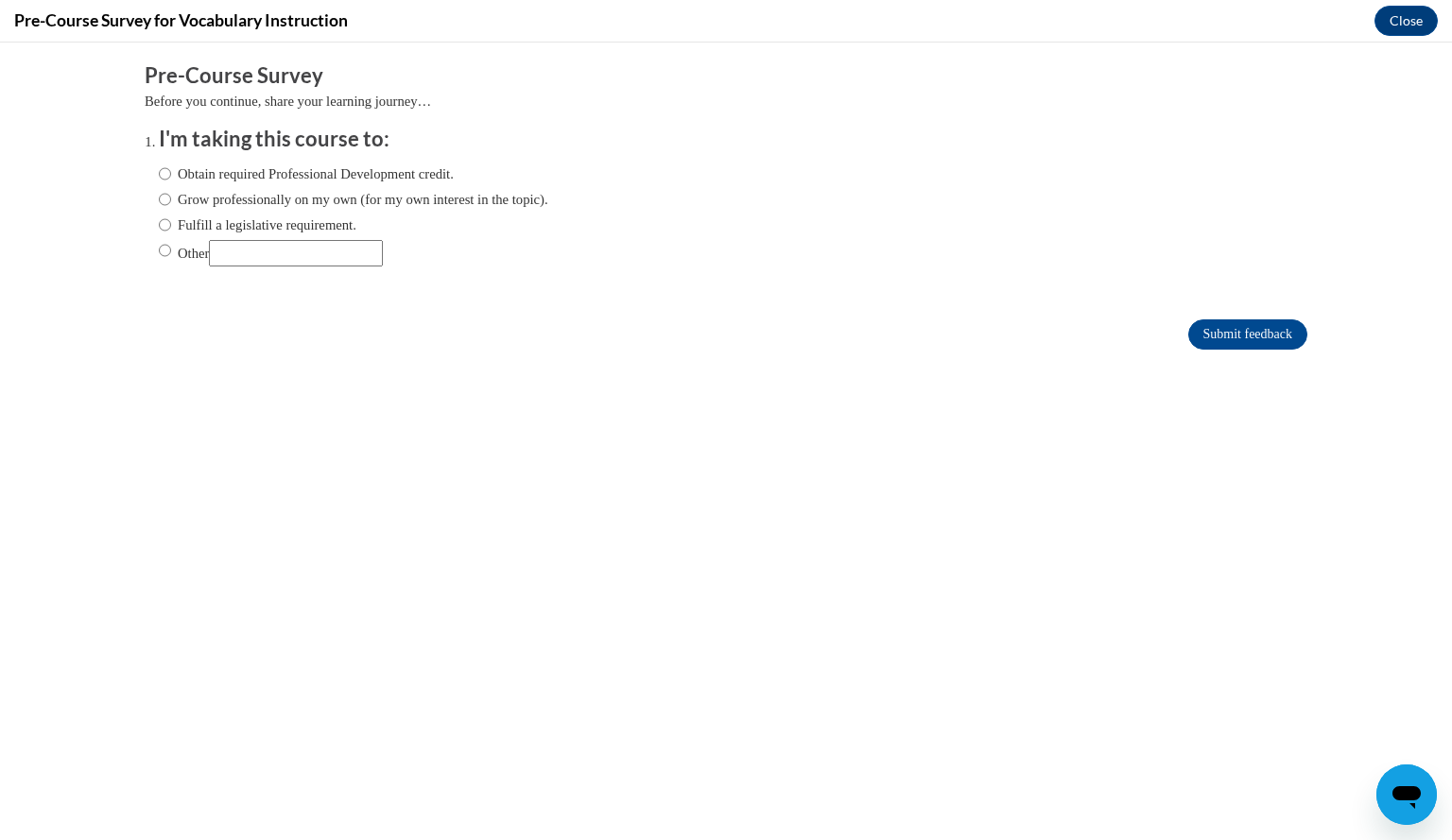
scroll to position [0, 0]
click at [159, 174] on input "Obtain required Professional Development credit." at bounding box center [164, 173] width 13 height 21
radio input "true"
click at [1209, 334] on input "Submit feedback" at bounding box center [1248, 334] width 119 height 30
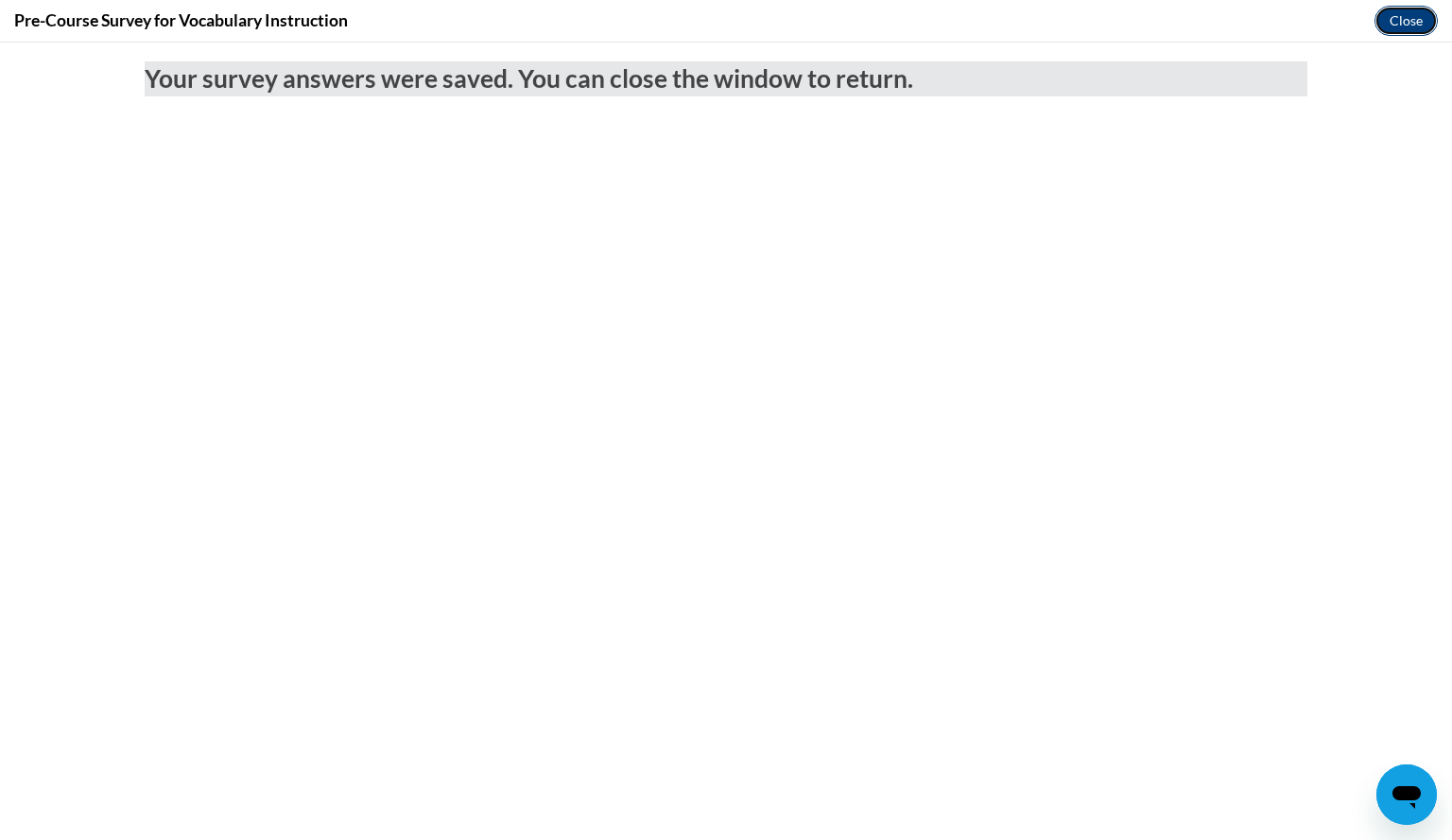
click at [1414, 29] on button "Close" at bounding box center [1406, 21] width 64 height 30
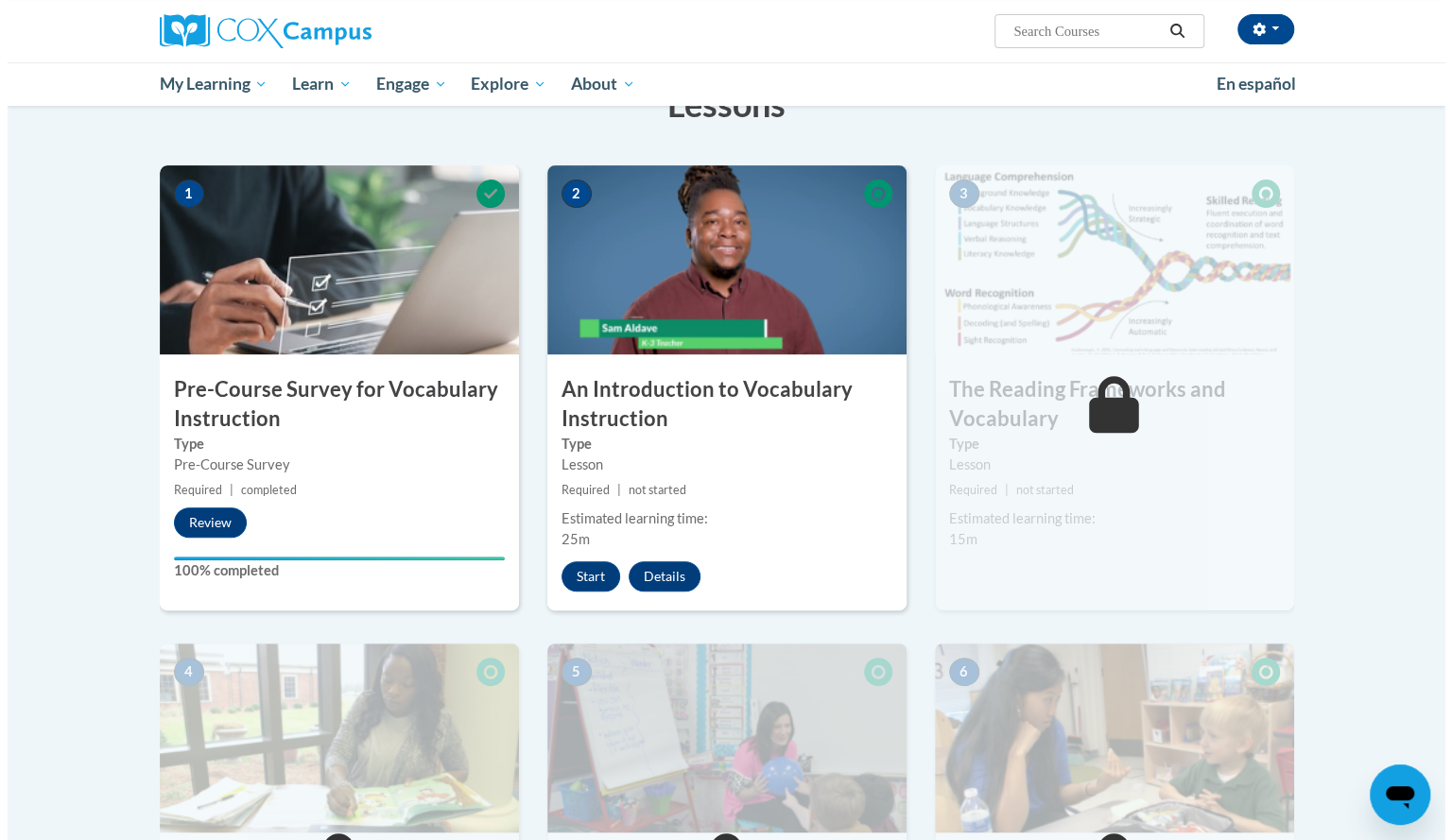
scroll to position [330, 0]
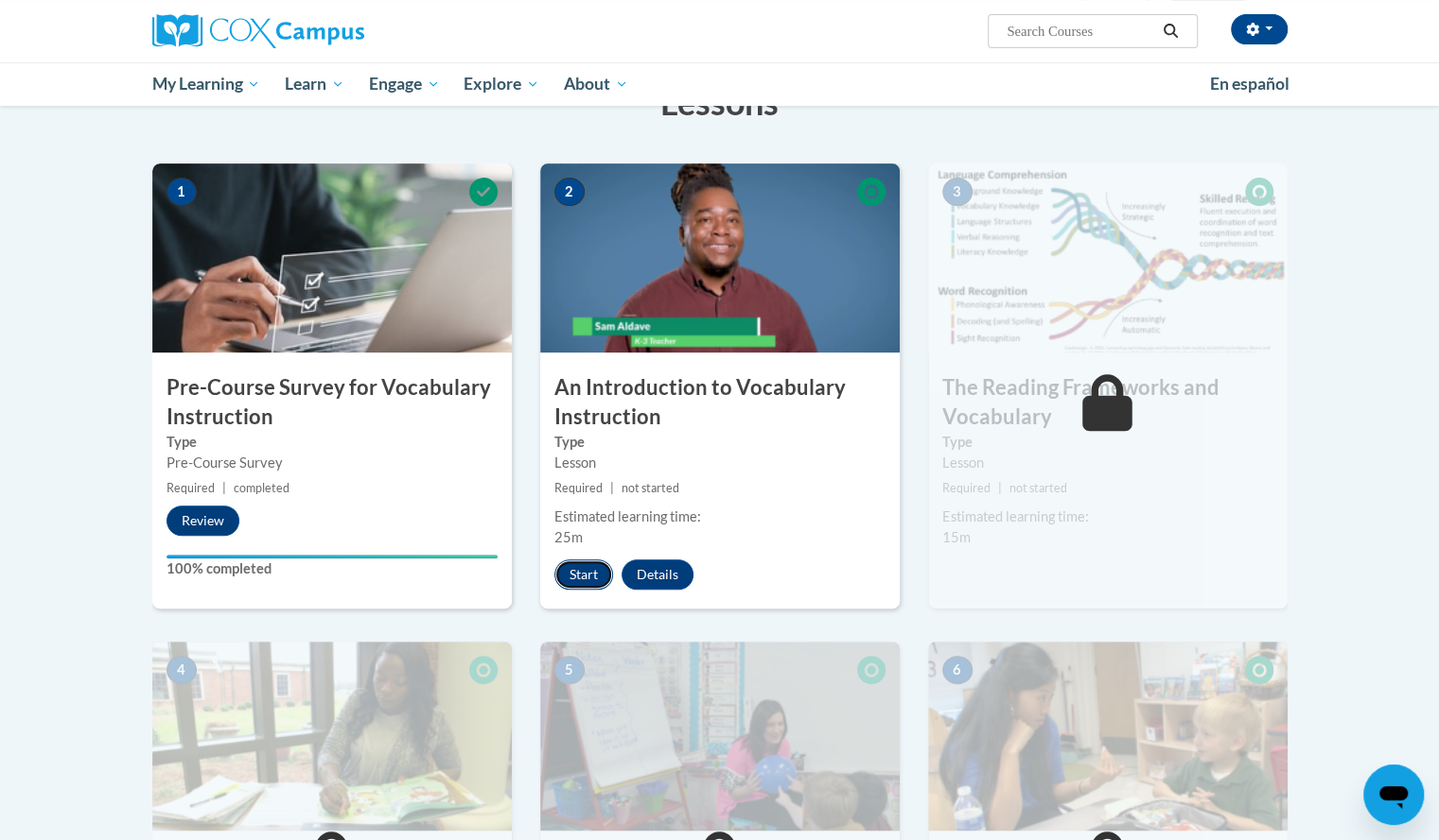
click at [590, 560] on button "Start" at bounding box center [584, 575] width 59 height 30
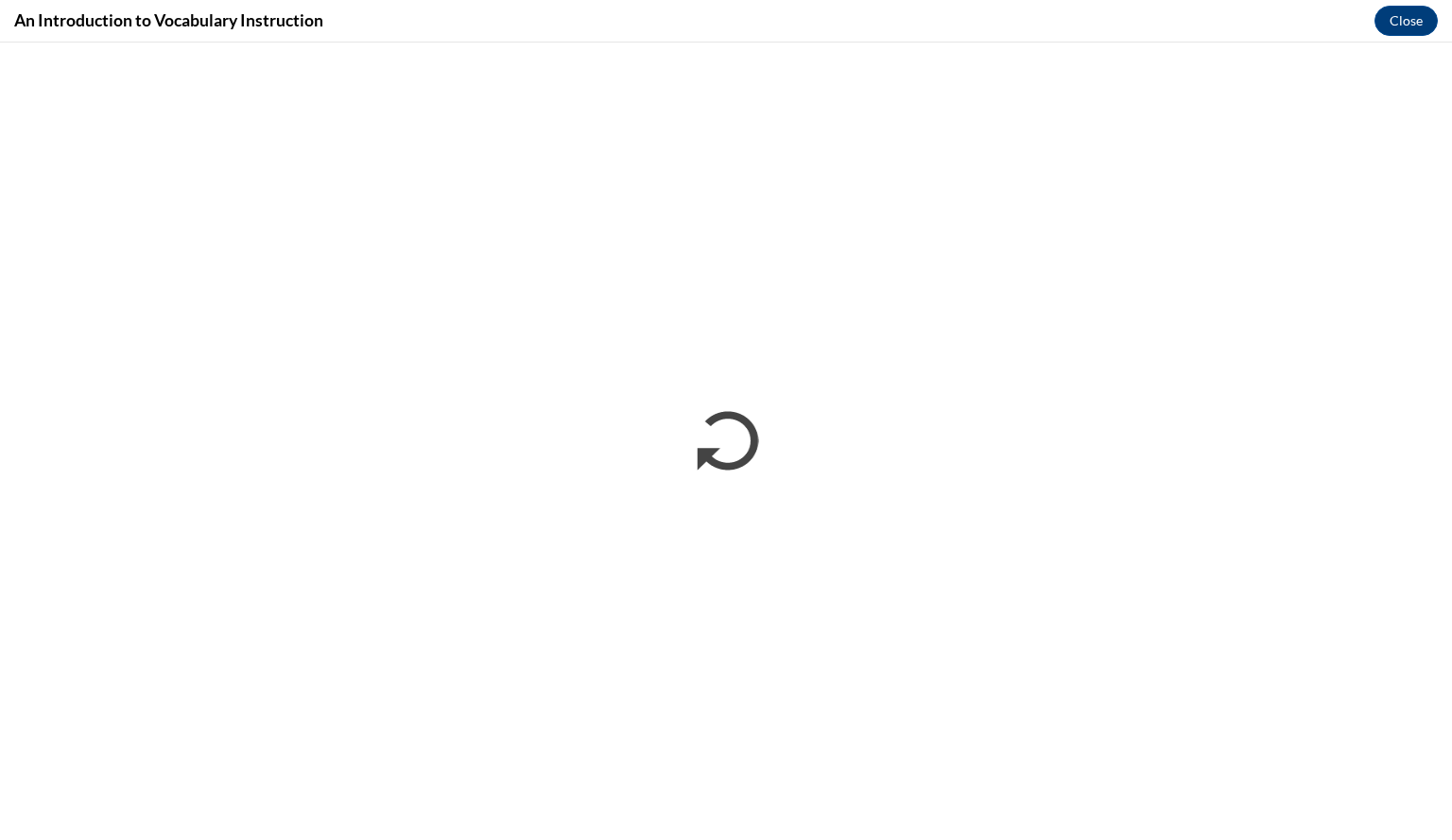
scroll to position [0, 0]
